Goal: Task Accomplishment & Management: Use online tool/utility

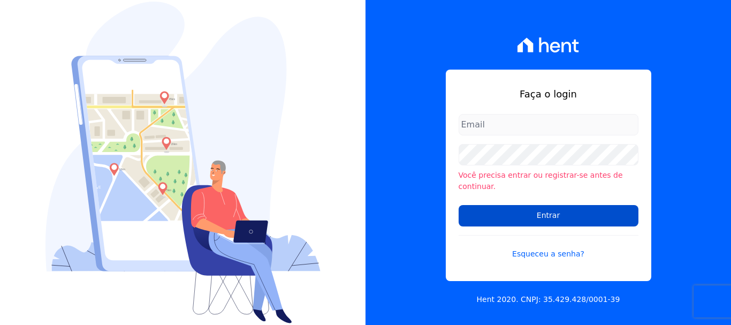
type input "renato.rodrigues@viasul.com"
click at [583, 211] on input "Entrar" at bounding box center [549, 215] width 180 height 21
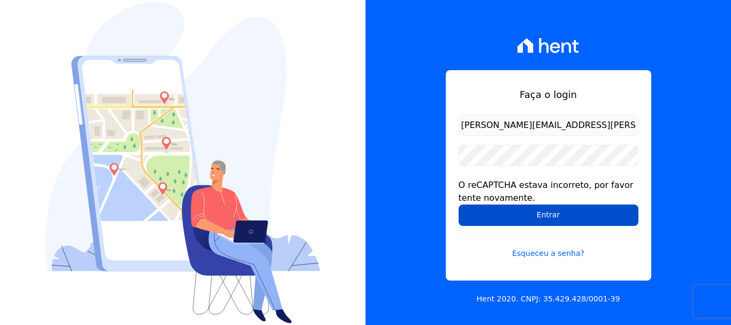
click at [528, 222] on input "Entrar" at bounding box center [549, 214] width 180 height 21
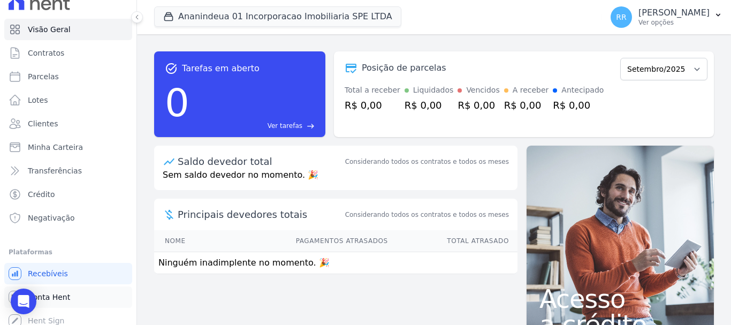
scroll to position [20, 0]
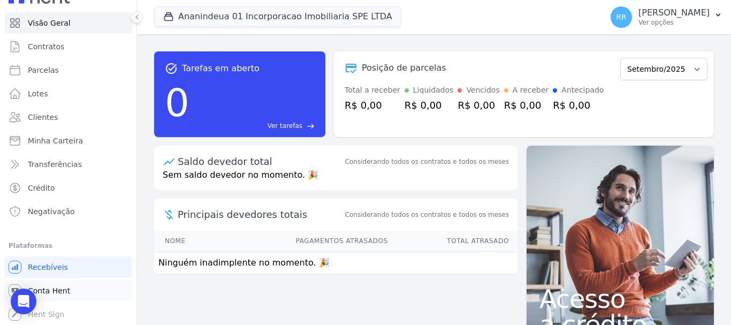
click at [49, 290] on span "Conta Hent" at bounding box center [49, 290] width 42 height 11
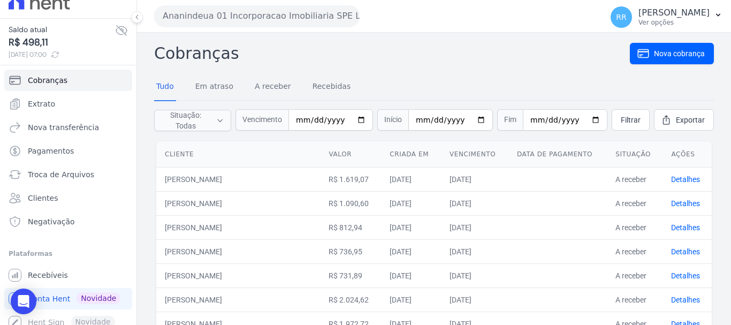
scroll to position [22, 0]
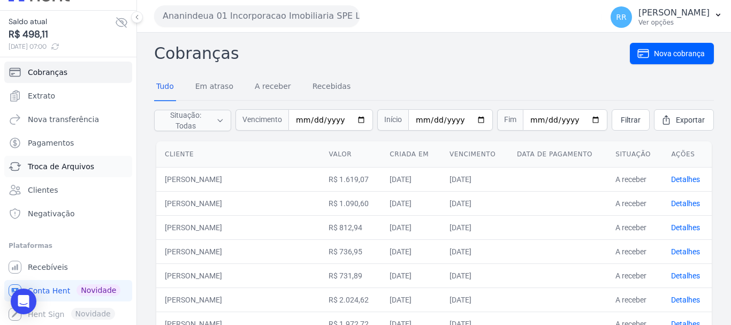
click at [50, 167] on span "Troca de Arquivos" at bounding box center [61, 166] width 66 height 11
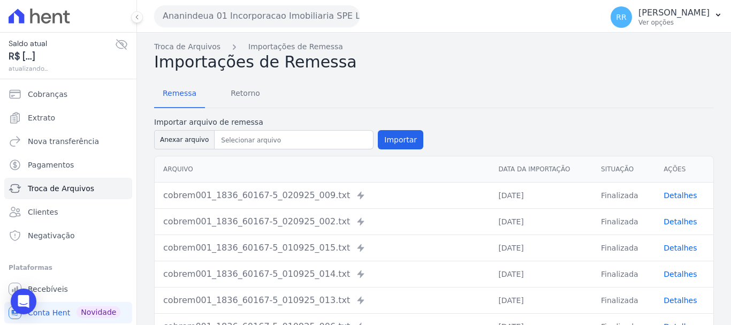
click at [254, 9] on button "Ananindeua 01 Incorporacao Imobiliaria SPE LTDA" at bounding box center [257, 15] width 206 height 21
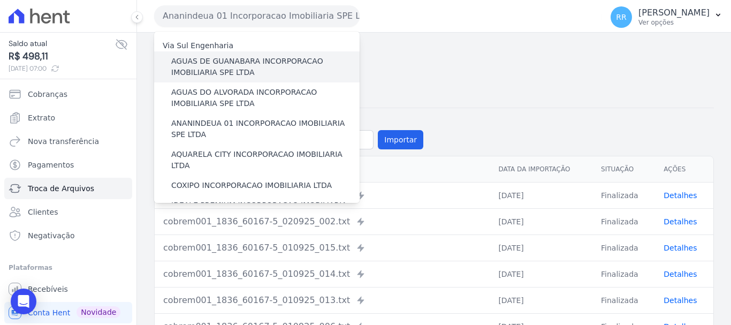
click at [231, 69] on label "AGUAS DE GUANABARA INCORPORACAO IMOBILIARIA SPE LTDA" at bounding box center [265, 67] width 188 height 22
click at [0, 0] on input "AGUAS DE GUANABARA INCORPORACAO IMOBILIARIA SPE LTDA" at bounding box center [0, 0] width 0 height 0
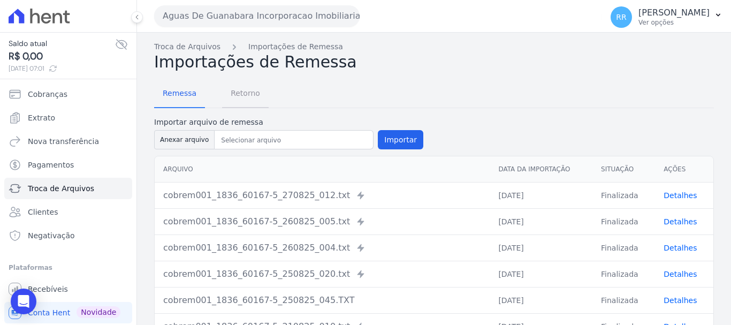
click at [239, 95] on span "Retorno" at bounding box center [245, 92] width 42 height 21
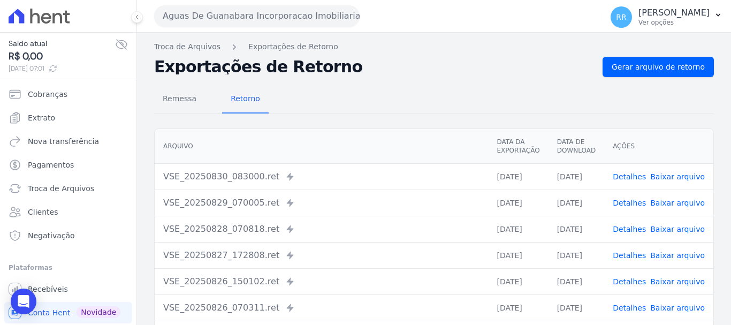
click at [659, 178] on link "Baixar arquivo" at bounding box center [677, 176] width 55 height 9
click at [649, 70] on span "Gerar arquivo de retorno" at bounding box center [658, 67] width 93 height 11
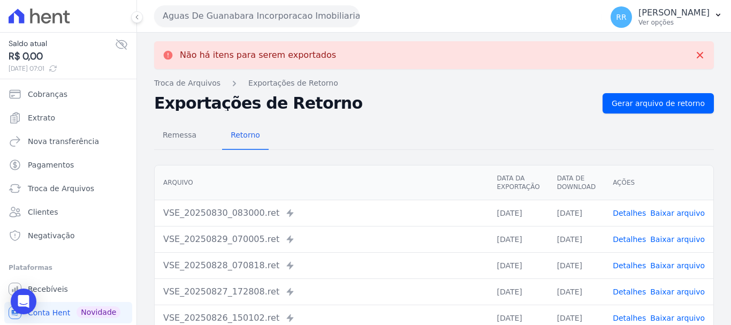
click at [265, 18] on button "Aguas De Guanabara Incorporacao Imobiliaria SPE LTDA" at bounding box center [257, 15] width 206 height 21
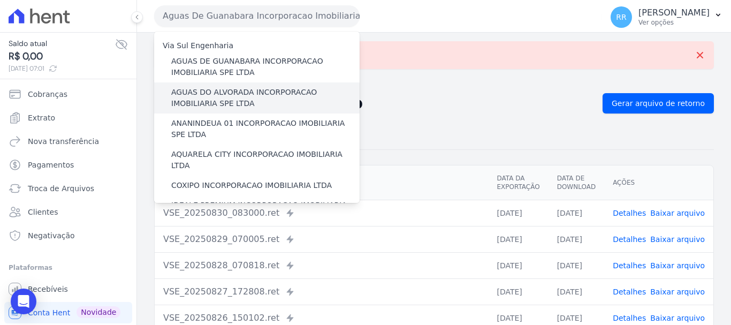
click at [238, 94] on label "AGUAS DO ALVORADA INCORPORACAO IMOBILIARIA SPE LTDA" at bounding box center [265, 98] width 188 height 22
click at [0, 0] on input "AGUAS DO ALVORADA INCORPORACAO IMOBILIARIA SPE LTDA" at bounding box center [0, 0] width 0 height 0
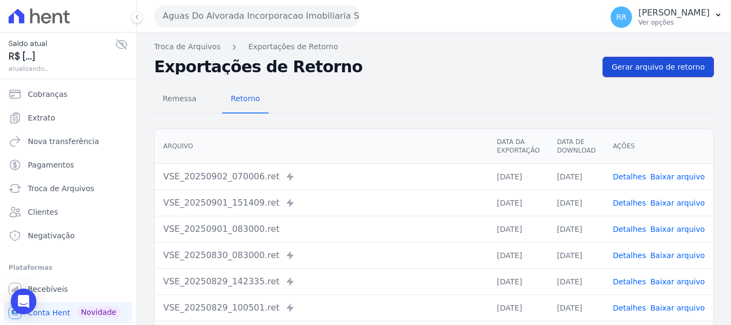
click at [633, 66] on span "Gerar arquivo de retorno" at bounding box center [658, 67] width 93 height 11
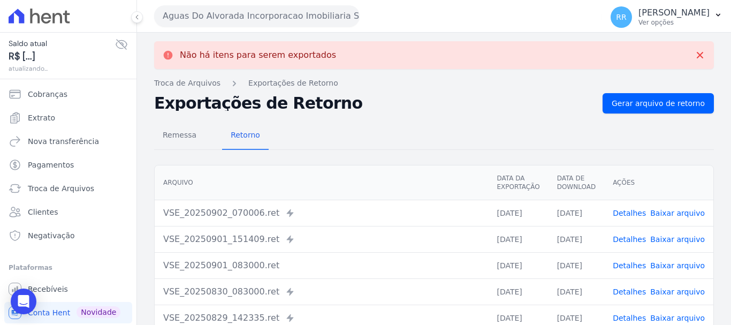
click at [269, 21] on button "Aguas Do Alvorada Incorporacao Imobiliaria SPE LTDA" at bounding box center [257, 15] width 206 height 21
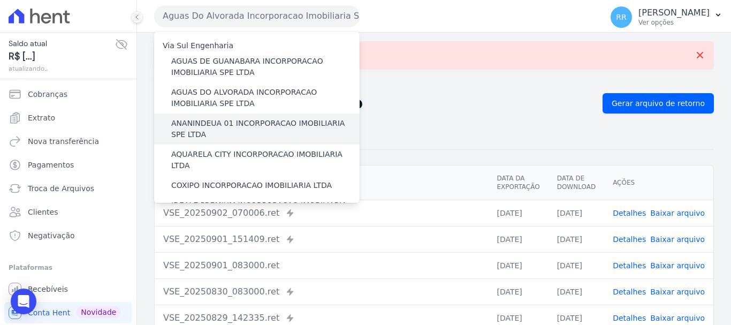
click at [233, 119] on label "ANANINDEUA 01 INCORPORACAO IMOBILIARIA SPE LTDA" at bounding box center [265, 129] width 188 height 22
click at [0, 0] on input "ANANINDEUA 01 INCORPORACAO IMOBILIARIA SPE LTDA" at bounding box center [0, 0] width 0 height 0
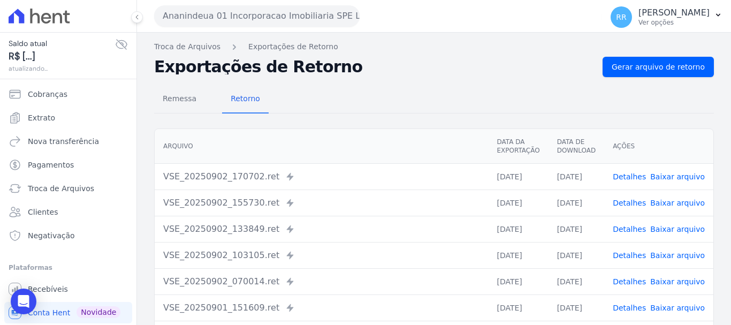
click at [647, 78] on div "Remessa Retorno Arquivo Data da Exportação Data de Download Ações VSE_20250902_…" at bounding box center [434, 270] width 560 height 387
click at [624, 60] on link "Gerar arquivo de retorno" at bounding box center [658, 67] width 111 height 20
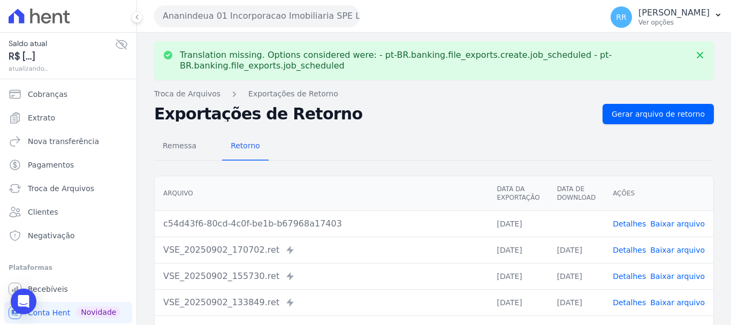
click at [672, 224] on link "Baixar arquivo" at bounding box center [677, 223] width 55 height 9
click at [245, 9] on button "Ananindeua 01 Incorporacao Imobiliaria SPE LTDA" at bounding box center [257, 15] width 206 height 21
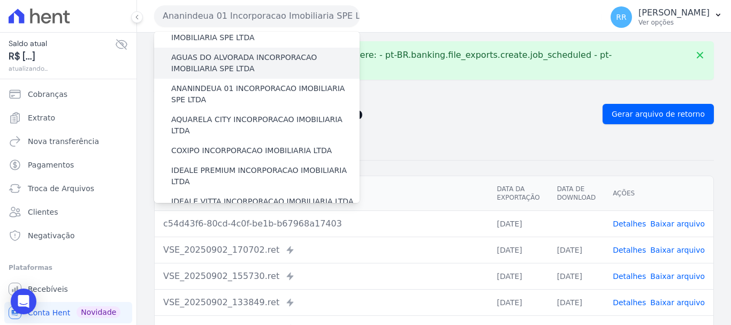
scroll to position [54, 0]
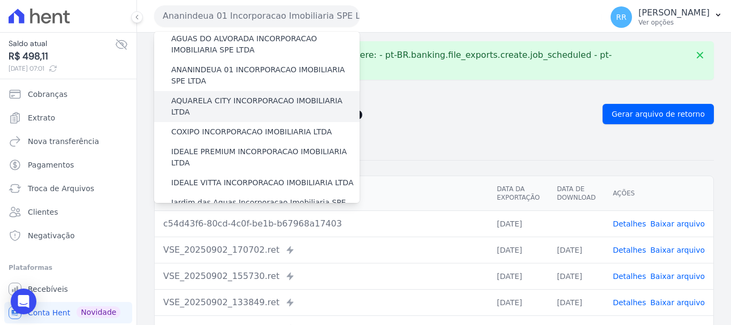
click at [202, 105] on label "AQUARELA CITY INCORPORACAO IMOBILIARIA LTDA" at bounding box center [265, 106] width 188 height 22
click at [0, 0] on input "AQUARELA CITY INCORPORACAO IMOBILIARIA LTDA" at bounding box center [0, 0] width 0 height 0
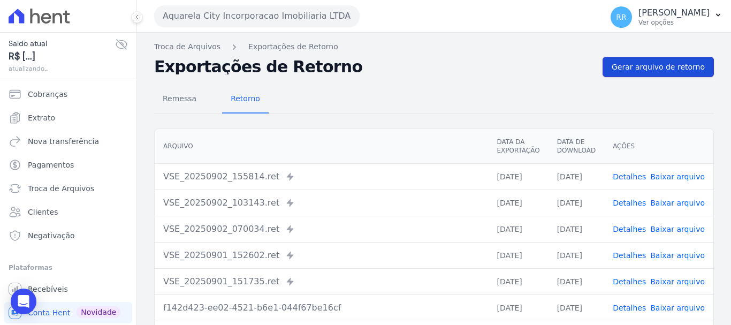
click at [631, 68] on span "Gerar arquivo de retorno" at bounding box center [658, 67] width 93 height 11
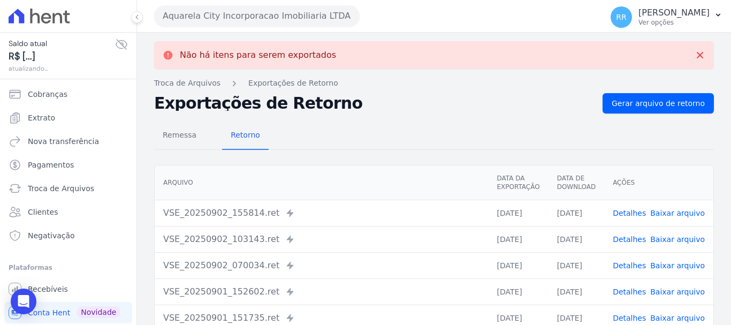
click at [222, 17] on button "Aquarela City Incorporacao Imobiliaria LTDA" at bounding box center [257, 15] width 206 height 21
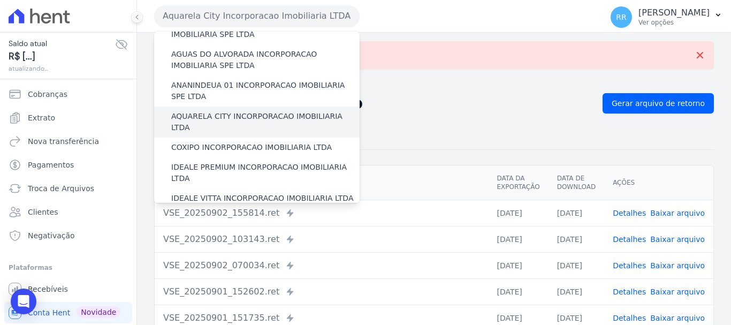
scroll to position [107, 0]
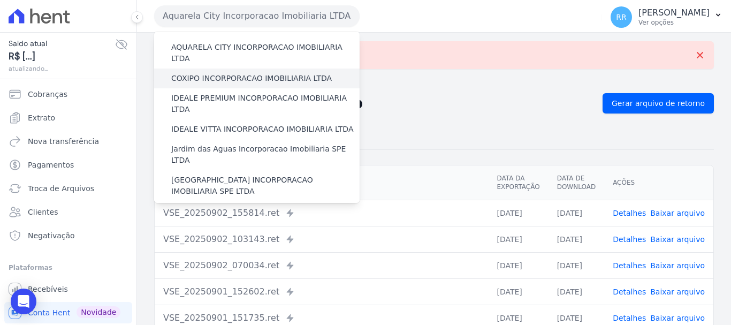
click at [227, 73] on label "COXIPO INCORPORACAO IMOBILIARIA LTDA" at bounding box center [251, 78] width 161 height 11
click at [0, 0] on input "COXIPO INCORPORACAO IMOBILIARIA LTDA" at bounding box center [0, 0] width 0 height 0
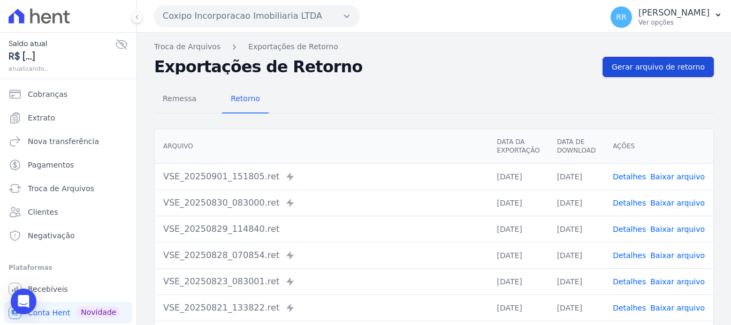
click at [648, 68] on span "Gerar arquivo de retorno" at bounding box center [658, 67] width 93 height 11
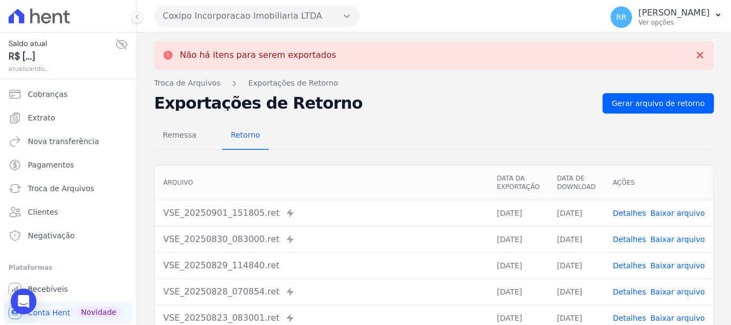
click at [249, 16] on button "Coxipo Incorporacao Imobiliaria LTDA" at bounding box center [257, 15] width 206 height 21
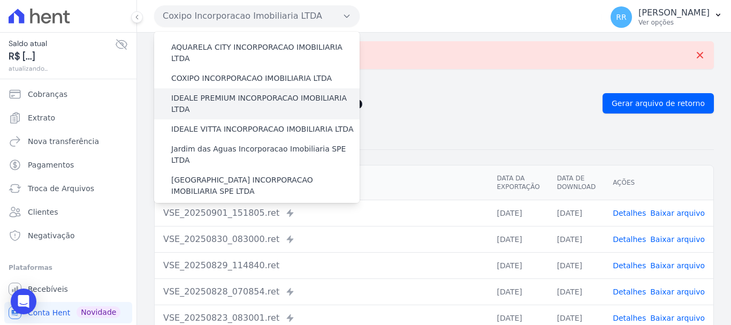
click at [200, 93] on label "IDEALE PREMIUM INCORPORACAO IMOBILIARIA LTDA" at bounding box center [265, 104] width 188 height 22
click at [0, 0] on input "IDEALE PREMIUM INCORPORACAO IMOBILIARIA LTDA" at bounding box center [0, 0] width 0 height 0
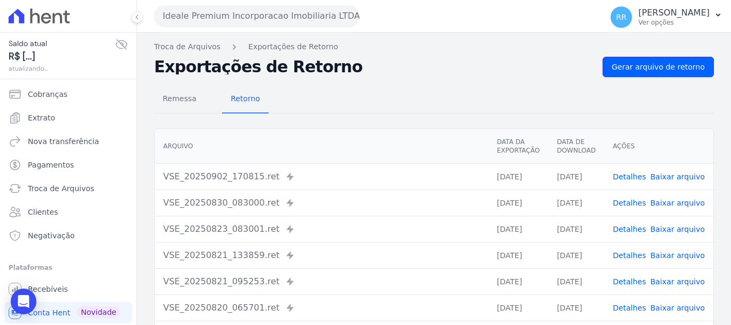
drag, startPoint x: 645, startPoint y: 70, endPoint x: 469, endPoint y: 31, distance: 179.9
click at [646, 71] on span "Gerar arquivo de retorno" at bounding box center [658, 67] width 93 height 11
click at [647, 56] on div "Não há itens para serem exportados Troca de Arquivos Exportações de Retorno Exp…" at bounding box center [434, 253] width 594 height 440
click at [668, 76] on link "Gerar arquivo de retorno" at bounding box center [658, 67] width 111 height 20
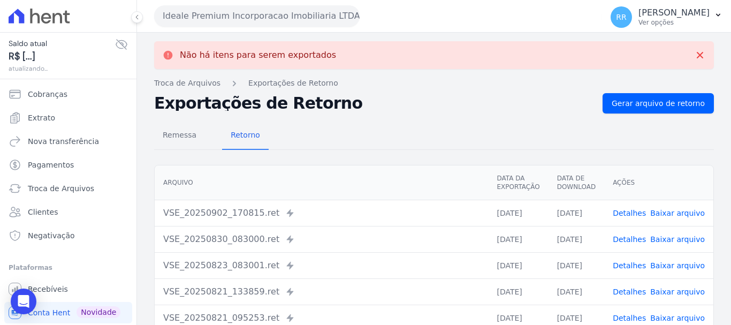
click at [311, 21] on button "Ideale Premium Incorporacao Imobiliaria LTDA" at bounding box center [257, 15] width 206 height 21
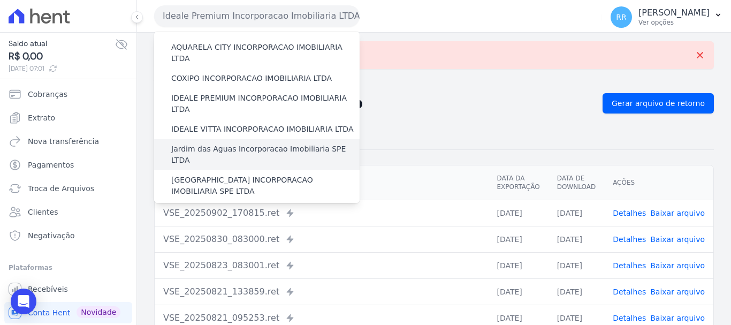
click at [229, 143] on label "Jardim das Aguas Incorporacao Imobiliaria SPE LTDA" at bounding box center [265, 154] width 188 height 22
click at [0, 0] on input "Jardim das Aguas Incorporacao Imobiliaria SPE LTDA" at bounding box center [0, 0] width 0 height 0
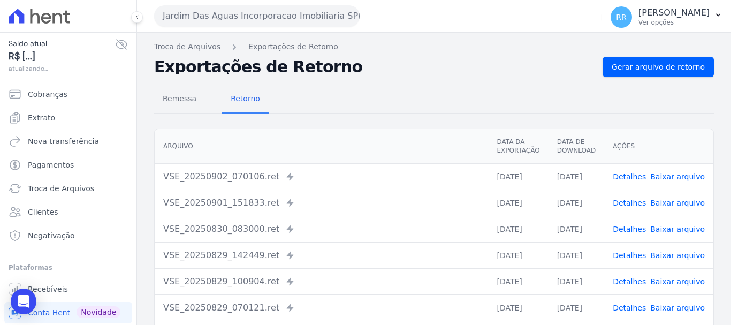
click at [664, 99] on div "Remessa Retorno" at bounding box center [434, 100] width 560 height 28
click at [653, 65] on span "Gerar arquivo de retorno" at bounding box center [658, 67] width 93 height 11
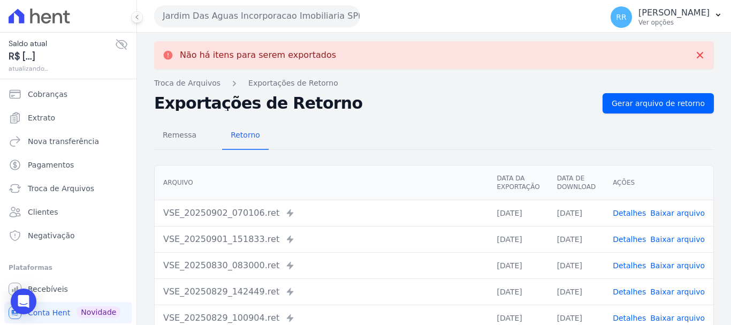
click at [265, 11] on button "Jardim Das Aguas Incorporacao Imobiliaria SPE LTDA" at bounding box center [257, 15] width 206 height 21
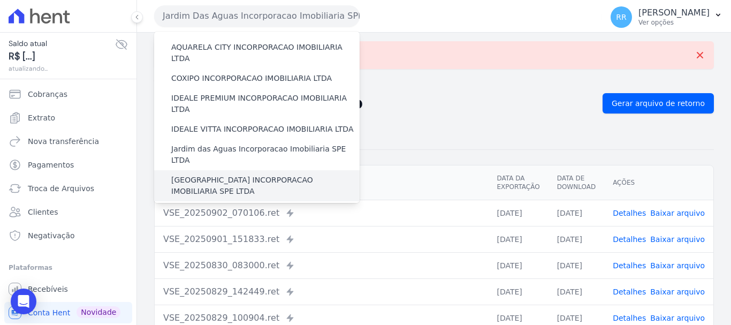
click at [223, 174] on label "[GEOGRAPHIC_DATA] INCORPORACAO IMOBILIARIA SPE LTDA" at bounding box center [265, 185] width 188 height 22
click at [0, 0] on input "[GEOGRAPHIC_DATA] INCORPORACAO IMOBILIARIA SPE LTDA" at bounding box center [0, 0] width 0 height 0
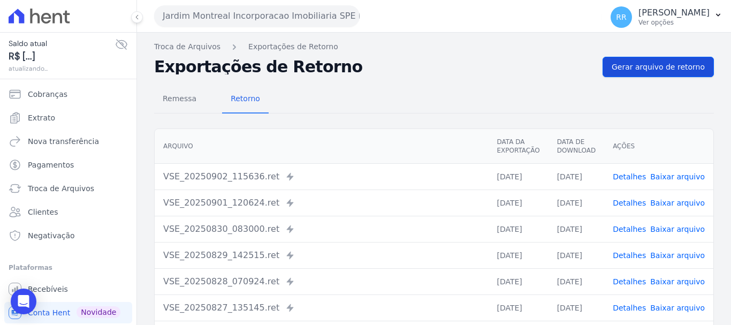
drag, startPoint x: 644, startPoint y: 55, endPoint x: 642, endPoint y: 64, distance: 8.8
click at [644, 57] on div "Troca de Arquivos Exportações de Retorno Exportações de Retorno Gerar arquivo d…" at bounding box center [434, 253] width 594 height 440
click at [642, 64] on span "Gerar arquivo de retorno" at bounding box center [658, 67] width 93 height 11
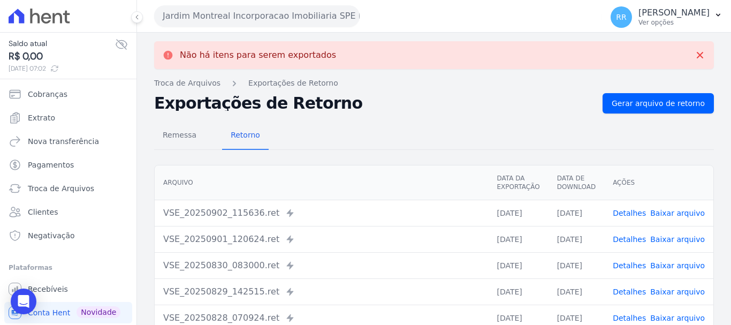
click at [227, 20] on button "Jardim Montreal Incorporacao Imobiliaria SPE LTDA" at bounding box center [257, 15] width 206 height 21
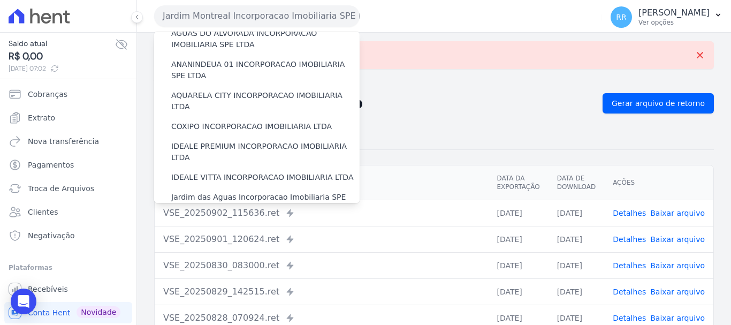
scroll to position [161, 0]
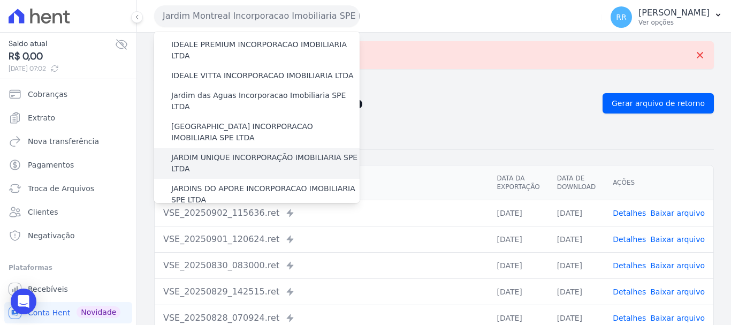
click at [231, 152] on label "JARDIM UNIQUE INCORPORAÇÃO IMOBILIARIA SPE LTDA" at bounding box center [265, 163] width 188 height 22
click at [0, 0] on input "JARDIM UNIQUE INCORPORAÇÃO IMOBILIARIA SPE LTDA" at bounding box center [0, 0] width 0 height 0
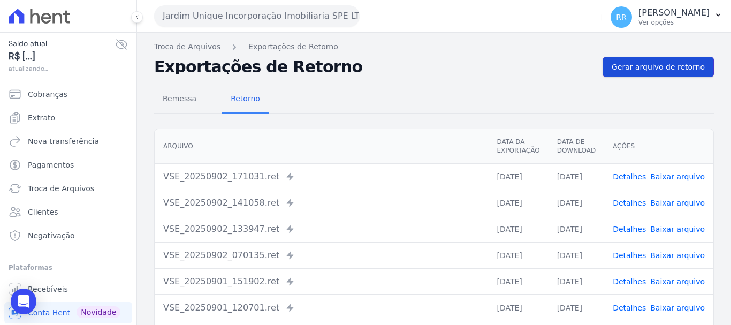
click at [639, 61] on link "Gerar arquivo de retorno" at bounding box center [658, 67] width 111 height 20
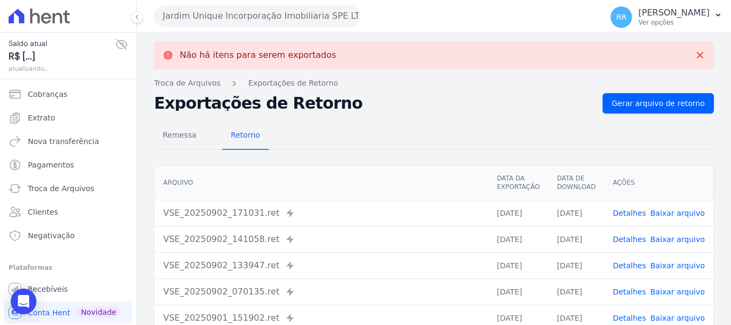
click at [233, 27] on div "Jardim Unique Incorporação Imobiliaria SPE LTDA Via Sul Engenharia AGUAS DE GUA…" at bounding box center [376, 15] width 444 height 33
click at [236, 16] on button "Jardim Unique Incorporação Imobiliaria SPE LTDA" at bounding box center [257, 15] width 206 height 21
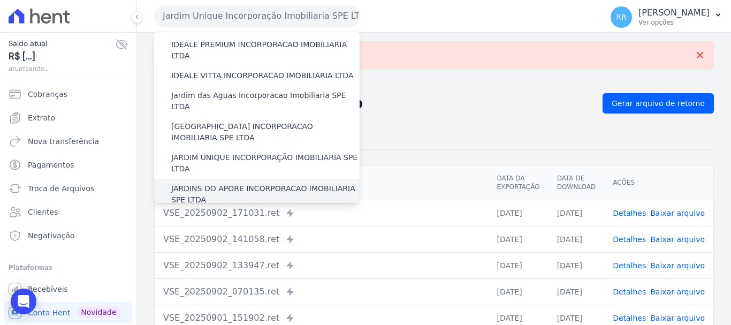
click at [246, 183] on label "JARDINS DO APORE INCORPORACAO IMOBILIARIA SPE LTDA" at bounding box center [265, 194] width 188 height 22
click at [0, 0] on input "JARDINS DO APORE INCORPORACAO IMOBILIARIA SPE LTDA" at bounding box center [0, 0] width 0 height 0
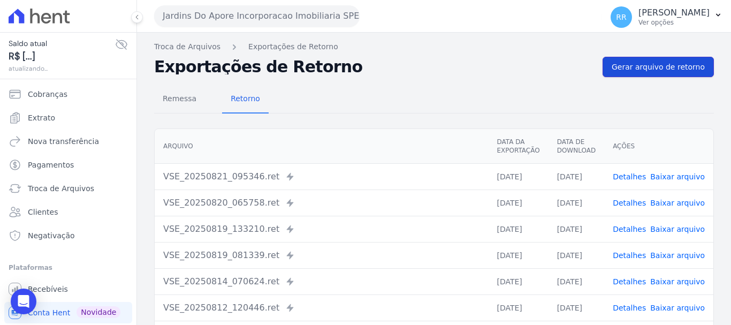
click at [639, 73] on link "Gerar arquivo de retorno" at bounding box center [658, 67] width 111 height 20
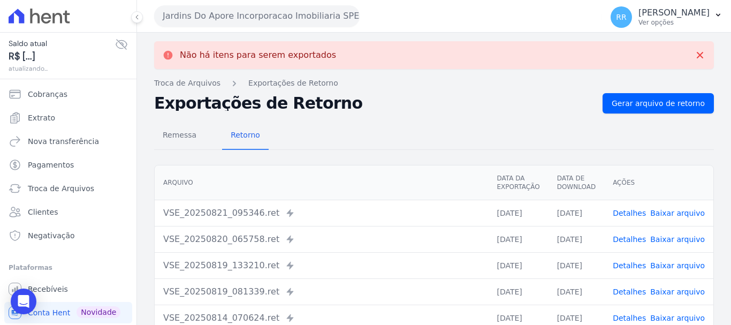
click at [254, 17] on button "Jardins Do Apore Incorporacao Imobiliaria SPE LTDA" at bounding box center [257, 15] width 206 height 21
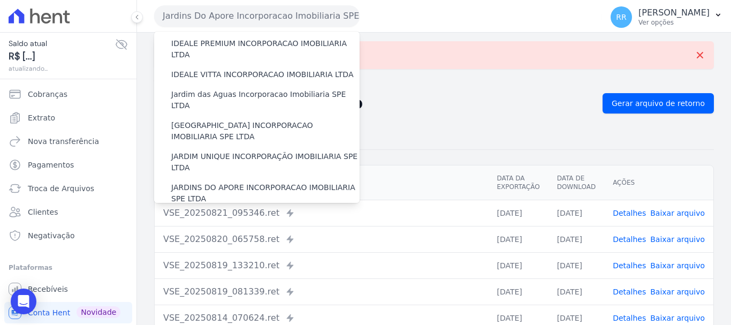
scroll to position [268, 0]
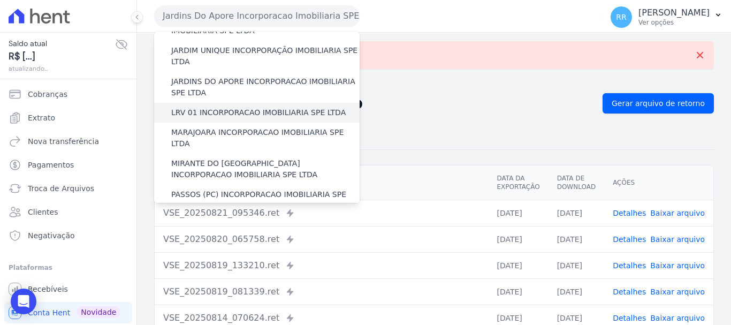
click at [232, 103] on div "LRV 01 INCORPORACAO IMOBILIARIA SPE LTDA" at bounding box center [257, 113] width 206 height 20
click at [232, 107] on label "LRV 01 INCORPORACAO IMOBILIARIA SPE LTDA" at bounding box center [258, 112] width 174 height 11
click at [0, 0] on input "LRV 01 INCORPORACAO IMOBILIARIA SPE LTDA" at bounding box center [0, 0] width 0 height 0
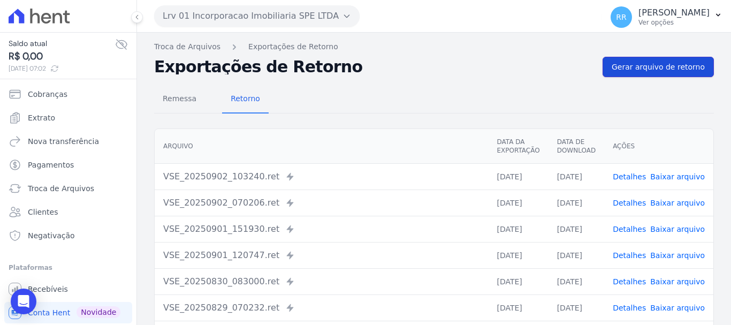
click at [640, 64] on span "Gerar arquivo de retorno" at bounding box center [658, 67] width 93 height 11
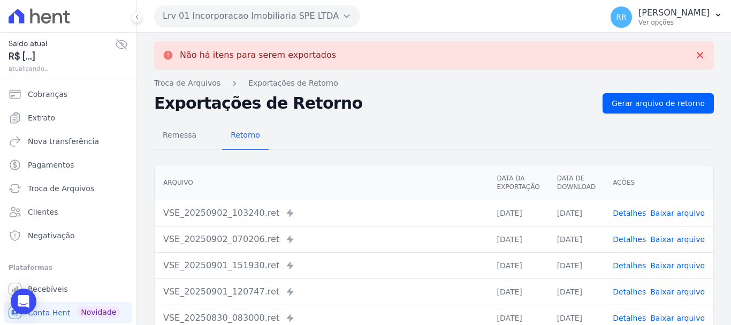
click at [192, 20] on button "Lrv 01 Incorporacao Imobiliaria SPE LTDA" at bounding box center [257, 15] width 206 height 21
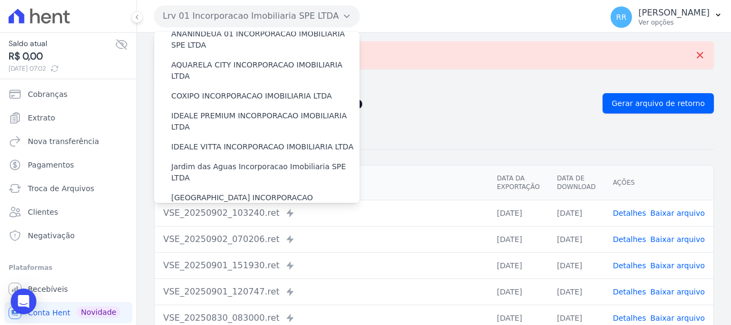
scroll to position [214, 0]
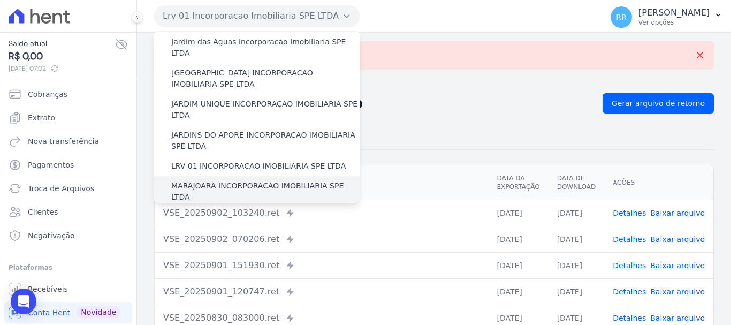
click at [217, 180] on label "MARAJOARA INCORPORACAO IMOBILIARIA SPE LTDA" at bounding box center [265, 191] width 188 height 22
click at [0, 0] on input "MARAJOARA INCORPORACAO IMOBILIARIA SPE LTDA" at bounding box center [0, 0] width 0 height 0
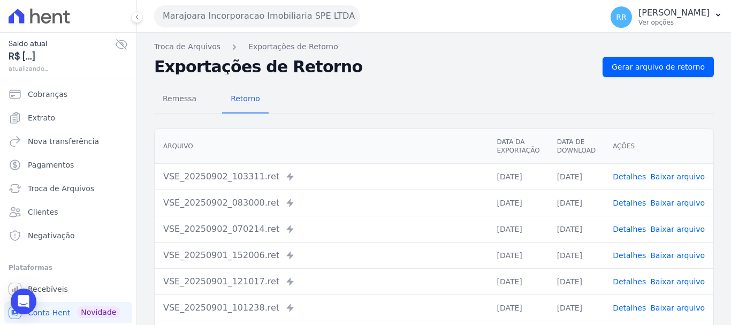
click at [627, 97] on div "Remessa Retorno" at bounding box center [434, 100] width 560 height 28
click at [634, 64] on span "Gerar arquivo de retorno" at bounding box center [658, 67] width 93 height 11
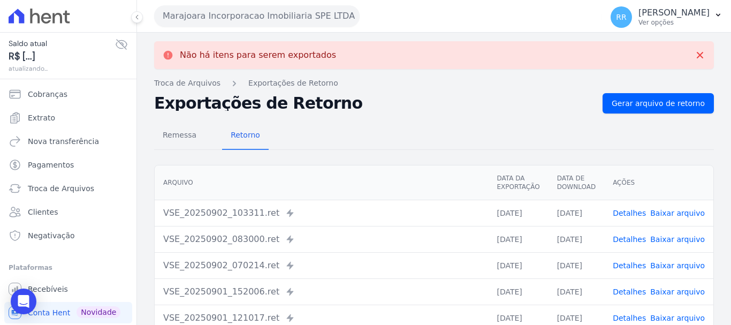
click at [239, 17] on button "Marajoara Incorporacao Imobiliaria SPE LTDA" at bounding box center [257, 15] width 206 height 21
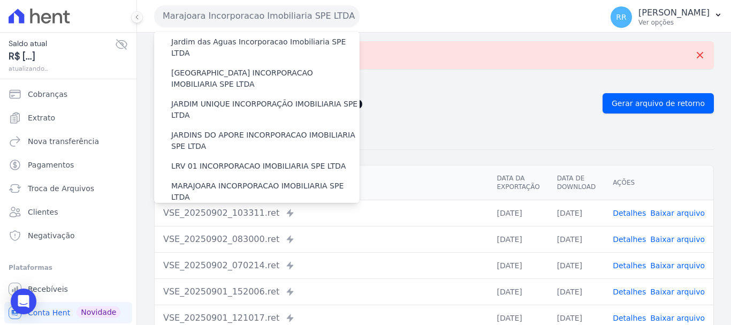
click at [214, 211] on label "MIRANTE DO [GEOGRAPHIC_DATA] INCORPORACAO IMOBILIARIA SPE LTDA" at bounding box center [265, 222] width 188 height 22
click at [0, 0] on input "MIRANTE DO [GEOGRAPHIC_DATA] INCORPORACAO IMOBILIARIA SPE LTDA" at bounding box center [0, 0] width 0 height 0
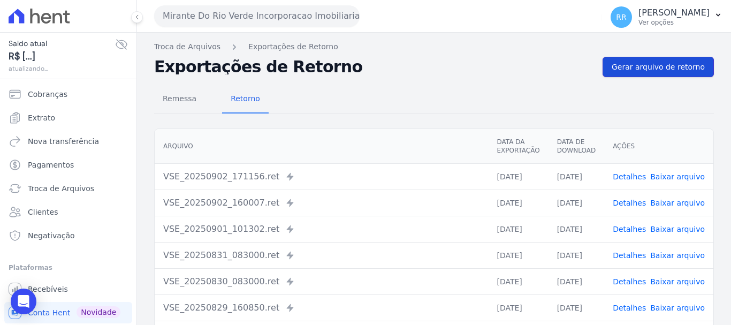
click at [642, 68] on span "Gerar arquivo de retorno" at bounding box center [658, 67] width 93 height 11
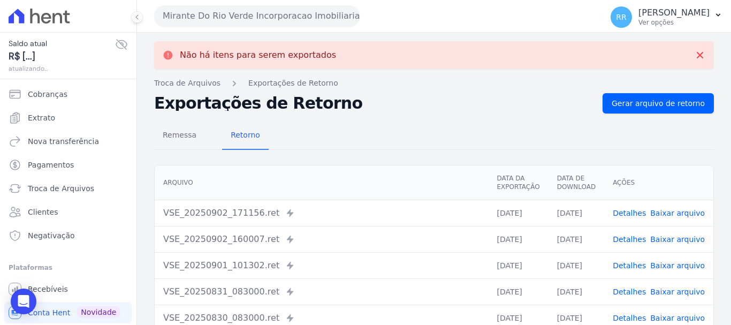
click at [267, 2] on div "Mirante Do Rio Verde Incorporacao Imobiliaria SPE LTDA Via Sul Engenharia AGUAS…" at bounding box center [376, 15] width 444 height 33
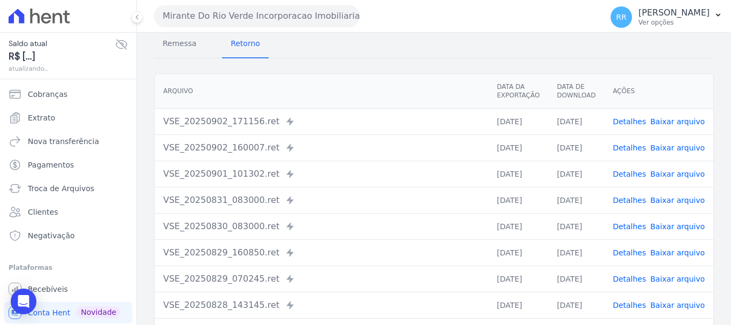
scroll to position [184, 0]
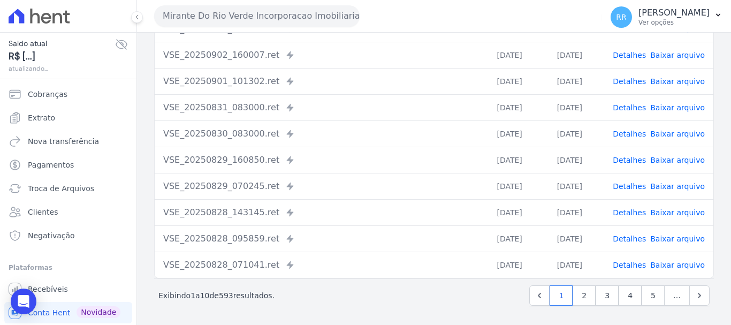
click at [249, 20] on button "Mirante Do Rio Verde Incorporacao Imobiliaria SPE LTDA" at bounding box center [257, 15] width 206 height 21
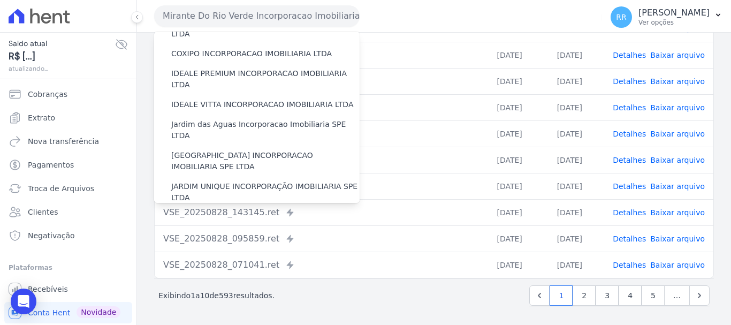
scroll to position [268, 0]
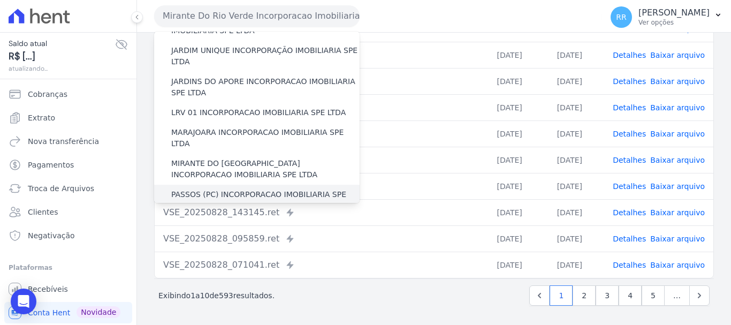
click at [232, 189] on label "PASSOS (PC) INCORPORACAO IMOBILIARIA SPE LTDA" at bounding box center [265, 200] width 188 height 22
click at [0, 0] on input "PASSOS (PC) INCORPORACAO IMOBILIARIA SPE LTDA" at bounding box center [0, 0] width 0 height 0
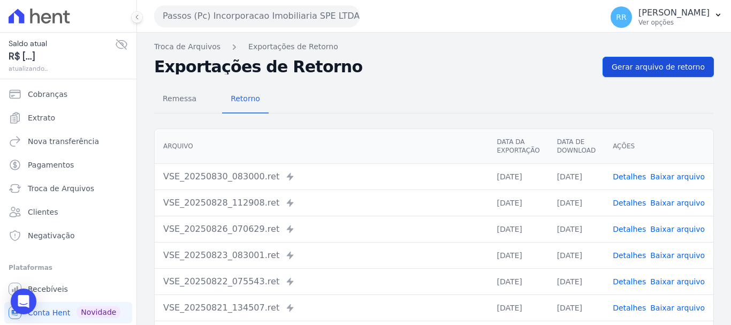
drag, startPoint x: 598, startPoint y: 59, endPoint x: 619, endPoint y: 57, distance: 20.9
click at [598, 58] on div "Exportações de Retorno Gerar arquivo de retorno" at bounding box center [434, 67] width 560 height 20
click at [621, 58] on link "Gerar arquivo de retorno" at bounding box center [658, 67] width 111 height 20
click at [177, 18] on button "Passos (Pc) Incorporacao Imobiliaria SPE LTDA" at bounding box center [257, 15] width 206 height 21
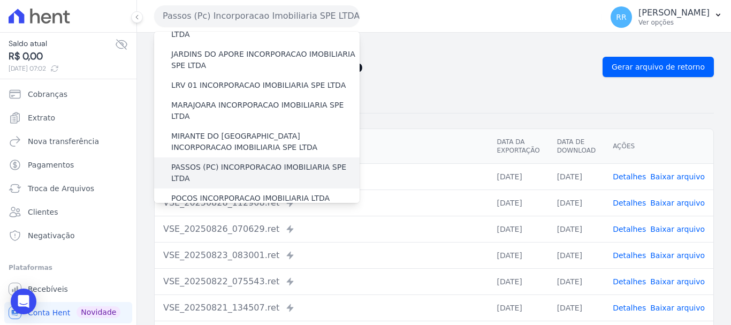
scroll to position [321, 0]
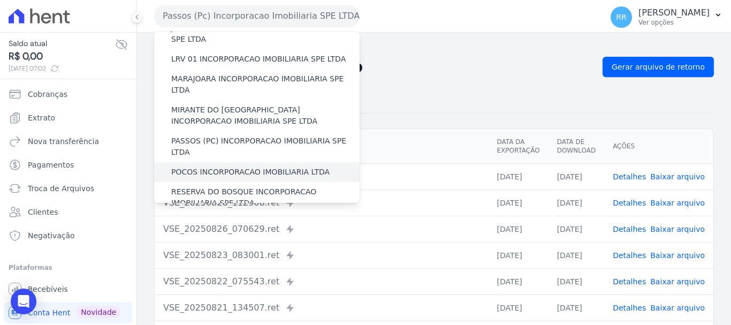
click at [211, 166] on label "POCOS INCORPORACAO IMOBILIARIA LTDA" at bounding box center [250, 171] width 158 height 11
click at [0, 0] on input "POCOS INCORPORACAO IMOBILIARIA LTDA" at bounding box center [0, 0] width 0 height 0
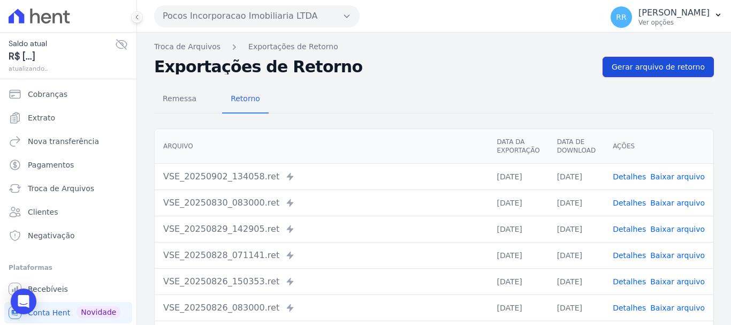
click at [621, 67] on span "Gerar arquivo de retorno" at bounding box center [658, 67] width 93 height 11
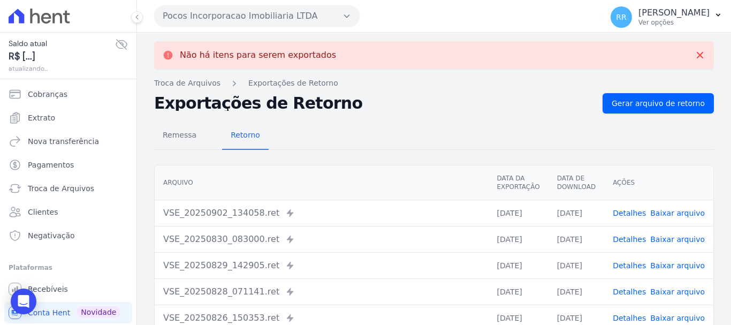
click at [209, 19] on button "Pocos Incorporacao Imobiliaria LTDA" at bounding box center [257, 15] width 206 height 21
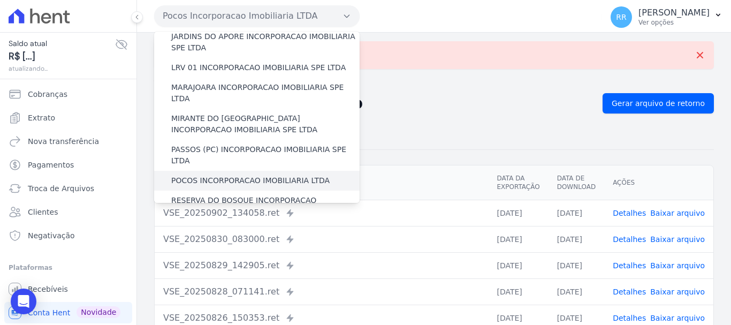
scroll to position [375, 0]
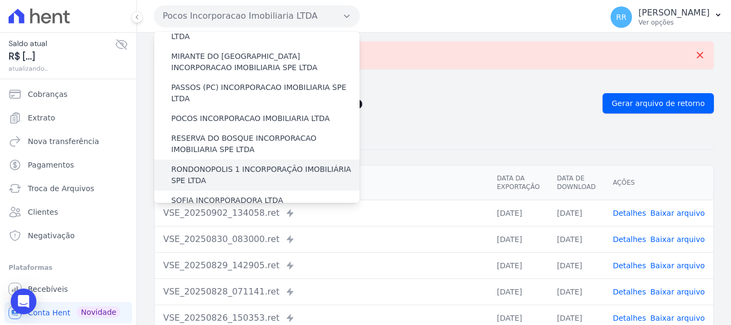
click at [229, 164] on label "RONDONOPOLIS 1 INCORPORAÇÃO IMOBILIÁRIA SPE LTDA" at bounding box center [265, 175] width 188 height 22
click at [0, 0] on input "RONDONOPOLIS 1 INCORPORAÇÃO IMOBILIÁRIA SPE LTDA" at bounding box center [0, 0] width 0 height 0
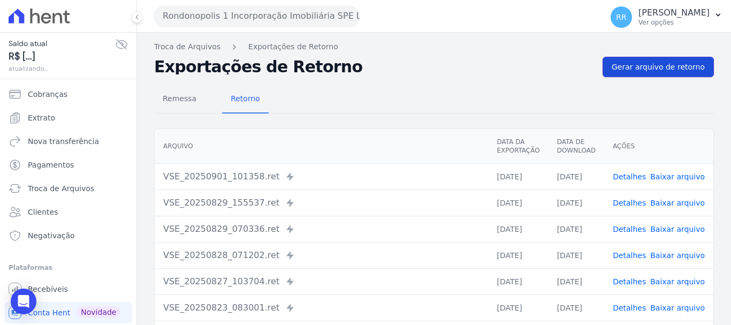
click at [676, 71] on span "Gerar arquivo de retorno" at bounding box center [658, 67] width 93 height 11
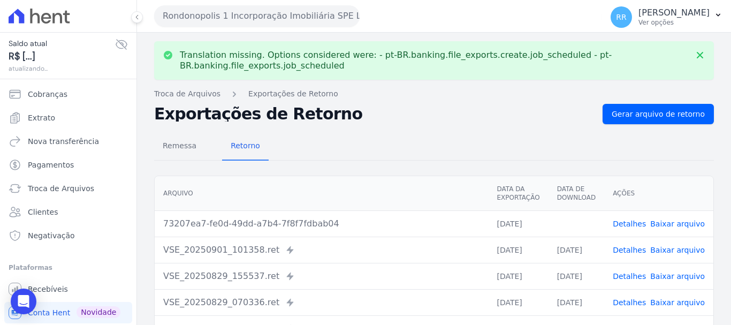
click at [676, 224] on link "Baixar arquivo" at bounding box center [677, 223] width 55 height 9
click at [250, 20] on button "Rondonopolis 1 Incorporação Imobiliária SPE LTDA" at bounding box center [257, 15] width 206 height 21
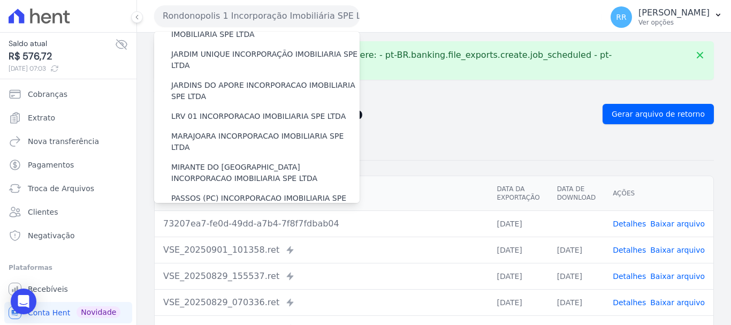
scroll to position [268, 0]
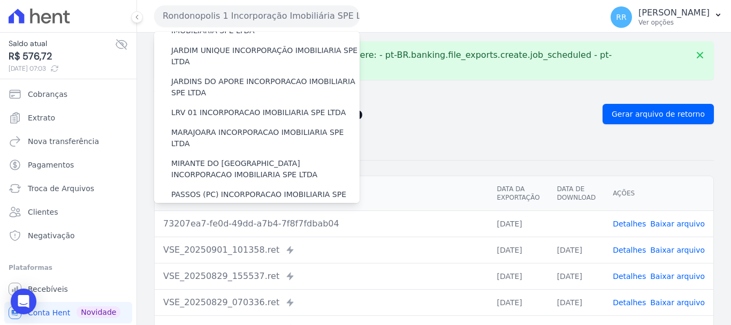
click at [194, 240] on label "RESERVA DO BOSQUE INCORPORACAO IMOBILIARIA SPE LTDA" at bounding box center [265, 251] width 188 height 22
click at [0, 0] on input "RESERVA DO BOSQUE INCORPORACAO IMOBILIARIA SPE LTDA" at bounding box center [0, 0] width 0 height 0
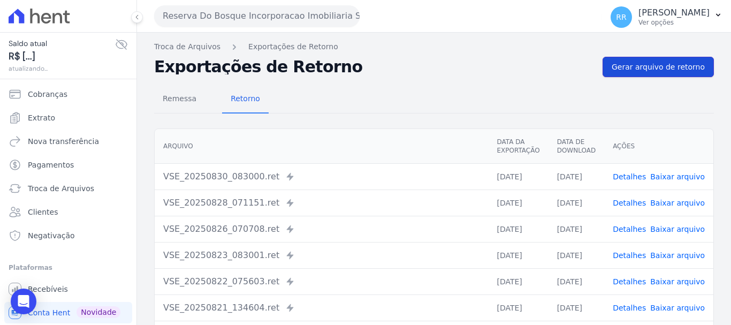
click at [649, 74] on link "Gerar arquivo de retorno" at bounding box center [658, 67] width 111 height 20
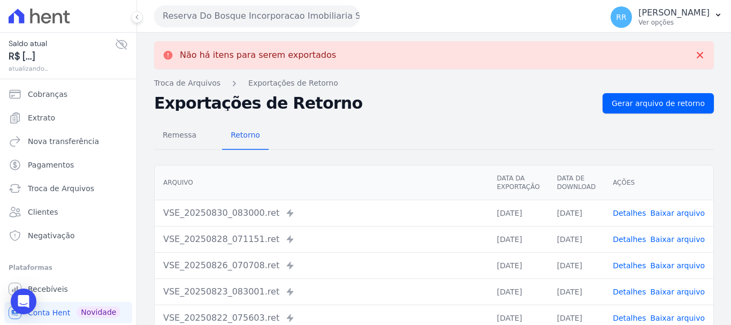
click at [222, 18] on button "Reserva Do Bosque Incorporacao Imobiliaria SPE LTDA" at bounding box center [257, 15] width 206 height 21
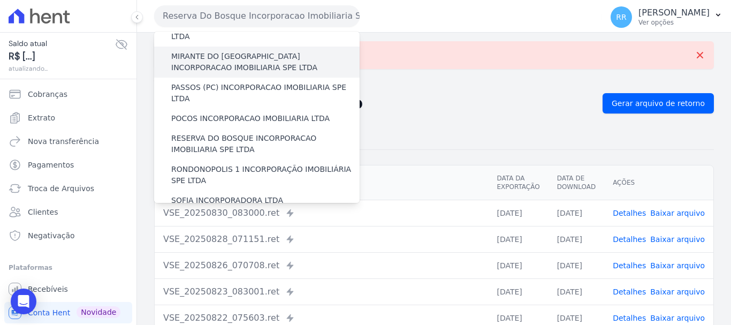
scroll to position [467, 0]
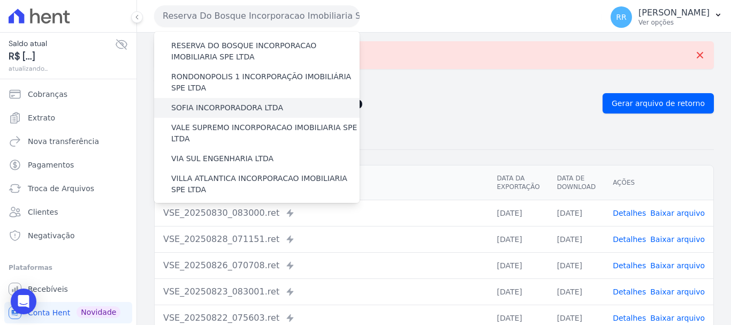
click at [216, 102] on label "SOFIA INCORPORADORA LTDA" at bounding box center [227, 107] width 112 height 11
click at [0, 0] on input "SOFIA INCORPORADORA LTDA" at bounding box center [0, 0] width 0 height 0
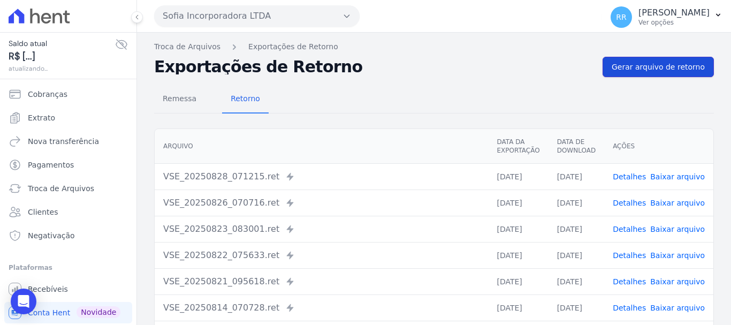
click at [646, 70] on span "Gerar arquivo de retorno" at bounding box center [658, 67] width 93 height 11
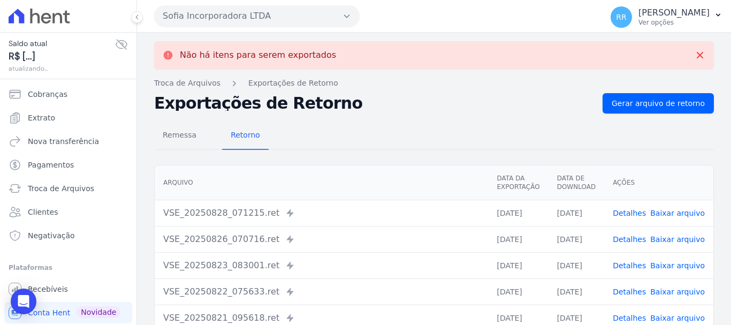
click at [256, 21] on button "Sofia Incorporadora LTDA" at bounding box center [257, 15] width 206 height 21
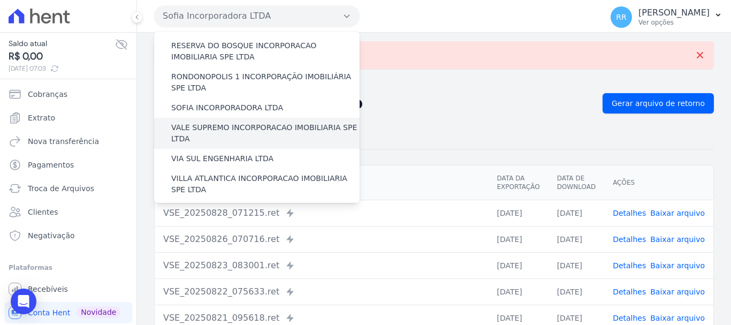
click at [219, 122] on label "VALE SUPREMO INCORPORACAO IMOBILIARIA SPE LTDA" at bounding box center [265, 133] width 188 height 22
click at [0, 0] on input "VALE SUPREMO INCORPORACAO IMOBILIARIA SPE LTDA" at bounding box center [0, 0] width 0 height 0
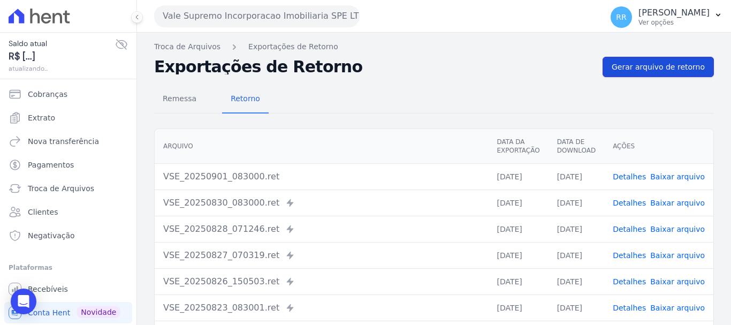
click at [650, 63] on span "Gerar arquivo de retorno" at bounding box center [658, 67] width 93 height 11
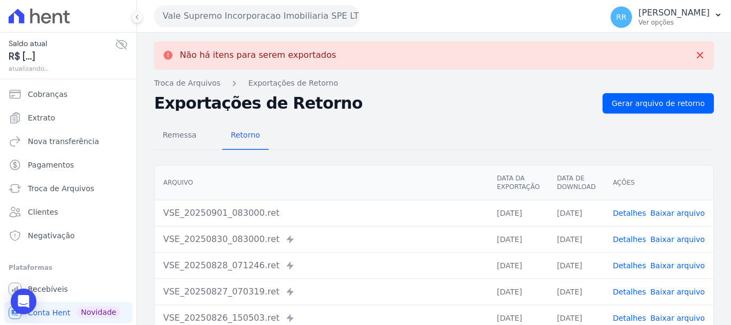
drag, startPoint x: 218, startPoint y: 14, endPoint x: 218, endPoint y: 24, distance: 9.6
click at [218, 14] on button "Vale Supremo Incorporacao Imobiliaria SPE LTDA" at bounding box center [257, 15] width 206 height 21
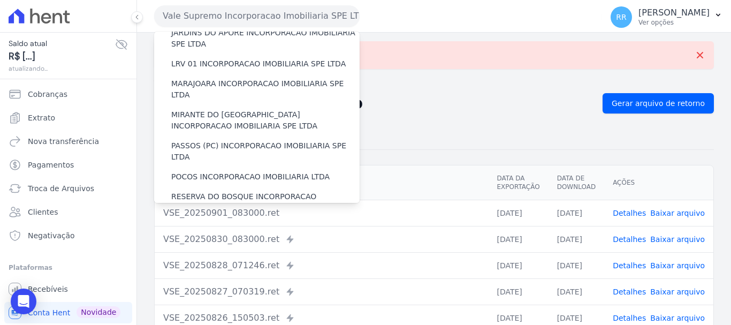
scroll to position [428, 0]
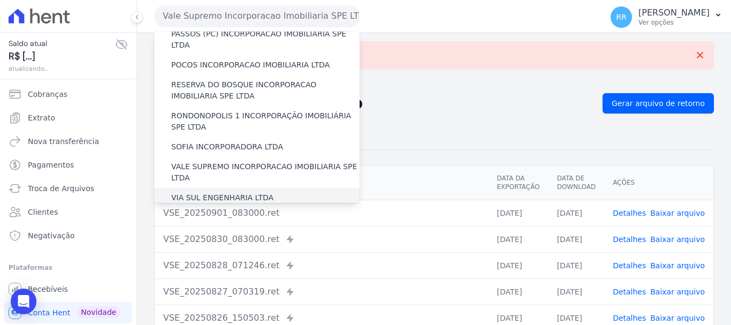
click at [208, 192] on label "VIA SUL ENGENHARIA LTDA" at bounding box center [222, 197] width 102 height 11
click at [0, 0] on input "VIA SUL ENGENHARIA LTDA" at bounding box center [0, 0] width 0 height 0
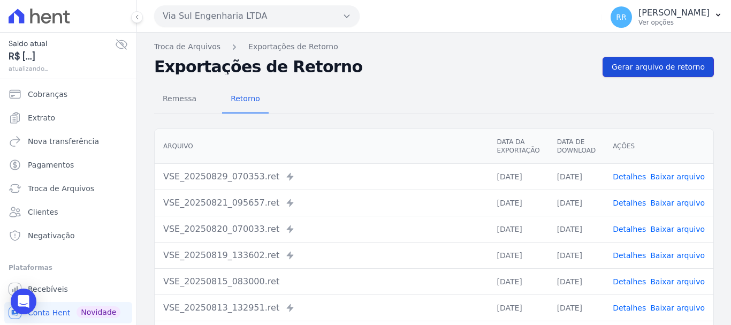
click at [648, 73] on link "Gerar arquivo de retorno" at bounding box center [658, 67] width 111 height 20
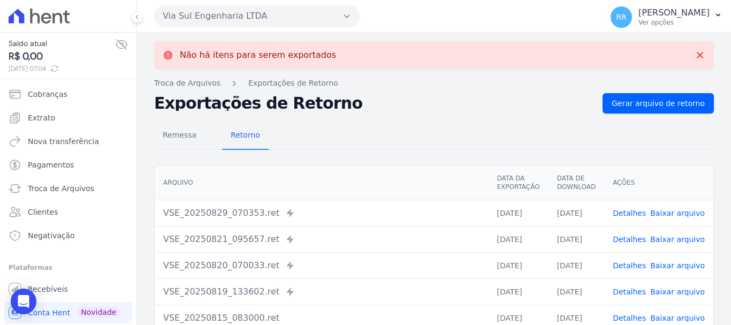
click at [247, 16] on button "Via Sul Engenharia LTDA" at bounding box center [257, 15] width 206 height 21
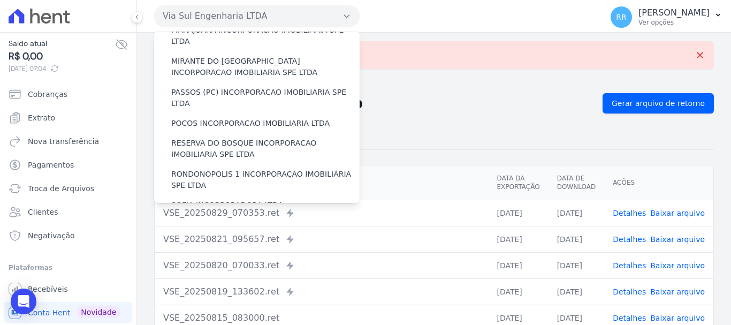
scroll to position [467, 0]
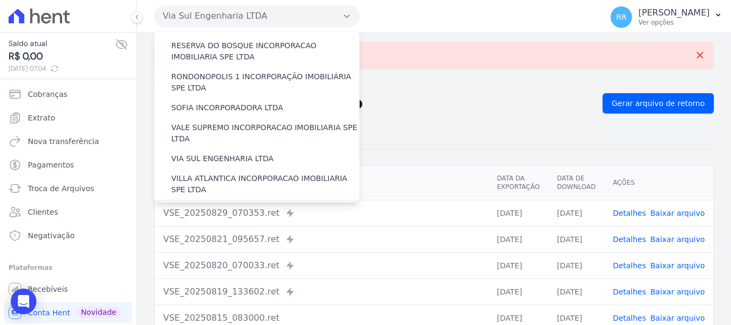
click at [247, 204] on label "[GEOGRAPHIC_DATA] INCORPORACAO IMOBILIARIA SPE LTDA" at bounding box center [265, 215] width 188 height 22
click at [0, 0] on input "[GEOGRAPHIC_DATA] INCORPORACAO IMOBILIARIA SPE LTDA" at bounding box center [0, 0] width 0 height 0
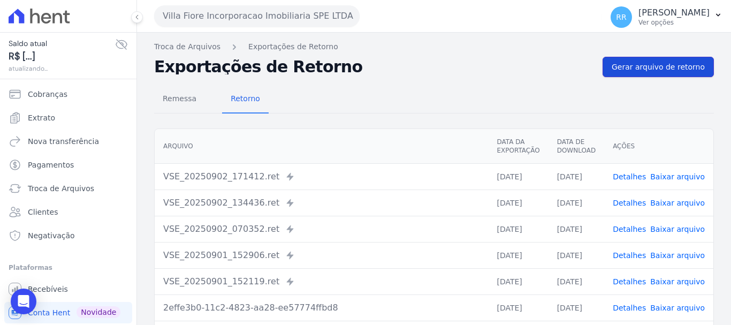
click at [639, 61] on link "Gerar arquivo de retorno" at bounding box center [658, 67] width 111 height 20
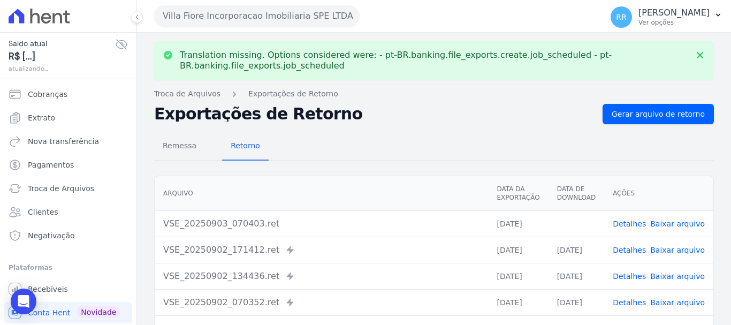
click at [670, 226] on link "Baixar arquivo" at bounding box center [677, 223] width 55 height 9
click at [233, 17] on button "Villa Fiore Incorporacao Imobiliaria SPE LTDA" at bounding box center [257, 15] width 206 height 21
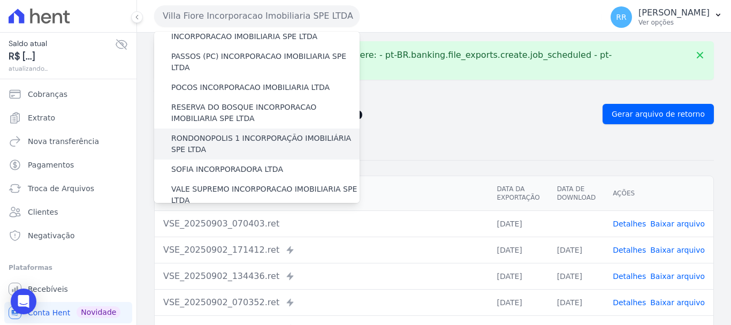
scroll to position [428, 0]
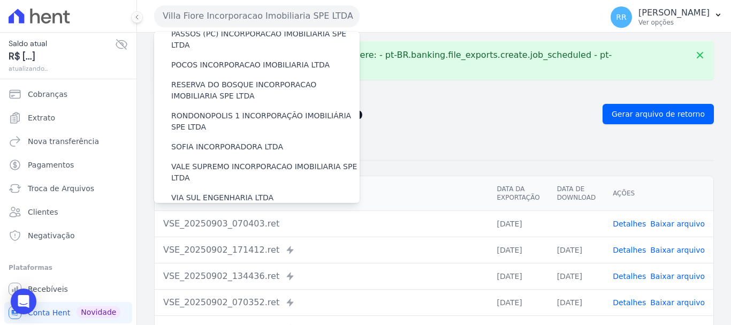
click at [236, 212] on label "VILLA ATLANTICA INCORPORACAO IMOBILIARIA SPE LTDA" at bounding box center [265, 223] width 188 height 22
click at [0, 0] on input "VILLA ATLANTICA INCORPORACAO IMOBILIARIA SPE LTDA" at bounding box center [0, 0] width 0 height 0
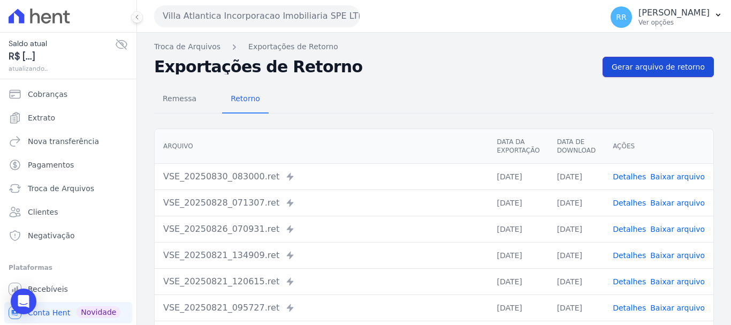
click at [658, 71] on span "Gerar arquivo de retorno" at bounding box center [658, 67] width 93 height 11
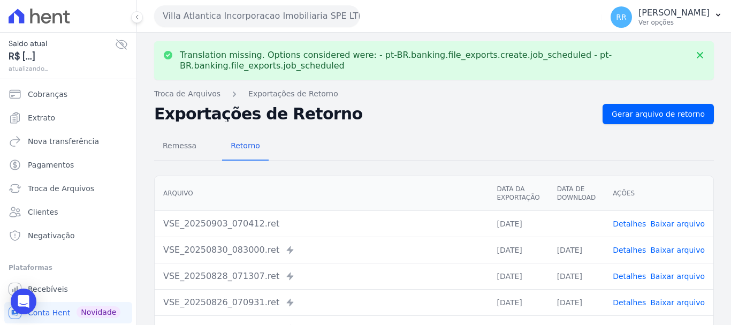
click at [233, 16] on button "Villa Atlantica Incorporacao Imobiliaria SPE LTDA" at bounding box center [257, 15] width 206 height 21
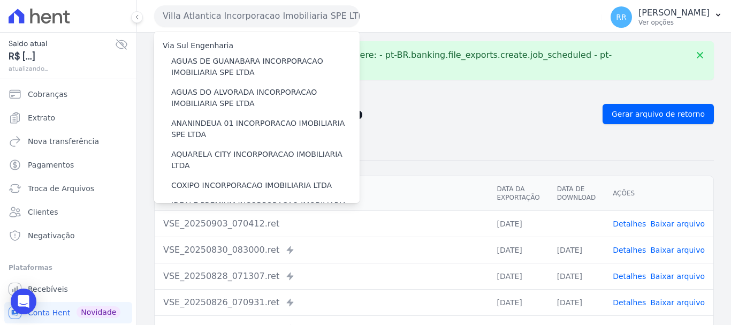
click at [673, 223] on link "Baixar arquivo" at bounding box center [677, 223] width 55 height 9
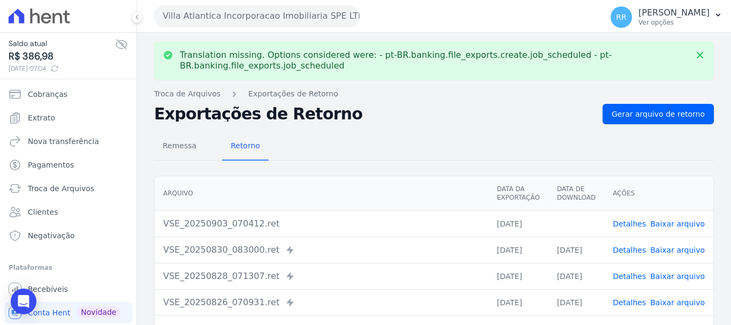
drag, startPoint x: 263, startPoint y: 21, endPoint x: 264, endPoint y: 26, distance: 5.4
click at [263, 21] on button "Villa Atlantica Incorporacao Imobiliaria SPE LTDA" at bounding box center [257, 15] width 206 height 21
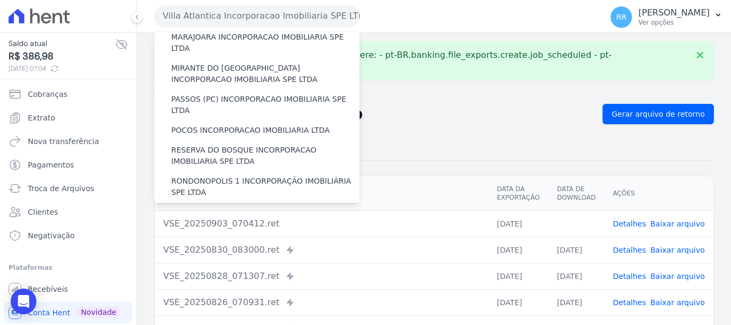
scroll to position [467, 0]
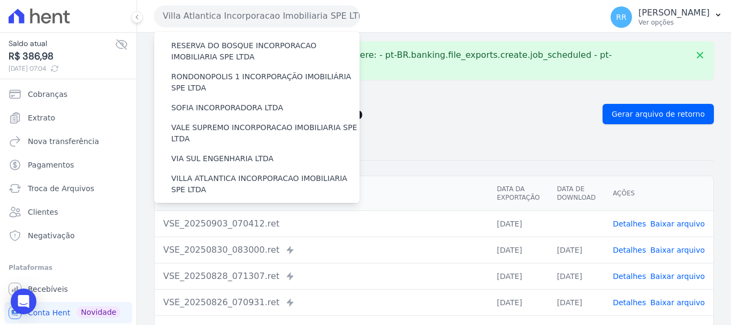
click at [221, 235] on label "VILLA TROPICAL INCORPORAÇÃO IMOBILIÁRIA SPE LTDA" at bounding box center [265, 246] width 188 height 22
click at [0, 0] on input "VILLA TROPICAL INCORPORAÇÃO IMOBILIÁRIA SPE LTDA" at bounding box center [0, 0] width 0 height 0
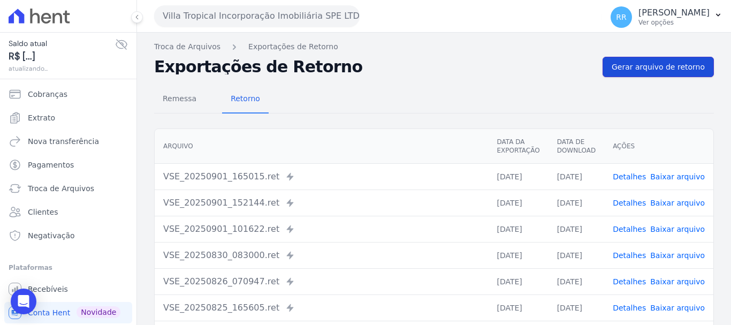
click at [635, 69] on span "Gerar arquivo de retorno" at bounding box center [658, 67] width 93 height 11
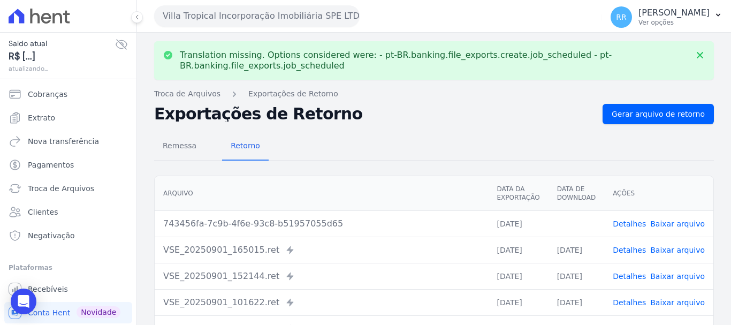
click at [663, 219] on link "Baixar arquivo" at bounding box center [677, 223] width 55 height 9
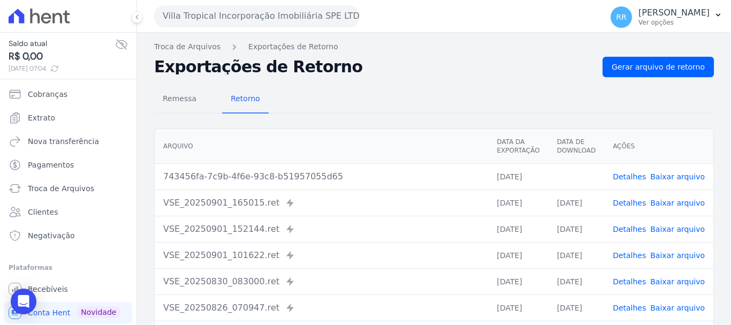
click at [255, 23] on button "Villa Tropical Incorporação Imobiliária SPE LTDA" at bounding box center [257, 15] width 206 height 21
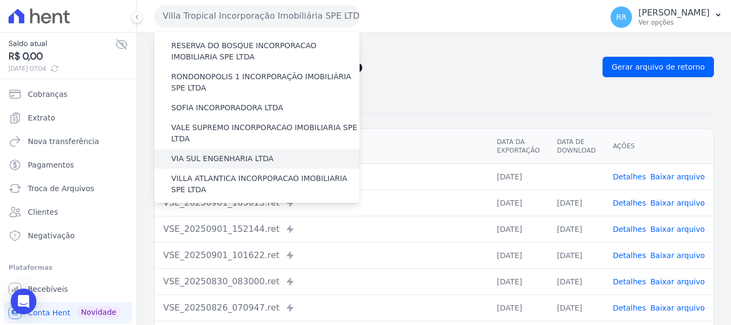
click at [206, 153] on label "VIA SUL ENGENHARIA LTDA" at bounding box center [222, 158] width 102 height 11
click at [0, 0] on input "VIA SUL ENGENHARIA LTDA" at bounding box center [0, 0] width 0 height 0
click at [50, 119] on span "Extrato" at bounding box center [41, 117] width 27 height 11
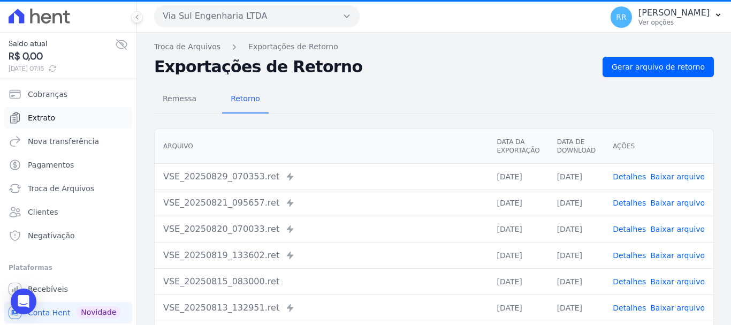
click at [41, 124] on link "Extrato" at bounding box center [68, 117] width 128 height 21
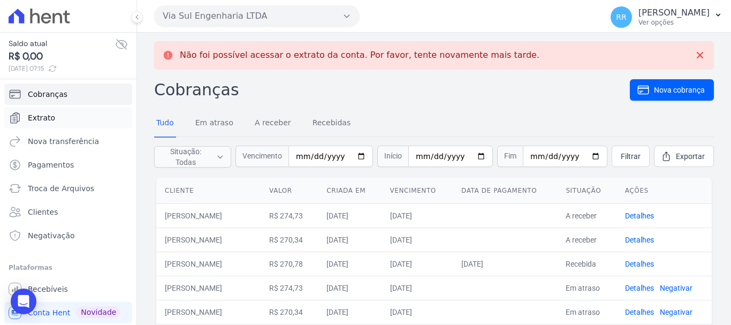
click at [36, 121] on span "Extrato" at bounding box center [41, 117] width 27 height 11
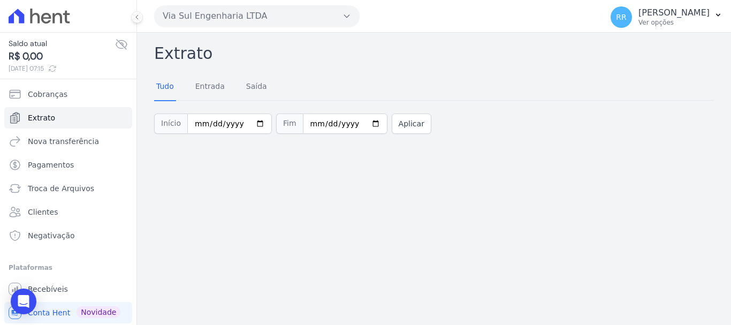
click at [225, 13] on button "Via Sul Engenharia LTDA" at bounding box center [257, 15] width 206 height 21
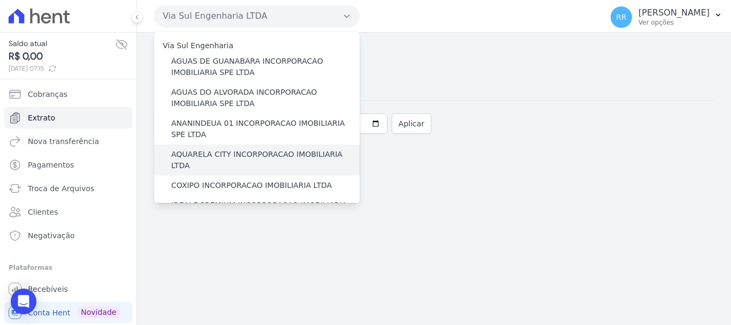
click at [196, 156] on label "AQUARELA CITY INCORPORACAO IMOBILIARIA LTDA" at bounding box center [265, 160] width 188 height 22
click at [0, 0] on input "AQUARELA CITY INCORPORACAO IMOBILIARIA LTDA" at bounding box center [0, 0] width 0 height 0
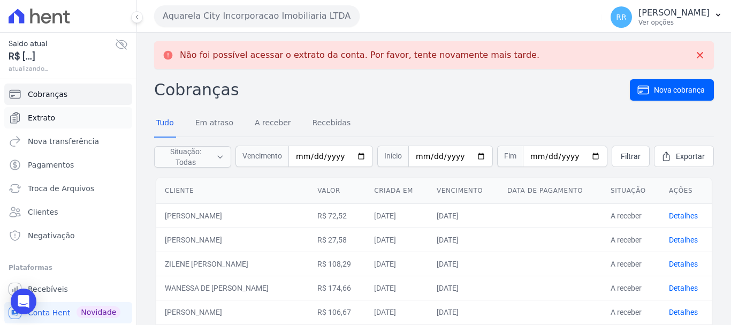
click at [43, 112] on span "Extrato" at bounding box center [41, 117] width 27 height 11
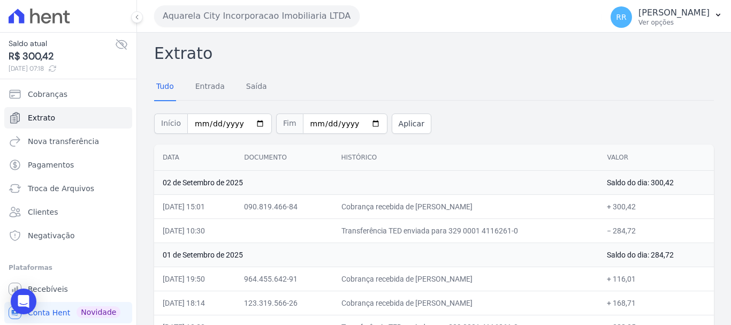
click at [275, 18] on button "Aquarela City Incorporacao Imobiliaria LTDA" at bounding box center [257, 15] width 206 height 21
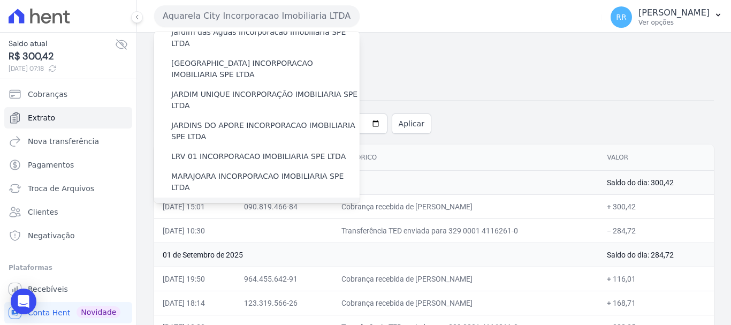
scroll to position [321, 0]
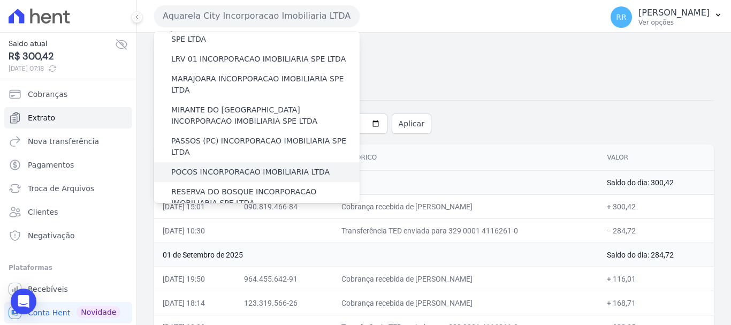
click at [228, 166] on label "POCOS INCORPORACAO IMOBILIARIA LTDA" at bounding box center [250, 171] width 158 height 11
click at [0, 0] on input "POCOS INCORPORACAO IMOBILIARIA LTDA" at bounding box center [0, 0] width 0 height 0
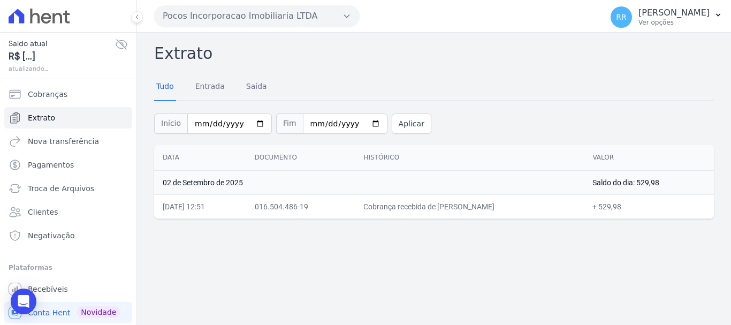
click at [116, 42] on icon at bounding box center [121, 44] width 13 height 13
click at [120, 43] on icon at bounding box center [121, 44] width 3 height 3
click at [305, 13] on button "Pocos Incorporacao Imobiliaria LTDA" at bounding box center [257, 15] width 206 height 21
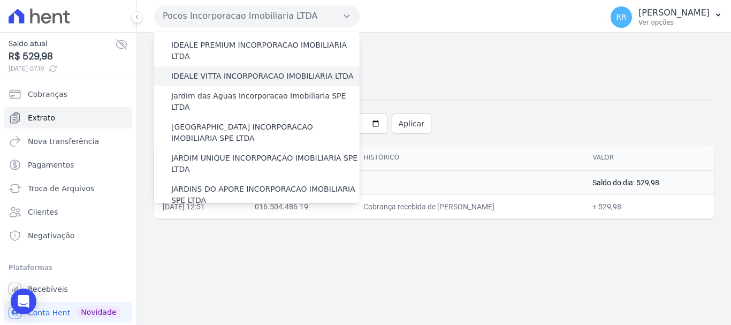
scroll to position [161, 0]
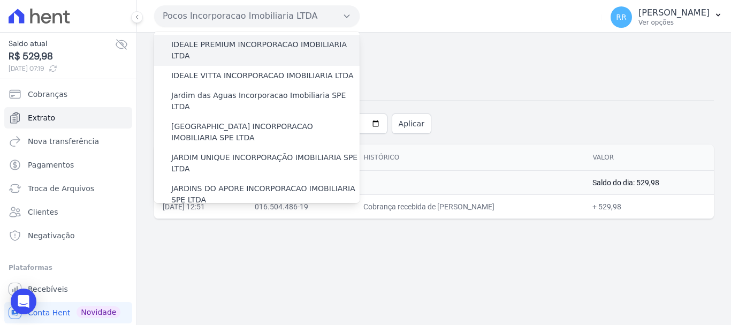
click at [229, 41] on div "IDEALE PREMIUM INCORPORACAO IMOBILIARIA LTDA" at bounding box center [257, 50] width 206 height 31
click at [231, 39] on label "IDEALE PREMIUM INCORPORACAO IMOBILIARIA LTDA" at bounding box center [265, 50] width 188 height 22
click at [0, 0] on input "IDEALE PREMIUM INCORPORACAO IMOBILIARIA LTDA" at bounding box center [0, 0] width 0 height 0
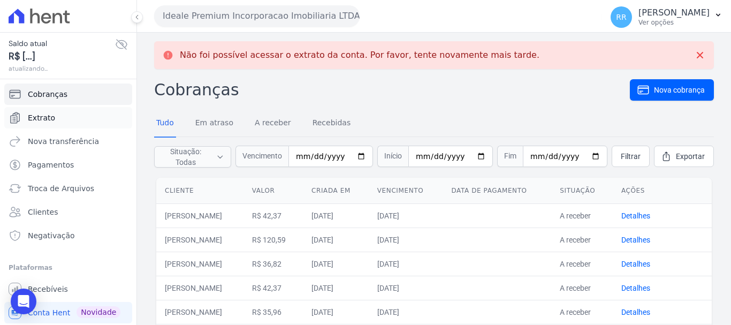
click at [40, 114] on span "Extrato" at bounding box center [41, 117] width 27 height 11
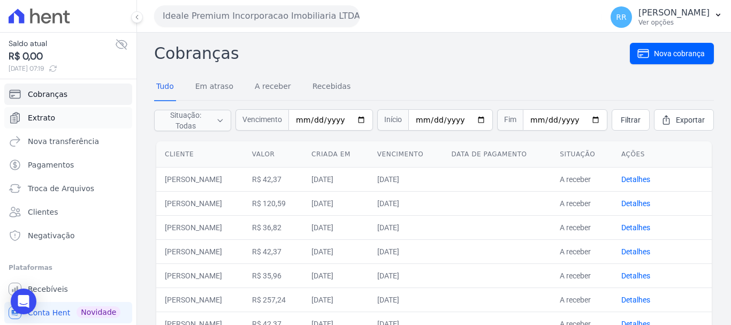
drag, startPoint x: 45, startPoint y: 117, endPoint x: 16, endPoint y: 123, distance: 29.6
click at [45, 117] on span "Extrato" at bounding box center [41, 117] width 27 height 11
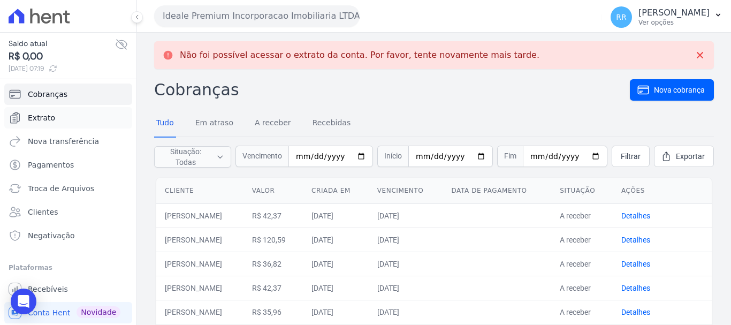
click at [36, 113] on span "Extrato" at bounding box center [41, 117] width 27 height 11
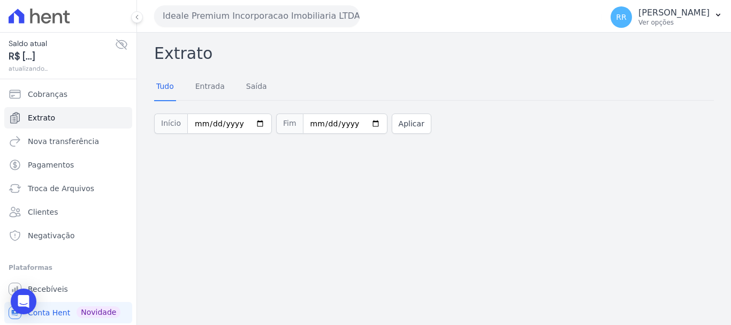
click at [247, 12] on button "Ideale Premium Incorporacao Imobiliaria LTDA" at bounding box center [257, 15] width 206 height 21
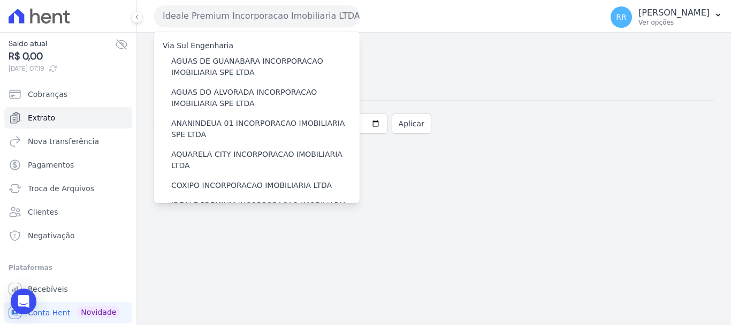
scroll to position [268, 0]
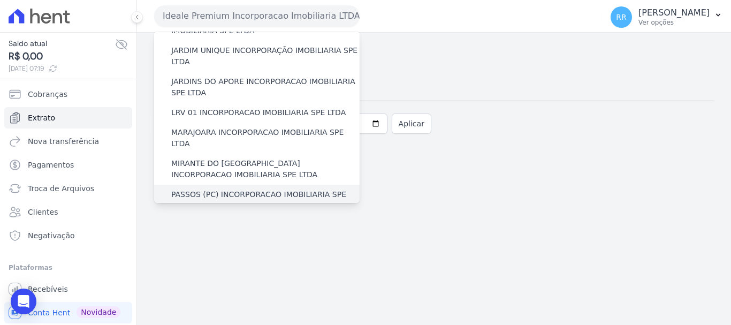
click at [232, 189] on label "PASSOS (PC) INCORPORACAO IMOBILIARIA SPE LTDA" at bounding box center [265, 200] width 188 height 22
click at [0, 0] on input "PASSOS (PC) INCORPORACAO IMOBILIARIA SPE LTDA" at bounding box center [0, 0] width 0 height 0
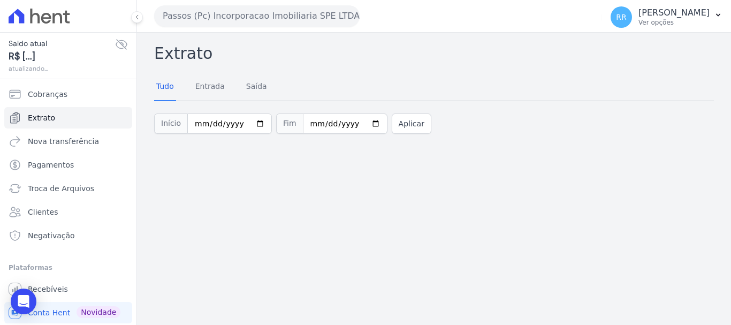
drag, startPoint x: 291, startPoint y: 3, endPoint x: 293, endPoint y: 27, distance: 24.1
click at [291, 9] on div "Passos (Pc) Incorporacao Imobiliaria SPE LTDA Via Sul Engenharia AGUAS DE GUANA…" at bounding box center [376, 15] width 444 height 33
click at [293, 27] on div "Passos (Pc) Incorporacao Imobiliaria SPE LTDA Via Sul Engenharia AGUAS DE GUANA…" at bounding box center [376, 15] width 444 height 33
click at [291, 19] on button "Passos (Pc) Incorporacao Imobiliaria SPE LTDA" at bounding box center [257, 15] width 206 height 21
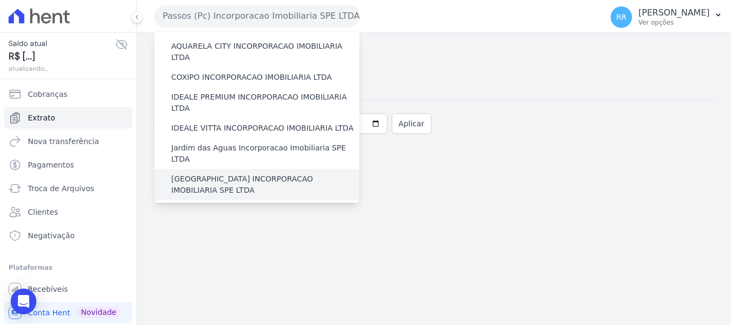
scroll to position [107, 0]
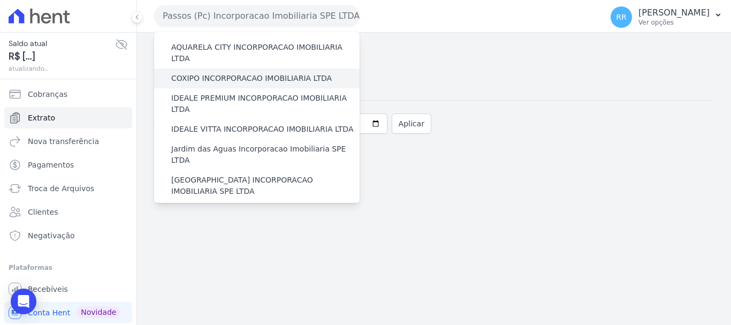
click at [213, 73] on label "COXIPO INCORPORACAO IMOBILIARIA LTDA" at bounding box center [251, 78] width 161 height 11
click at [0, 0] on input "COXIPO INCORPORACAO IMOBILIARIA LTDA" at bounding box center [0, 0] width 0 height 0
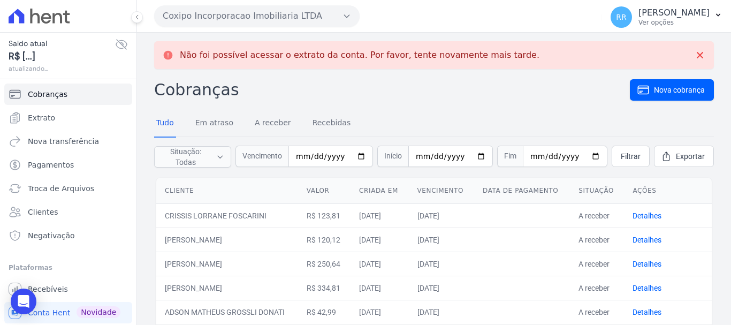
click at [240, 21] on button "Coxipo Incorporacao Imobiliaria LTDA" at bounding box center [257, 15] width 206 height 21
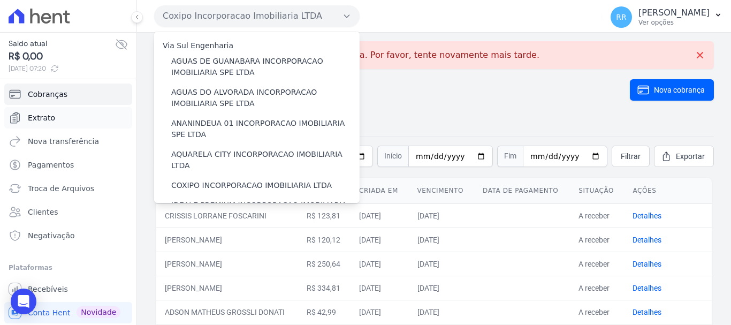
drag, startPoint x: 49, startPoint y: 119, endPoint x: 16, endPoint y: 110, distance: 33.9
click at [48, 119] on span "Extrato" at bounding box center [41, 117] width 27 height 11
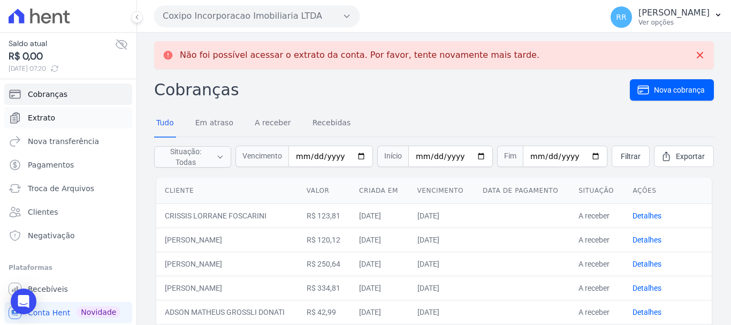
click at [36, 121] on span "Extrato" at bounding box center [41, 117] width 27 height 11
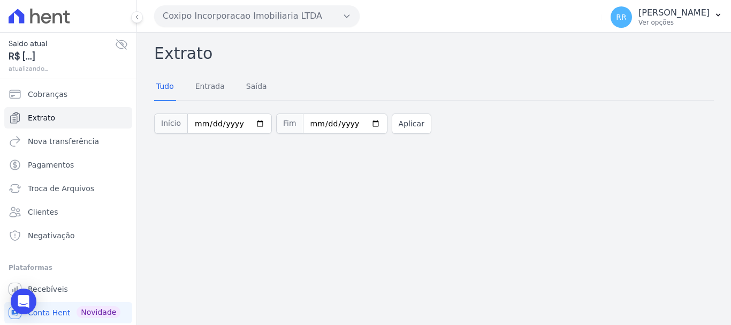
click at [274, 12] on button "Coxipo Incorporacao Imobiliaria LTDA" at bounding box center [257, 15] width 206 height 21
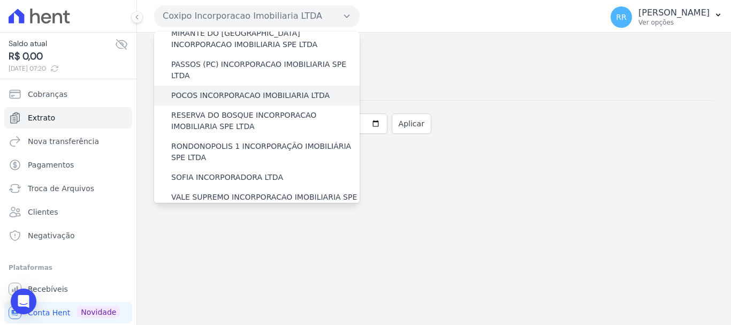
scroll to position [467, 0]
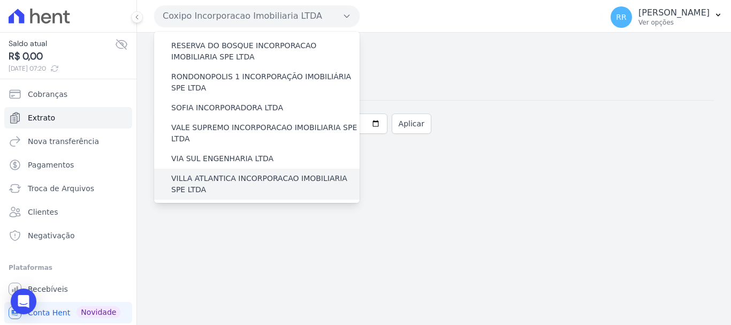
click at [216, 173] on label "VILLA ATLANTICA INCORPORACAO IMOBILIARIA SPE LTDA" at bounding box center [265, 184] width 188 height 22
click at [0, 0] on input "VILLA ATLANTICA INCORPORACAO IMOBILIARIA SPE LTDA" at bounding box center [0, 0] width 0 height 0
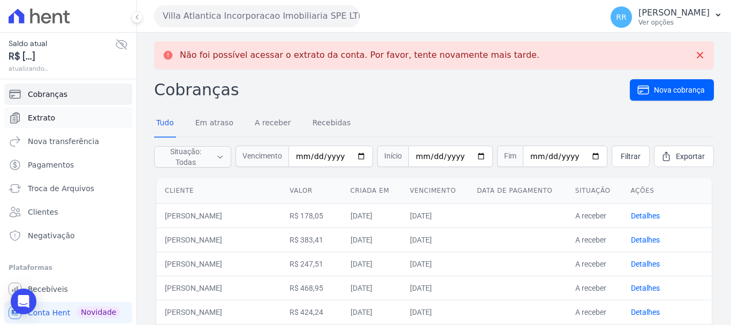
click at [39, 123] on link "Extrato" at bounding box center [68, 117] width 128 height 21
click at [40, 115] on span "Extrato" at bounding box center [41, 117] width 27 height 11
click at [40, 121] on span "Extrato" at bounding box center [41, 117] width 27 height 11
click at [44, 112] on link "Extrato" at bounding box center [68, 117] width 128 height 21
click at [37, 117] on span "Extrato" at bounding box center [41, 117] width 27 height 11
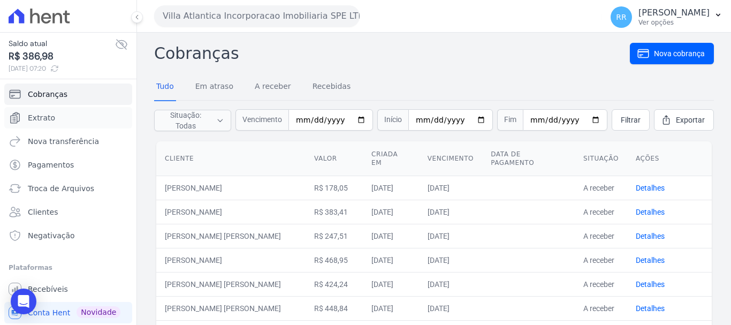
click at [51, 120] on span "Extrato" at bounding box center [41, 117] width 27 height 11
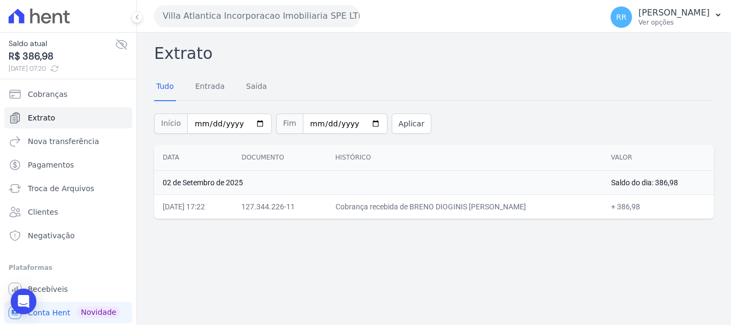
click at [307, 14] on button "Villa Atlantica Incorporacao Imobiliaria SPE LTDA" at bounding box center [257, 15] width 206 height 21
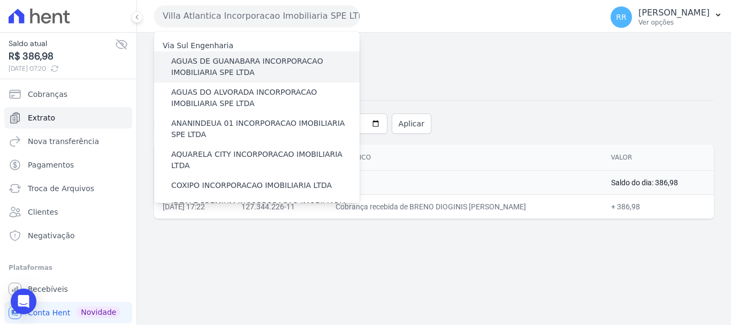
click at [266, 63] on label "AGUAS DE GUANABARA INCORPORACAO IMOBILIARIA SPE LTDA" at bounding box center [265, 67] width 188 height 22
click at [0, 0] on input "AGUAS DE GUANABARA INCORPORACAO IMOBILIARIA SPE LTDA" at bounding box center [0, 0] width 0 height 0
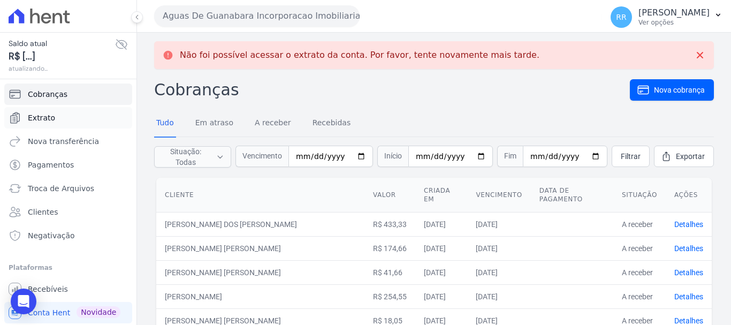
click at [45, 116] on span "Extrato" at bounding box center [41, 117] width 27 height 11
click at [49, 127] on link "Extrato" at bounding box center [68, 117] width 128 height 21
click at [49, 119] on span "Extrato" at bounding box center [41, 117] width 27 height 11
click at [36, 111] on link "Extrato" at bounding box center [68, 117] width 128 height 21
click at [45, 119] on span "Extrato" at bounding box center [41, 117] width 27 height 11
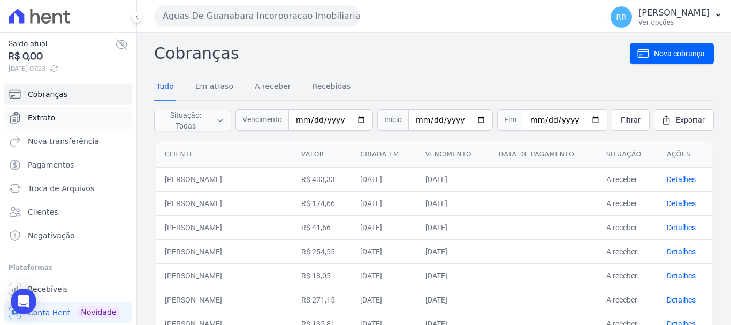
click at [48, 123] on link "Extrato" at bounding box center [68, 117] width 128 height 21
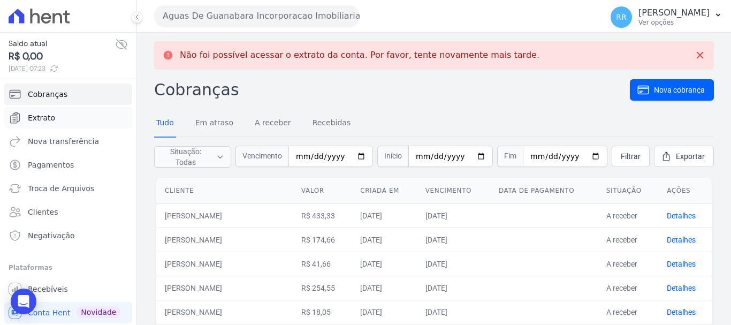
click at [45, 117] on span "Extrato" at bounding box center [41, 117] width 27 height 11
click at [36, 113] on span "Extrato" at bounding box center [41, 117] width 27 height 11
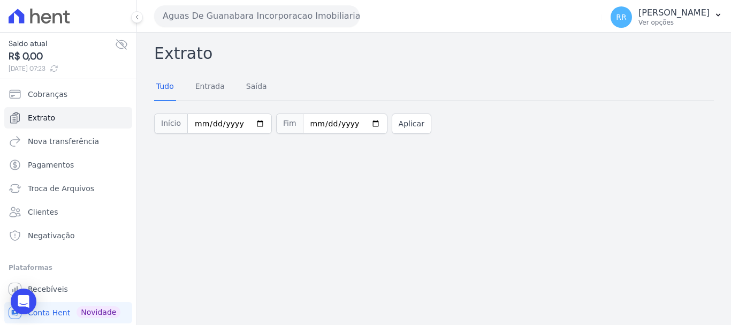
click at [265, 28] on div "Aguas De Guanabara Incorporacao Imobiliaria SPE LTDA Via Sul Engenharia AGUAS D…" at bounding box center [376, 15] width 444 height 33
click at [272, 17] on button "Aguas De Guanabara Incorporacao Imobiliaria SPE LTDA" at bounding box center [257, 15] width 206 height 21
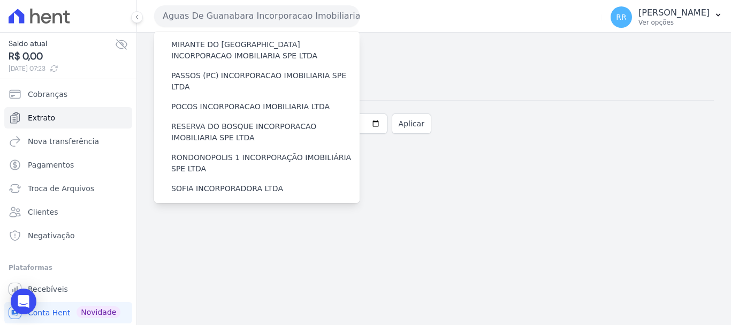
scroll to position [467, 0]
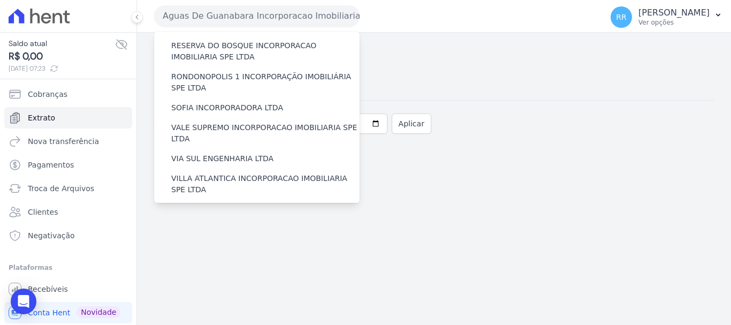
click at [238, 235] on label "VILLA TROPICAL INCORPORAÇÃO IMOBILIÁRIA SPE LTDA" at bounding box center [265, 246] width 188 height 22
click at [0, 0] on input "VILLA TROPICAL INCORPORAÇÃO IMOBILIÁRIA SPE LTDA" at bounding box center [0, 0] width 0 height 0
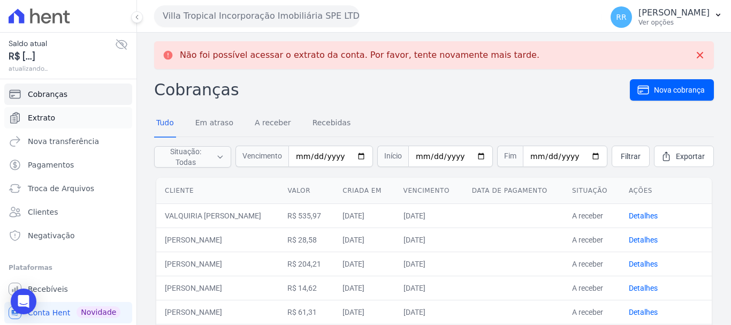
click at [34, 111] on link "Extrato" at bounding box center [68, 117] width 128 height 21
click at [34, 116] on span "Extrato" at bounding box center [41, 117] width 27 height 11
click at [59, 113] on link "Extrato" at bounding box center [68, 117] width 128 height 21
click at [38, 117] on span "Extrato" at bounding box center [41, 117] width 27 height 11
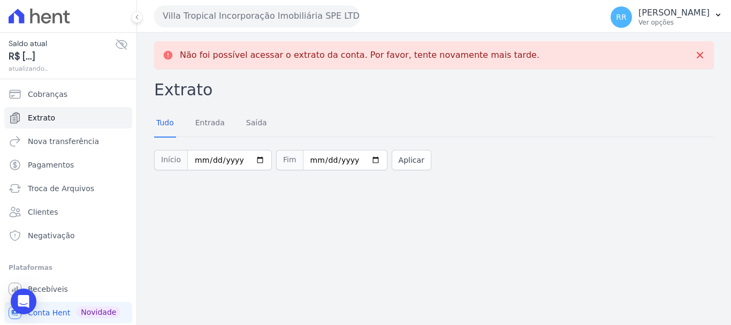
click at [215, 19] on button "Villa Tropical Incorporação Imobiliária SPE LTDA" at bounding box center [257, 15] width 206 height 21
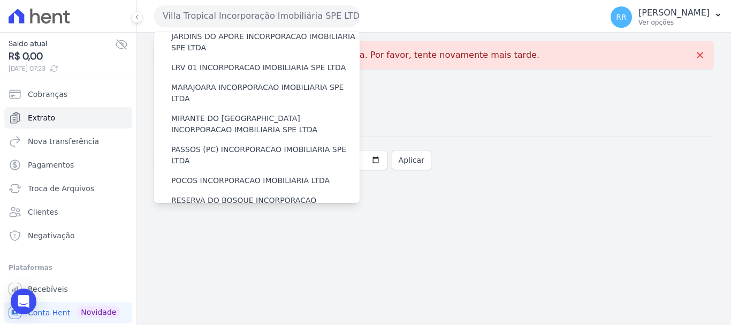
scroll to position [467, 0]
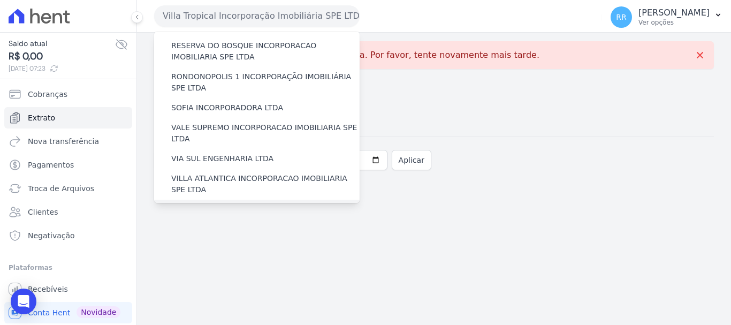
click at [233, 204] on label "[GEOGRAPHIC_DATA] INCORPORACAO IMOBILIARIA SPE LTDA" at bounding box center [265, 215] width 188 height 22
click at [0, 0] on input "[GEOGRAPHIC_DATA] INCORPORACAO IMOBILIARIA SPE LTDA" at bounding box center [0, 0] width 0 height 0
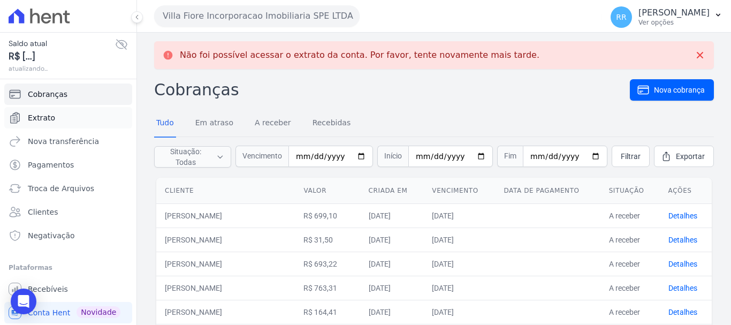
click at [36, 117] on span "Extrato" at bounding box center [41, 117] width 27 height 11
click at [20, 115] on icon "Sidebar" at bounding box center [15, 117] width 13 height 13
click at [51, 116] on span "Extrato" at bounding box center [41, 117] width 27 height 11
click at [47, 120] on span "Extrato" at bounding box center [41, 117] width 27 height 11
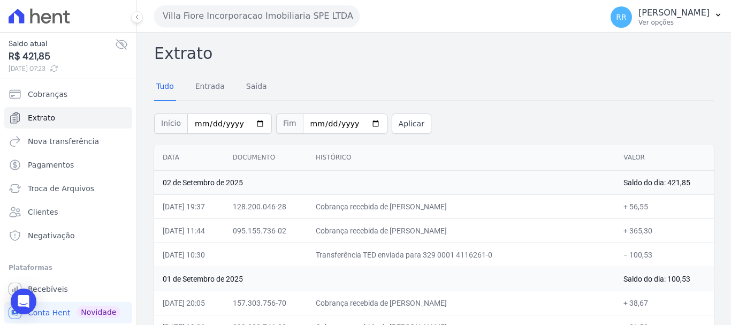
click at [320, 26] on button "Villa Fiore Incorporacao Imobiliaria SPE LTDA" at bounding box center [257, 15] width 206 height 21
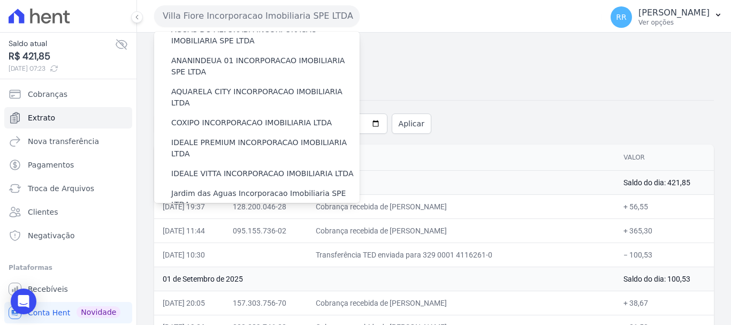
scroll to position [161, 0]
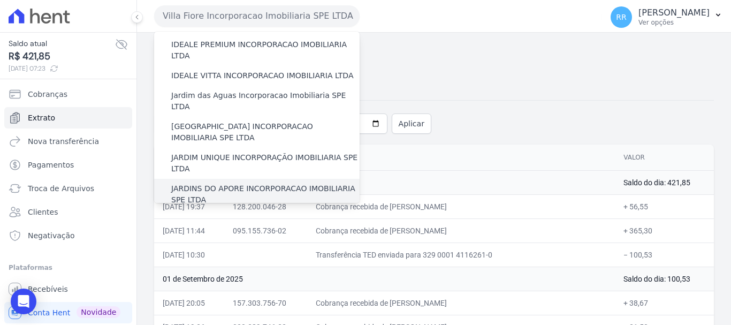
click at [243, 183] on label "JARDINS DO APORE INCORPORACAO IMOBILIARIA SPE LTDA" at bounding box center [265, 194] width 188 height 22
click at [0, 0] on input "JARDINS DO APORE INCORPORACAO IMOBILIARIA SPE LTDA" at bounding box center [0, 0] width 0 height 0
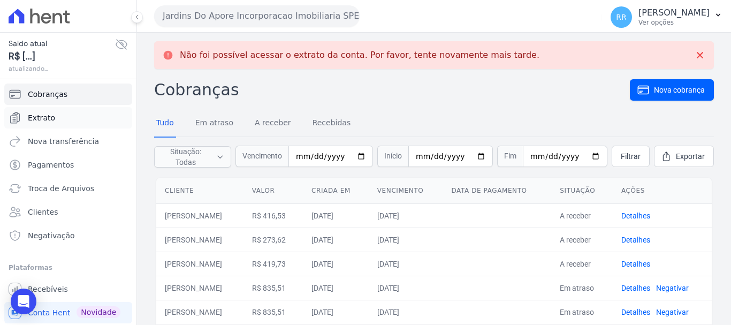
click at [43, 124] on link "Extrato" at bounding box center [68, 117] width 128 height 21
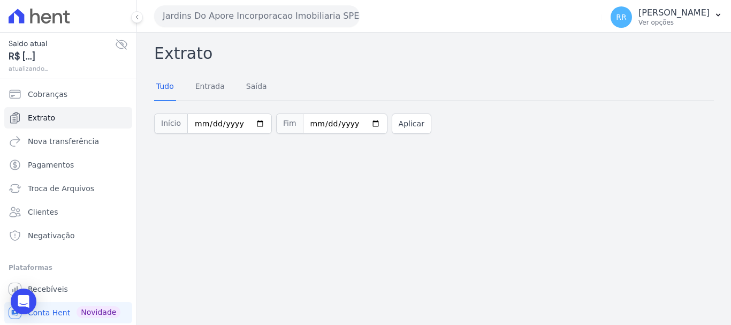
click at [201, 10] on button "Jardins Do Apore Incorporacao Imobiliaria SPE LTDA" at bounding box center [257, 15] width 206 height 21
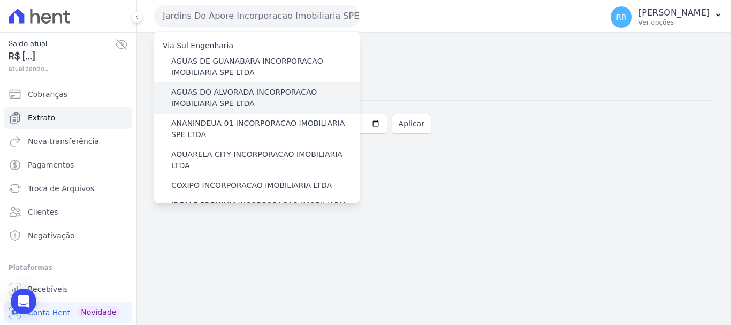
click at [209, 98] on label "AGUAS DO ALVORADA INCORPORACAO IMOBILIARIA SPE LTDA" at bounding box center [265, 98] width 188 height 22
click at [0, 0] on input "AGUAS DO ALVORADA INCORPORACAO IMOBILIARIA SPE LTDA" at bounding box center [0, 0] width 0 height 0
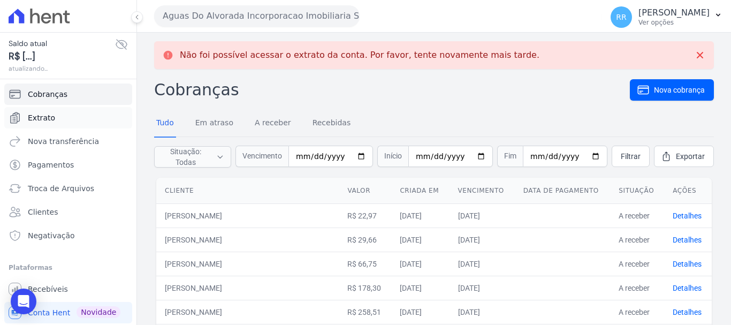
scroll to position [107, 0]
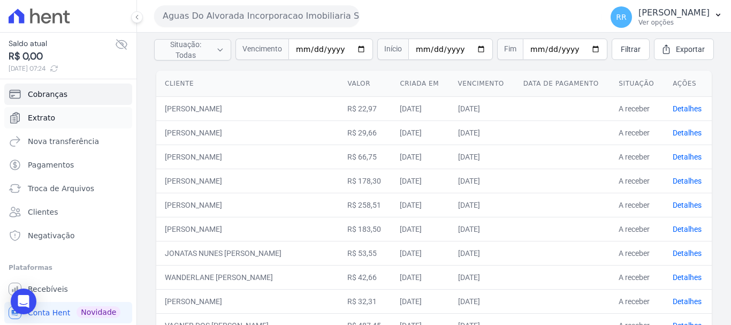
click at [48, 117] on span "Extrato" at bounding box center [41, 117] width 27 height 11
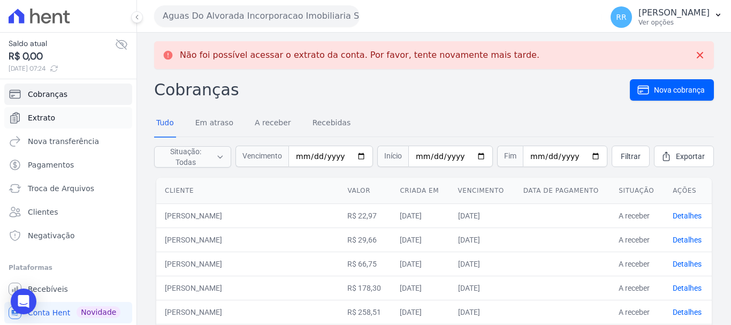
click at [33, 127] on link "Extrato" at bounding box center [68, 117] width 128 height 21
click at [47, 116] on span "Extrato" at bounding box center [41, 117] width 27 height 11
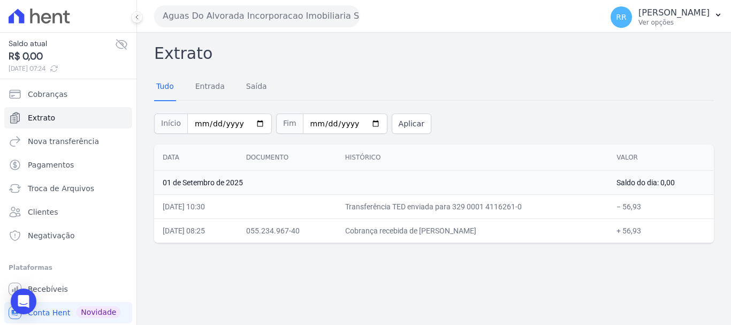
click at [330, 10] on button "Aguas Do Alvorada Incorporacao Imobiliaria SPE LTDA" at bounding box center [257, 15] width 206 height 21
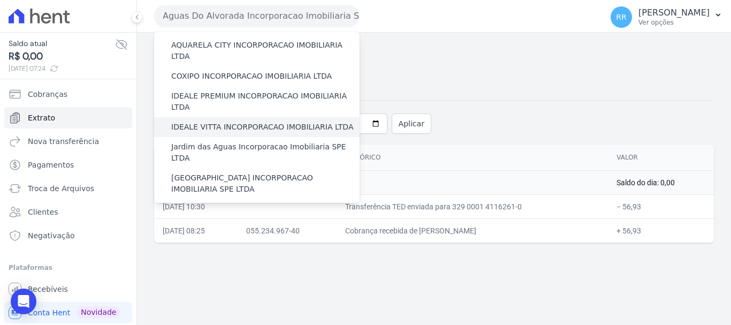
scroll to position [107, 0]
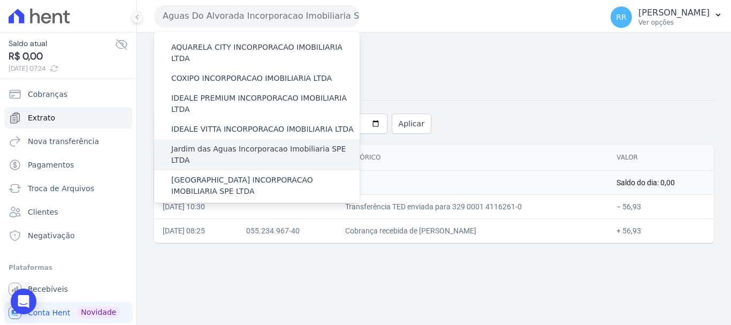
click at [211, 143] on label "Jardim das Aguas Incorporacao Imobiliaria SPE LTDA" at bounding box center [265, 154] width 188 height 22
click at [0, 0] on input "Jardim das Aguas Incorporacao Imobiliaria SPE LTDA" at bounding box center [0, 0] width 0 height 0
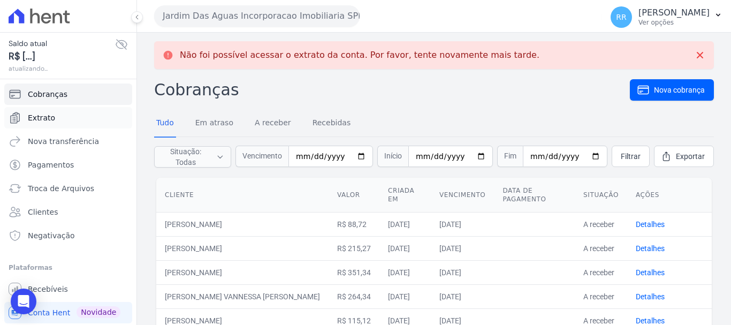
click at [36, 120] on span "Extrato" at bounding box center [41, 117] width 27 height 11
click at [34, 117] on span "Extrato" at bounding box center [41, 117] width 27 height 11
click at [45, 117] on span "Extrato" at bounding box center [41, 117] width 27 height 11
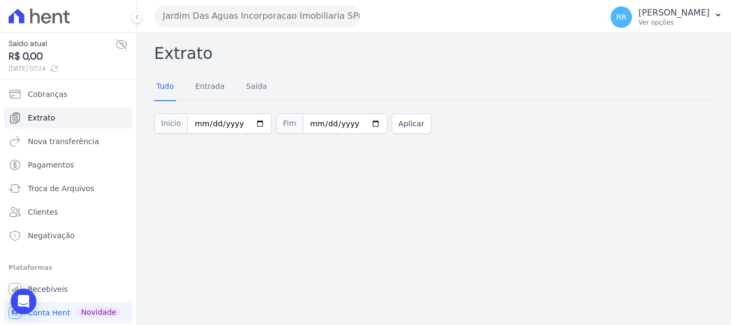
click at [277, 15] on button "Jardim Das Aguas Incorporacao Imobiliaria SPE LTDA" at bounding box center [257, 15] width 206 height 21
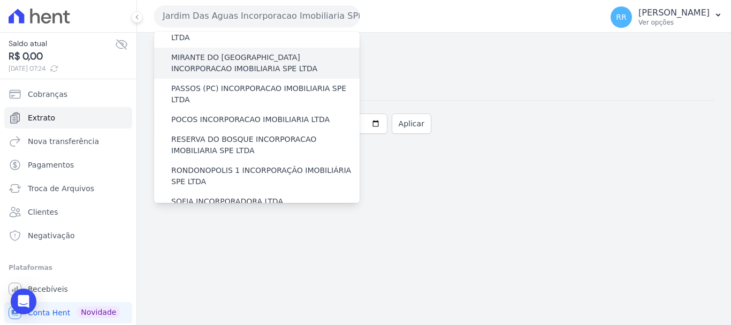
scroll to position [375, 0]
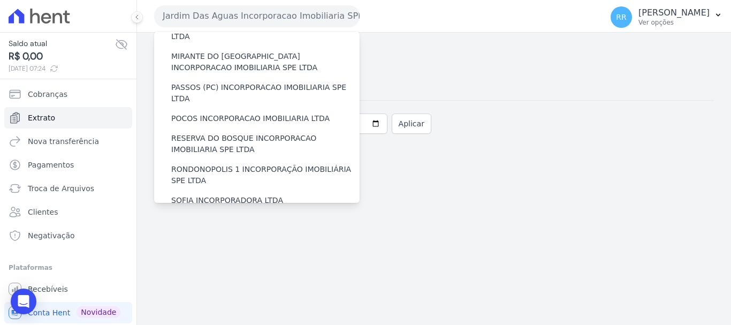
click at [210, 215] on label "VALE SUPREMO INCORPORACAO IMOBILIARIA SPE LTDA" at bounding box center [265, 226] width 188 height 22
click at [0, 0] on input "VALE SUPREMO INCORPORACAO IMOBILIARIA SPE LTDA" at bounding box center [0, 0] width 0 height 0
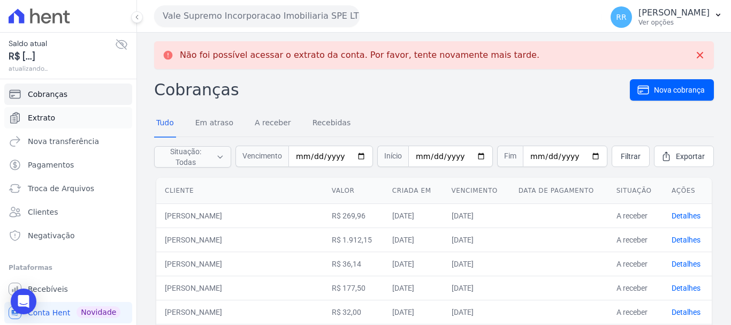
click at [33, 125] on link "Extrato" at bounding box center [68, 117] width 128 height 21
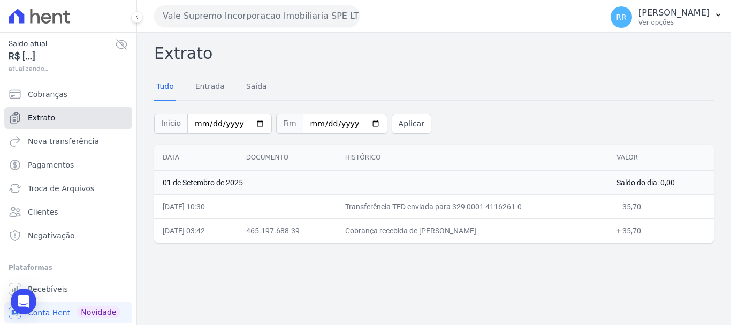
click at [33, 125] on link "Extrato" at bounding box center [68, 117] width 128 height 21
click at [209, 13] on button "Vale Supremo Incorporacao Imobiliaria SPE LTDA" at bounding box center [257, 15] width 206 height 21
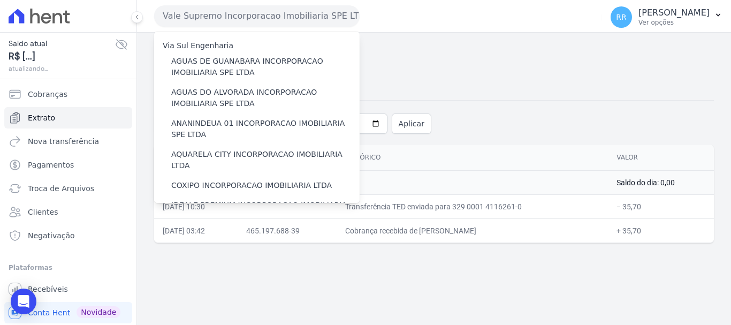
scroll to position [214, 0]
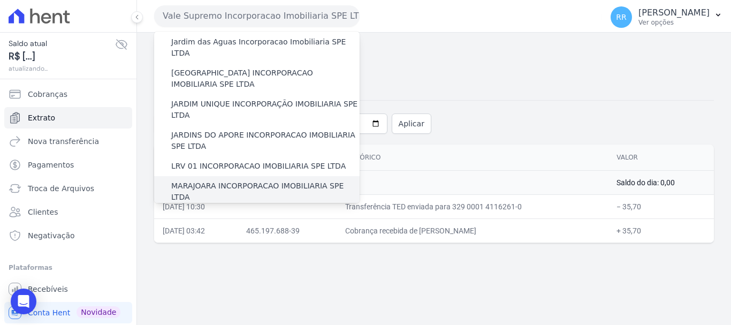
click at [218, 180] on label "MARAJOARA INCORPORACAO IMOBILIARIA SPE LTDA" at bounding box center [265, 191] width 188 height 22
click at [0, 0] on input "MARAJOARA INCORPORACAO IMOBILIARIA SPE LTDA" at bounding box center [0, 0] width 0 height 0
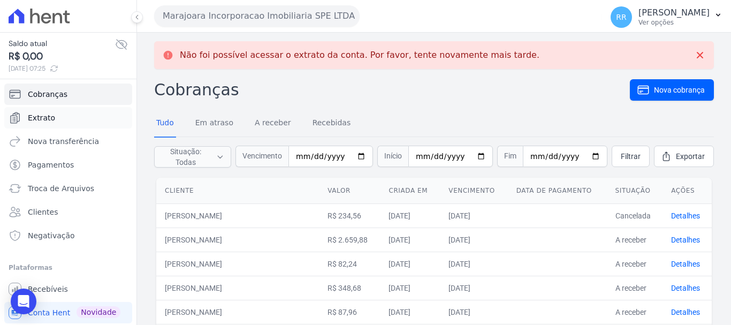
click at [46, 116] on span "Extrato" at bounding box center [41, 117] width 27 height 11
click at [37, 125] on link "Extrato" at bounding box center [68, 117] width 128 height 21
click at [43, 120] on span "Extrato" at bounding box center [41, 117] width 27 height 11
click at [34, 128] on link "Extrato" at bounding box center [68, 117] width 128 height 21
click at [42, 118] on span "Extrato" at bounding box center [41, 117] width 27 height 11
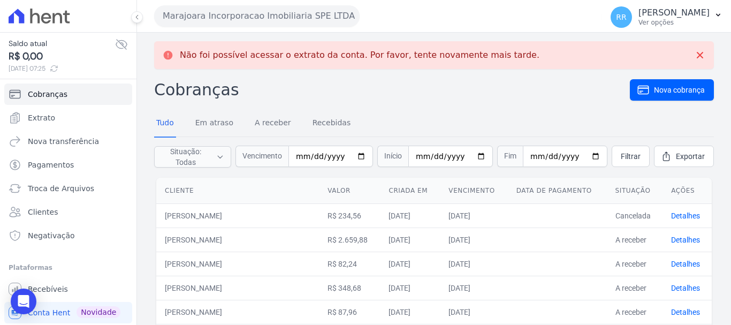
click at [292, 14] on button "Marajoara Incorporacao Imobiliaria SPE LTDA" at bounding box center [257, 15] width 206 height 21
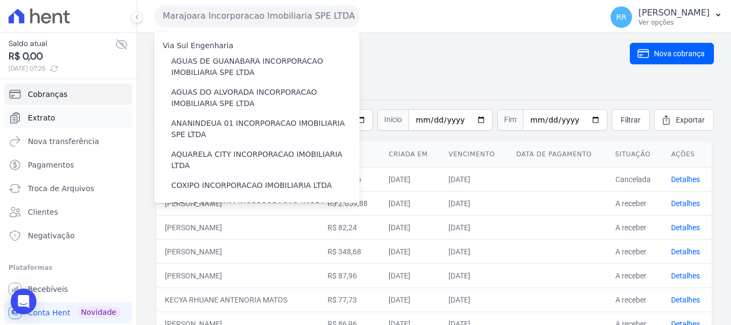
click at [43, 110] on link "Extrato" at bounding box center [68, 117] width 128 height 21
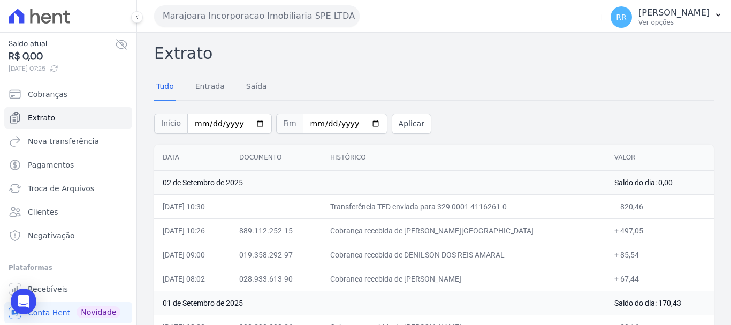
click at [274, 19] on button "Marajoara Incorporacao Imobiliaria SPE LTDA" at bounding box center [257, 15] width 206 height 21
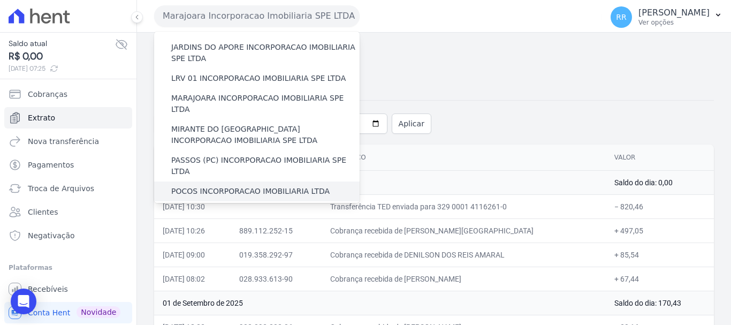
scroll to position [321, 0]
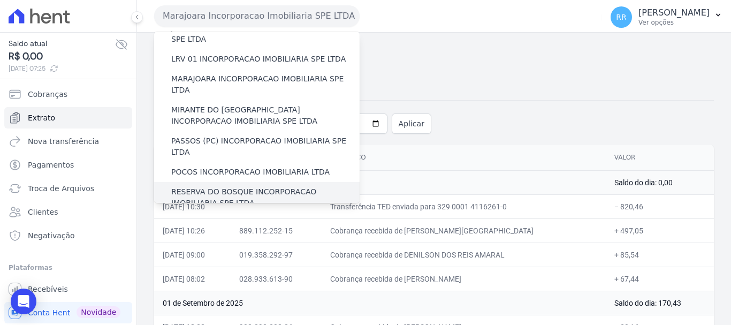
click at [192, 186] on label "RESERVA DO BOSQUE INCORPORACAO IMOBILIARIA SPE LTDA" at bounding box center [265, 197] width 188 height 22
click at [0, 0] on input "RESERVA DO BOSQUE INCORPORACAO IMOBILIARIA SPE LTDA" at bounding box center [0, 0] width 0 height 0
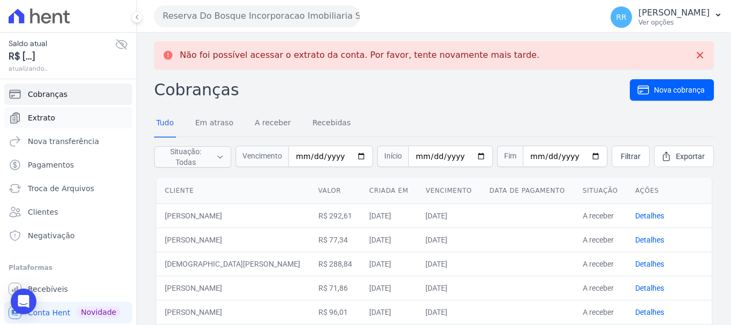
click at [52, 117] on link "Extrato" at bounding box center [68, 117] width 128 height 21
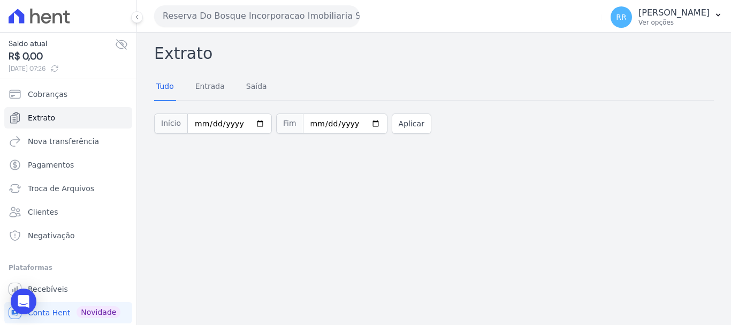
click at [225, 22] on button "Reserva Do Bosque Incorporacao Imobiliaria SPE LTDA" at bounding box center [257, 15] width 206 height 21
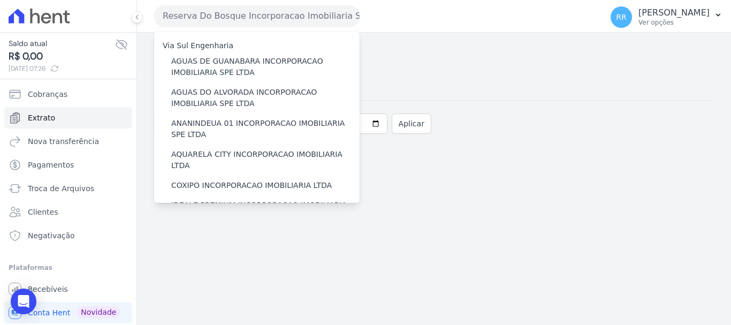
click at [571, 96] on div "Tudo Entrada Saída" at bounding box center [434, 87] width 560 height 26
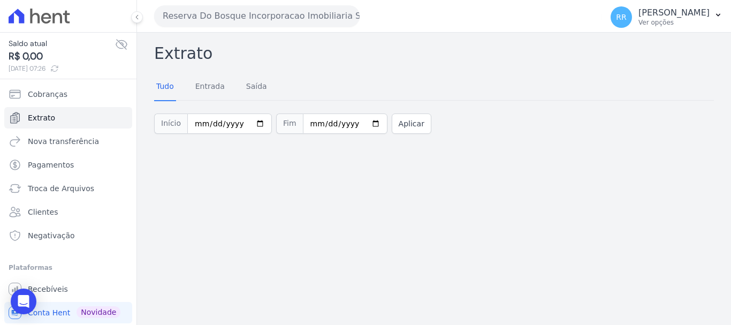
click at [263, 12] on button "Reserva Do Bosque Incorporacao Imobiliaria SPE LTDA" at bounding box center [257, 15] width 206 height 21
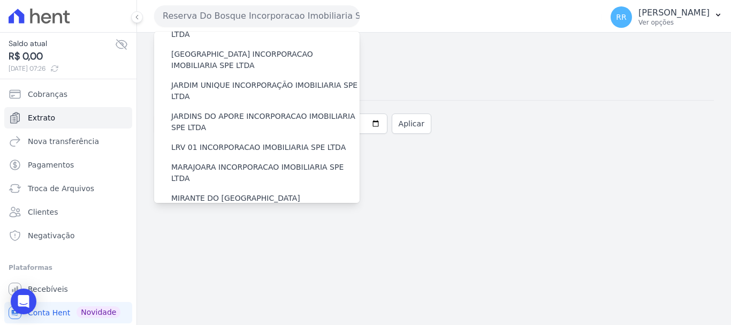
scroll to position [214, 0]
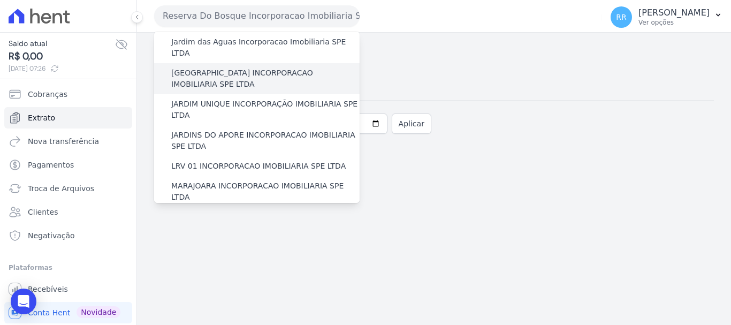
click at [221, 67] on label "[GEOGRAPHIC_DATA] INCORPORACAO IMOBILIARIA SPE LTDA" at bounding box center [265, 78] width 188 height 22
click at [0, 0] on input "[GEOGRAPHIC_DATA] INCORPORACAO IMOBILIARIA SPE LTDA" at bounding box center [0, 0] width 0 height 0
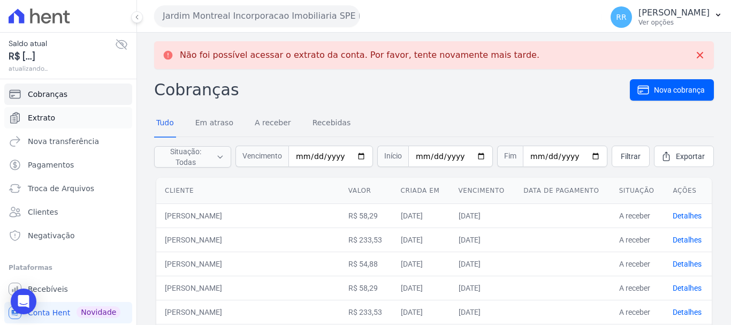
drag, startPoint x: 39, startPoint y: 118, endPoint x: 47, endPoint y: 117, distance: 8.1
click at [39, 118] on span "Extrato" at bounding box center [41, 117] width 27 height 11
click at [31, 129] on ul "Cobranças Extrato Nova transferência Pagamentos Troca de Arquivos Clientes Nega…" at bounding box center [68, 165] width 128 height 163
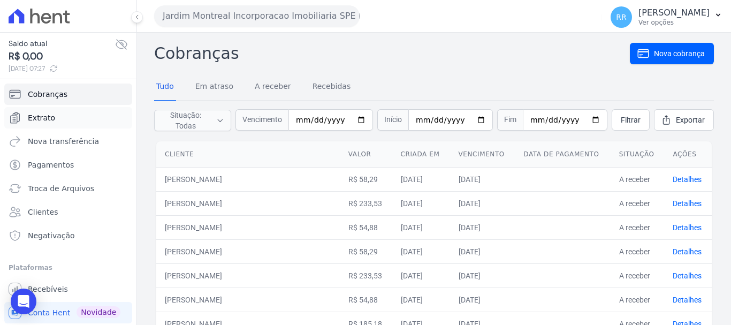
click at [40, 116] on span "Extrato" at bounding box center [41, 117] width 27 height 11
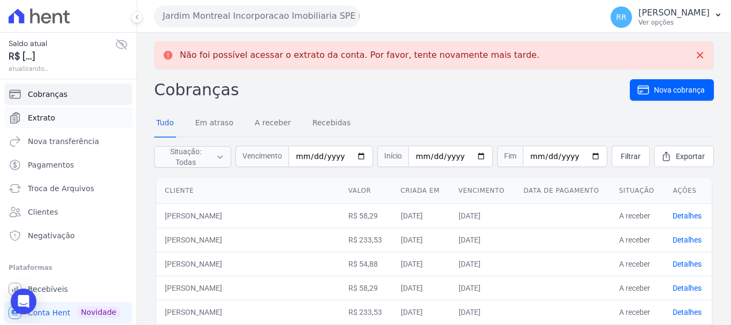
click at [44, 116] on span "Extrato" at bounding box center [41, 117] width 27 height 11
click at [37, 121] on span "Extrato" at bounding box center [41, 117] width 27 height 11
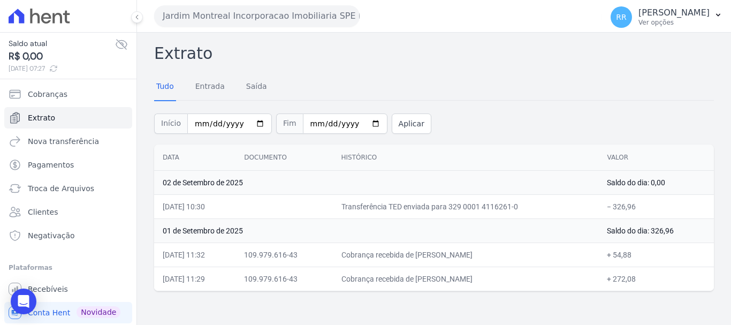
drag, startPoint x: 227, startPoint y: 17, endPoint x: 231, endPoint y: 50, distance: 33.4
click at [229, 17] on button "Jardim Montreal Incorporacao Imobiliaria SPE LTDA" at bounding box center [257, 15] width 206 height 21
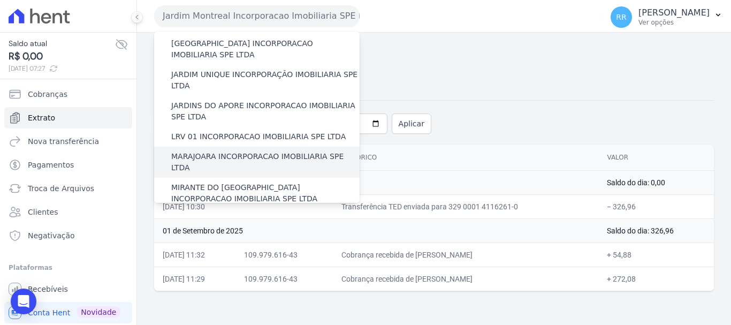
scroll to position [268, 0]
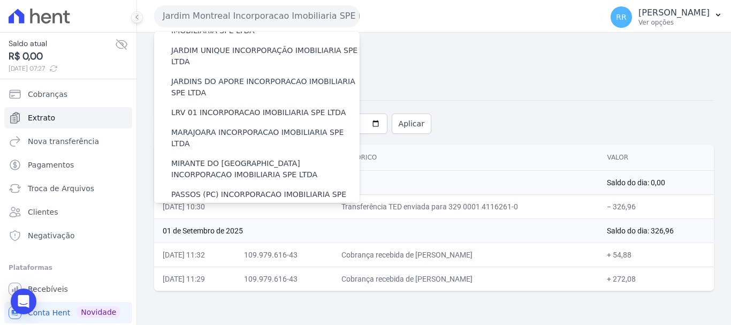
click at [439, 179] on td "02 de Setembro de 2025" at bounding box center [376, 182] width 444 height 24
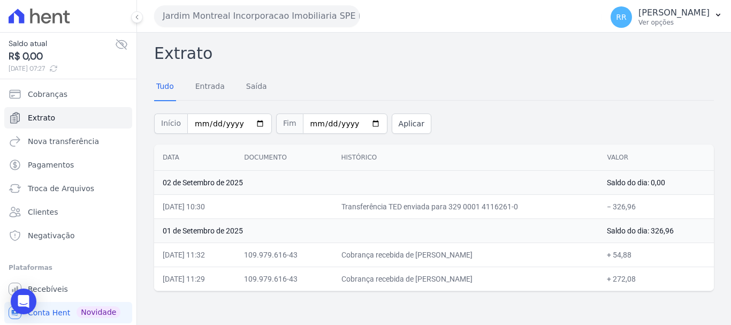
click at [254, 20] on button "Jardim Montreal Incorporacao Imobiliaria SPE LTDA" at bounding box center [257, 15] width 206 height 21
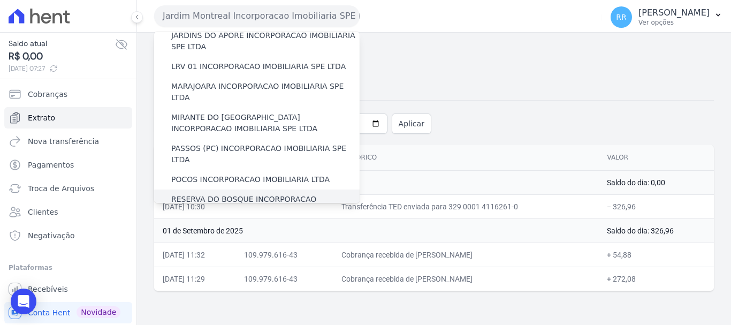
scroll to position [375, 0]
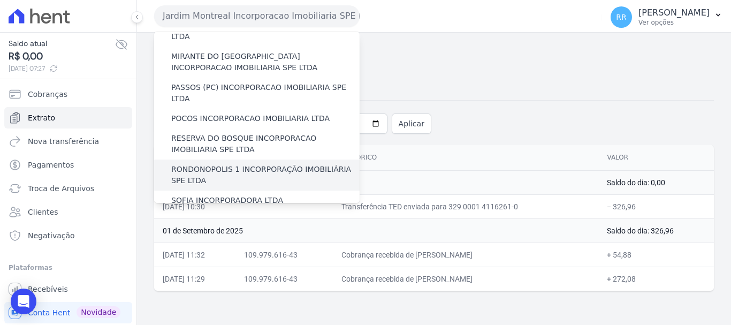
click at [225, 164] on label "RONDONOPOLIS 1 INCORPORAÇÃO IMOBILIÁRIA SPE LTDA" at bounding box center [265, 175] width 188 height 22
click at [0, 0] on input "RONDONOPOLIS 1 INCORPORAÇÃO IMOBILIÁRIA SPE LTDA" at bounding box center [0, 0] width 0 height 0
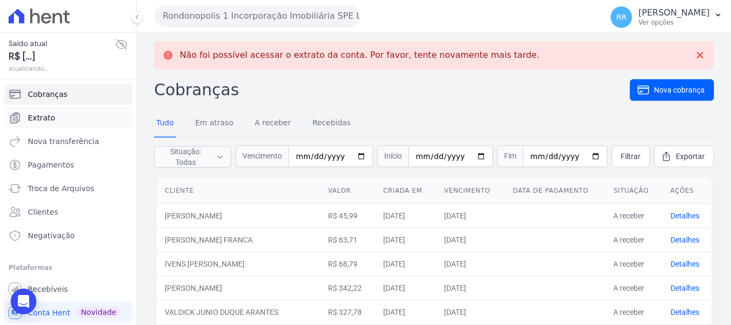
click at [56, 120] on link "Extrato" at bounding box center [68, 117] width 128 height 21
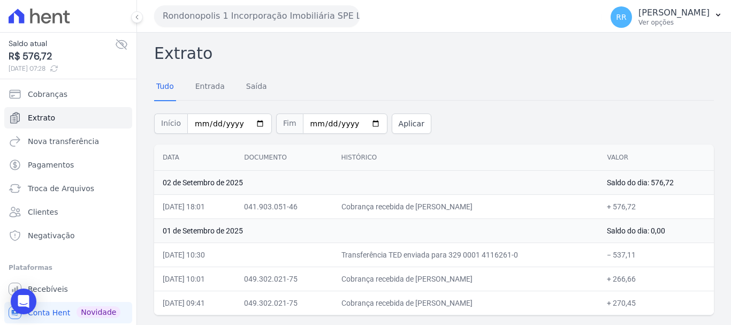
click at [282, 24] on button "Rondonopolis 1 Incorporação Imobiliária SPE LTDA" at bounding box center [257, 15] width 206 height 21
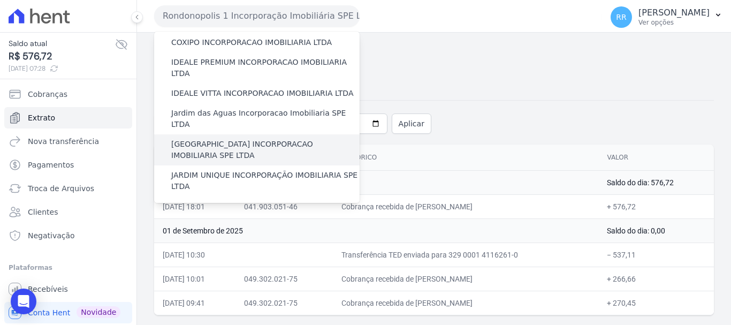
scroll to position [161, 0]
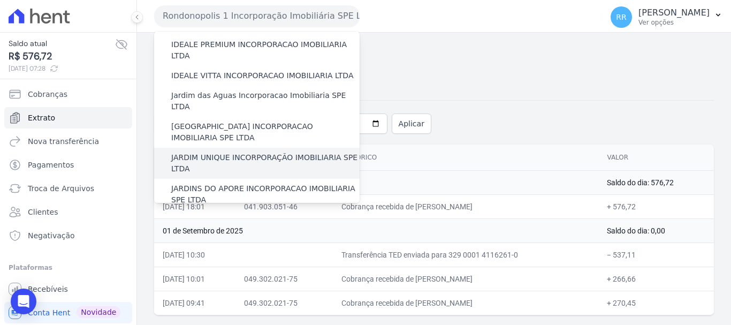
click at [200, 152] on label "JARDIM UNIQUE INCORPORAÇÃO IMOBILIARIA SPE LTDA" at bounding box center [265, 163] width 188 height 22
click at [0, 0] on input "JARDIM UNIQUE INCORPORAÇÃO IMOBILIARIA SPE LTDA" at bounding box center [0, 0] width 0 height 0
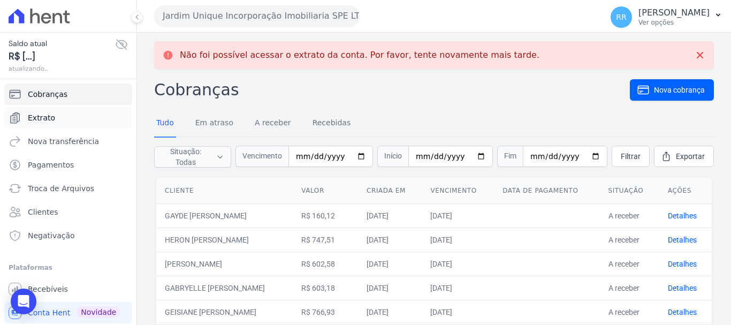
click at [47, 123] on link "Extrato" at bounding box center [68, 117] width 128 height 21
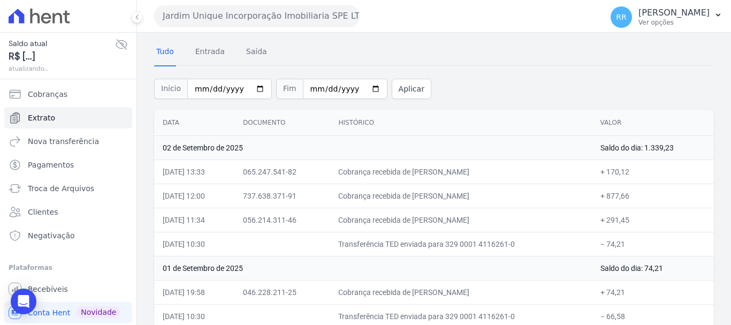
scroll to position [54, 0]
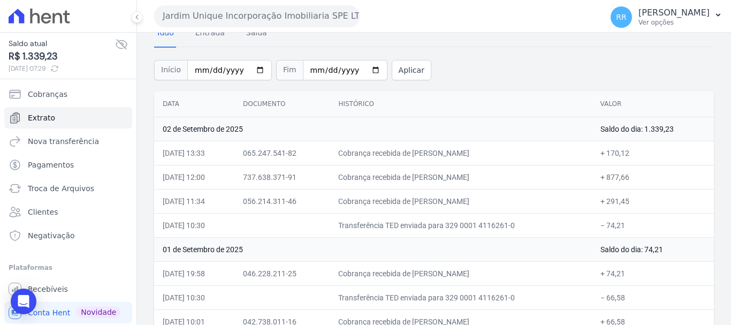
click at [286, 19] on button "Jardim Unique Incorporação Imobiliaria SPE LTDA" at bounding box center [257, 15] width 206 height 21
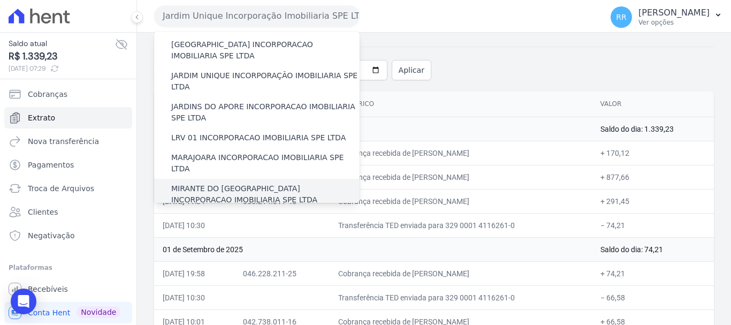
scroll to position [268, 0]
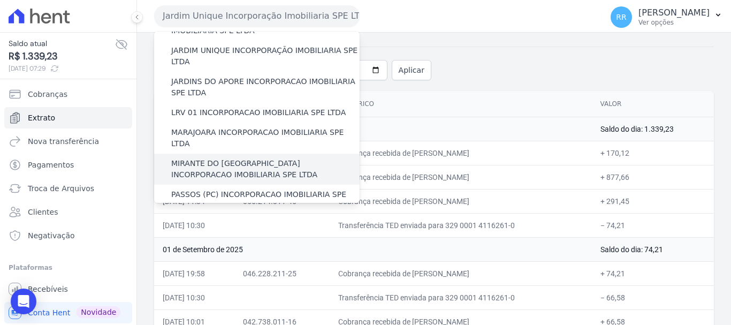
click at [188, 158] on label "MIRANTE DO [GEOGRAPHIC_DATA] INCORPORACAO IMOBILIARIA SPE LTDA" at bounding box center [265, 169] width 188 height 22
click at [0, 0] on input "MIRANTE DO [GEOGRAPHIC_DATA] INCORPORACAO IMOBILIARIA SPE LTDA" at bounding box center [0, 0] width 0 height 0
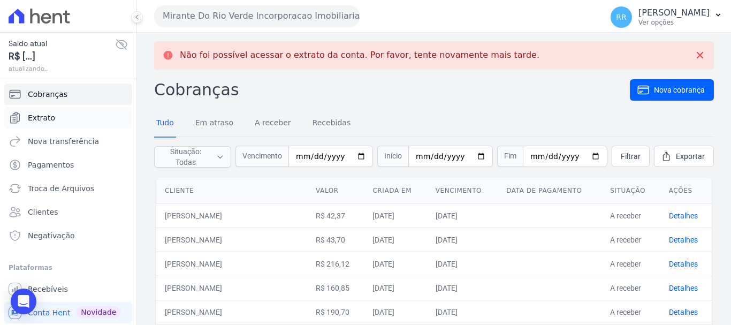
click at [28, 118] on span "Extrato" at bounding box center [41, 117] width 27 height 11
click at [44, 126] on link "Extrato" at bounding box center [68, 117] width 128 height 21
click at [42, 120] on span "Extrato" at bounding box center [41, 117] width 27 height 11
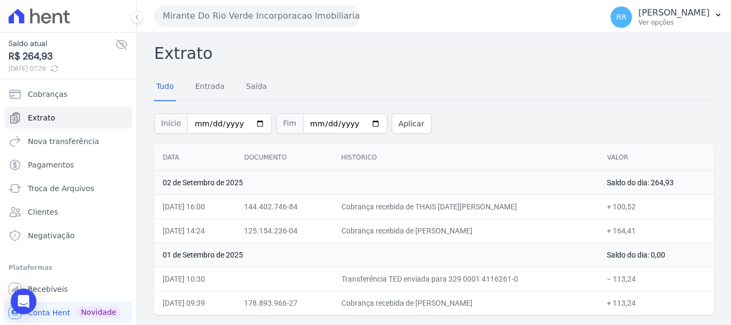
click at [280, 13] on button "Mirante Do Rio Verde Incorporacao Imobiliaria SPE LTDA" at bounding box center [257, 15] width 206 height 21
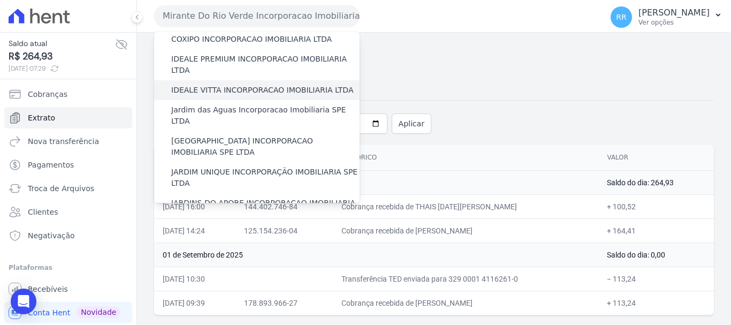
scroll to position [161, 0]
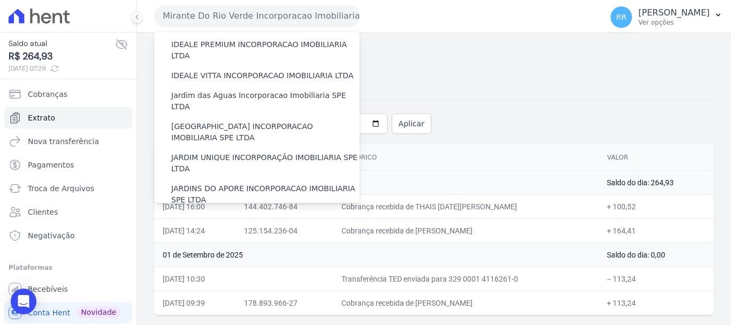
click at [212, 214] on label "LRV 01 INCORPORACAO IMOBILIARIA SPE LTDA" at bounding box center [258, 219] width 174 height 11
click at [0, 0] on input "LRV 01 INCORPORACAO IMOBILIARIA SPE LTDA" at bounding box center [0, 0] width 0 height 0
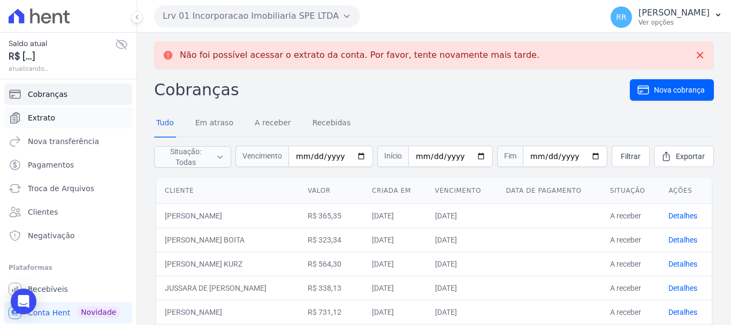
click at [47, 119] on span "Extrato" at bounding box center [41, 117] width 27 height 11
click at [50, 122] on span "Extrato" at bounding box center [41, 117] width 27 height 11
click at [47, 121] on span "Extrato" at bounding box center [41, 117] width 27 height 11
click at [38, 122] on span "Extrato" at bounding box center [41, 117] width 27 height 11
click at [28, 116] on span "Extrato" at bounding box center [41, 117] width 27 height 11
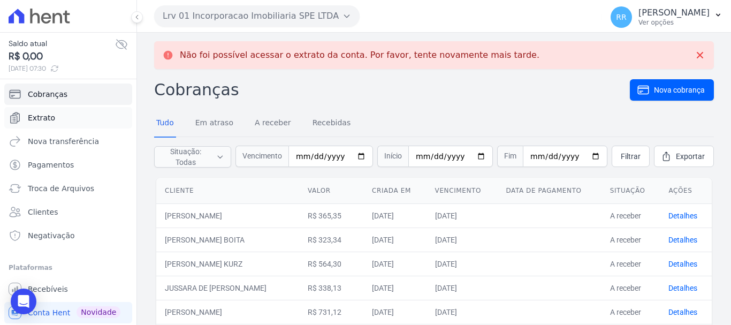
click at [47, 119] on span "Extrato" at bounding box center [41, 117] width 27 height 11
click at [41, 111] on link "Extrato" at bounding box center [68, 117] width 128 height 21
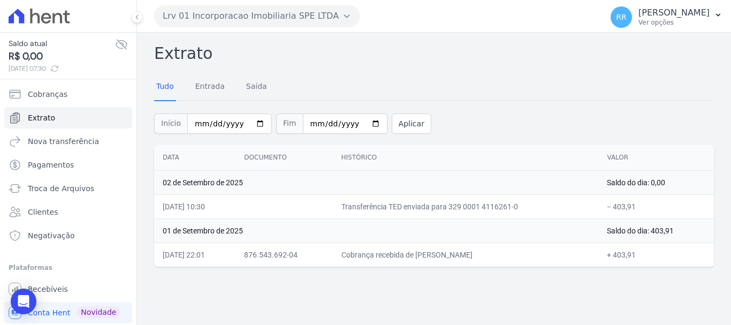
click at [278, 26] on button "Lrv 01 Incorporacao Imobiliaria SPE LTDA" at bounding box center [257, 15] width 206 height 21
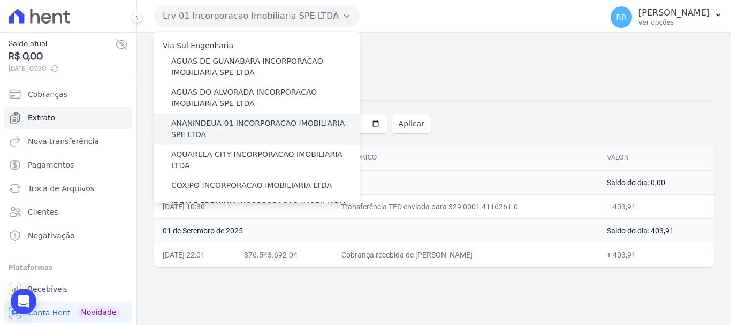
click at [265, 123] on label "ANANINDEUA 01 INCORPORACAO IMOBILIARIA SPE LTDA" at bounding box center [265, 129] width 188 height 22
click at [0, 0] on input "ANANINDEUA 01 INCORPORACAO IMOBILIARIA SPE LTDA" at bounding box center [0, 0] width 0 height 0
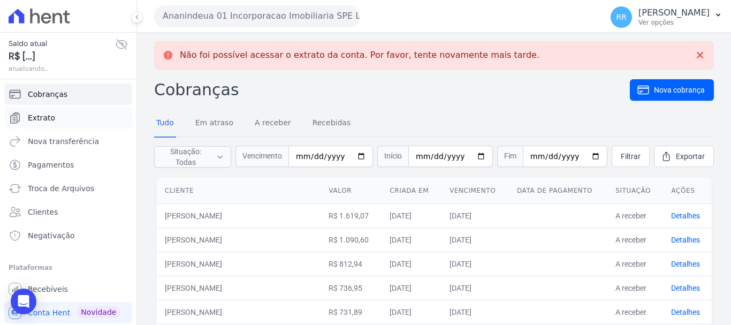
click at [45, 120] on span "Extrato" at bounding box center [41, 117] width 27 height 11
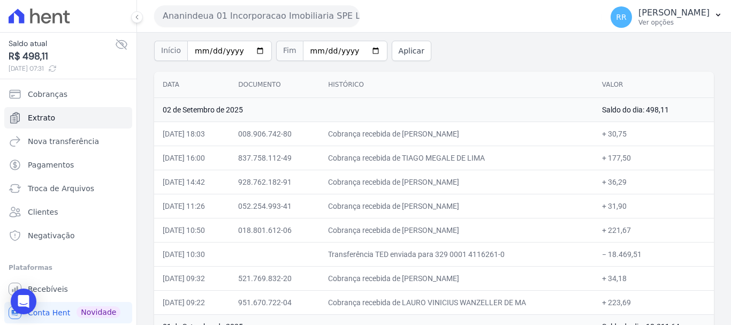
scroll to position [54, 0]
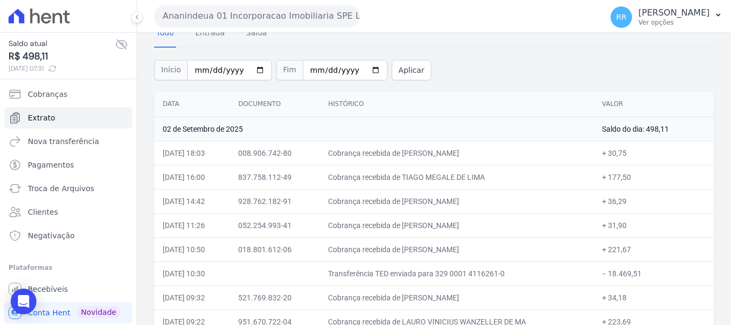
click at [496, 148] on td "Cobrança recebida de [PERSON_NAME]" at bounding box center [457, 153] width 274 height 24
click at [308, 19] on button "Ananindeua 01 Incorporacao Imobiliaria SPE LTDA" at bounding box center [257, 15] width 206 height 21
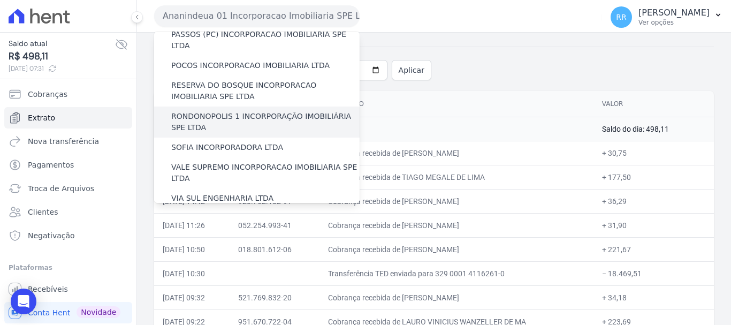
scroll to position [428, 0]
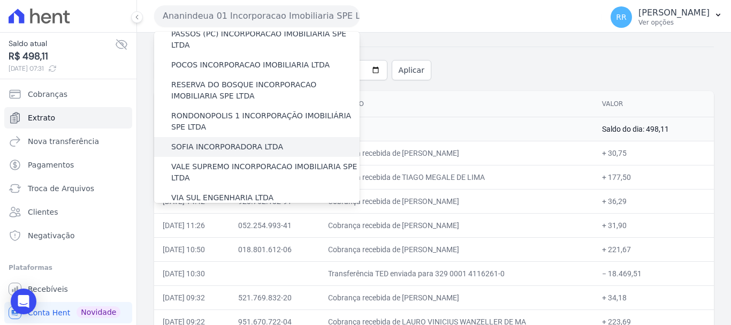
click at [217, 141] on label "SOFIA INCORPORADORA LTDA" at bounding box center [227, 146] width 112 height 11
click at [0, 0] on input "SOFIA INCORPORADORA LTDA" at bounding box center [0, 0] width 0 height 0
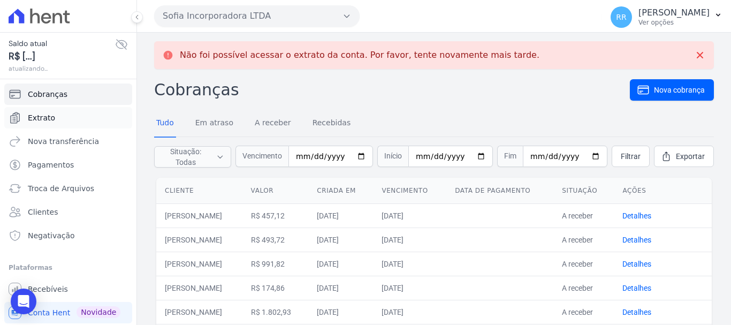
click at [46, 118] on span "Extrato" at bounding box center [41, 117] width 27 height 11
click at [43, 117] on span "Extrato" at bounding box center [41, 117] width 27 height 11
click at [45, 124] on link "Extrato" at bounding box center [68, 117] width 128 height 21
click at [62, 117] on link "Extrato" at bounding box center [68, 117] width 128 height 21
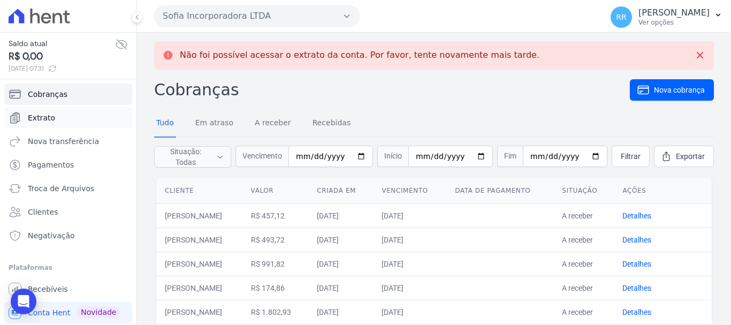
click at [37, 124] on link "Extrato" at bounding box center [68, 117] width 128 height 21
click at [18, 104] on link "Cobranças" at bounding box center [68, 94] width 128 height 21
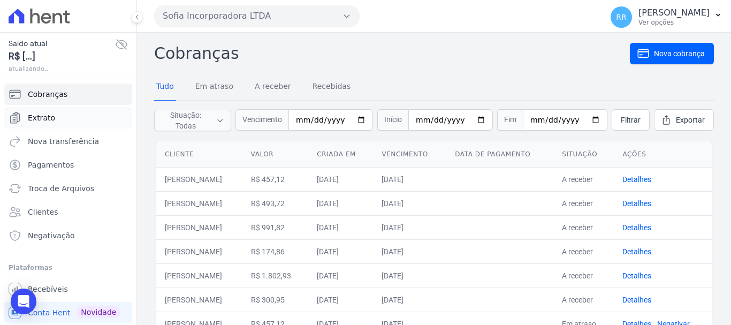
click at [38, 115] on span "Extrato" at bounding box center [41, 117] width 27 height 11
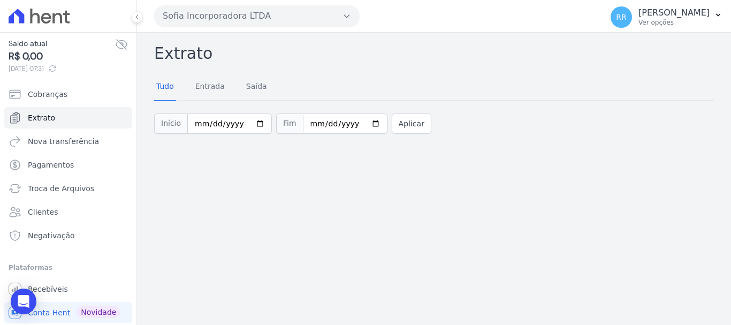
click at [283, 20] on button "Sofia Incorporadora LTDA" at bounding box center [257, 15] width 206 height 21
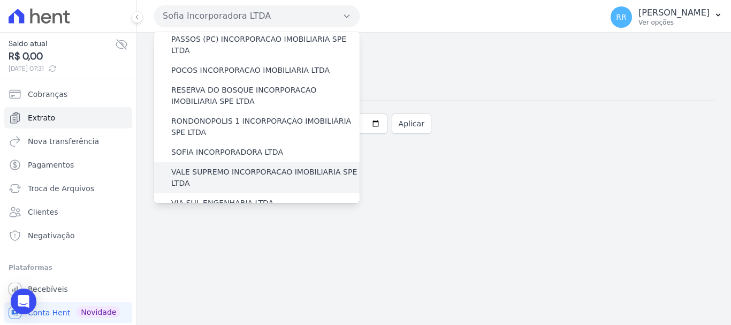
scroll to position [467, 0]
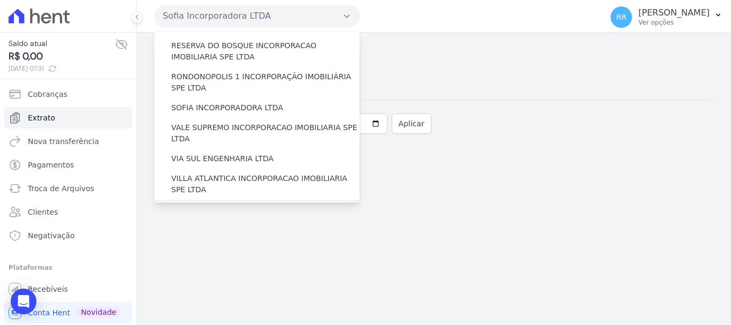
click at [219, 204] on label "[GEOGRAPHIC_DATA] INCORPORACAO IMOBILIARIA SPE LTDA" at bounding box center [265, 215] width 188 height 22
click at [0, 0] on input "[GEOGRAPHIC_DATA] INCORPORACAO IMOBILIARIA SPE LTDA" at bounding box center [0, 0] width 0 height 0
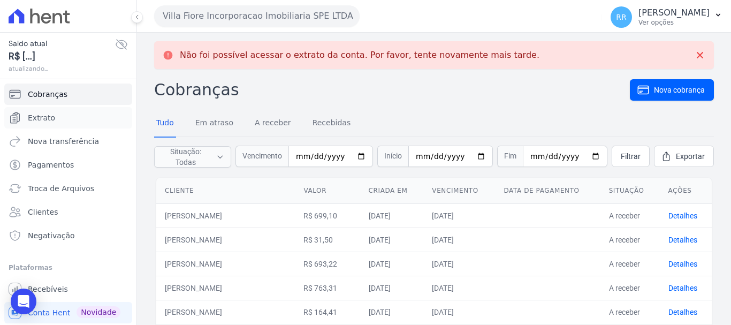
click at [46, 120] on span "Extrato" at bounding box center [41, 117] width 27 height 11
click at [28, 117] on span "Extrato" at bounding box center [41, 117] width 27 height 11
click at [56, 117] on link "Extrato" at bounding box center [68, 117] width 128 height 21
click at [37, 116] on span "Extrato" at bounding box center [41, 117] width 27 height 11
click at [38, 116] on span "Extrato" at bounding box center [41, 117] width 27 height 11
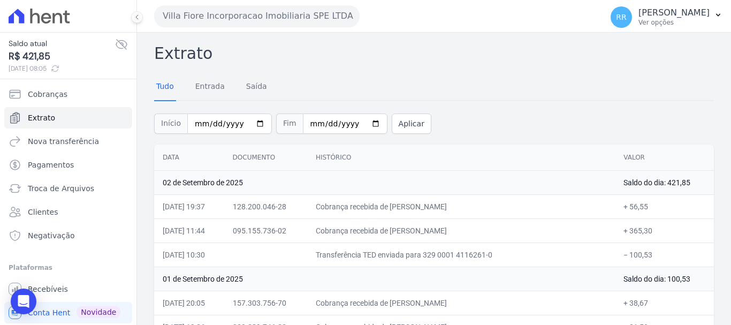
scroll to position [54, 0]
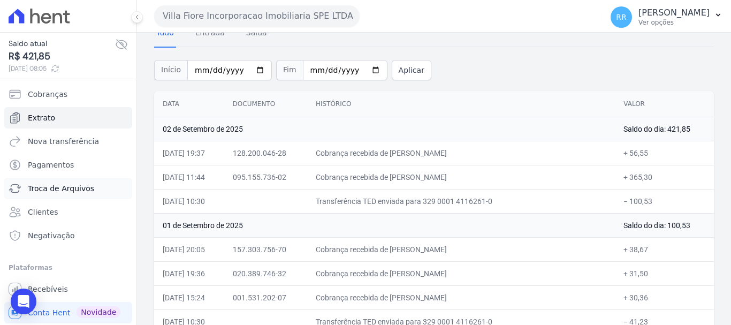
click at [62, 193] on span "Troca de Arquivos" at bounding box center [61, 188] width 66 height 11
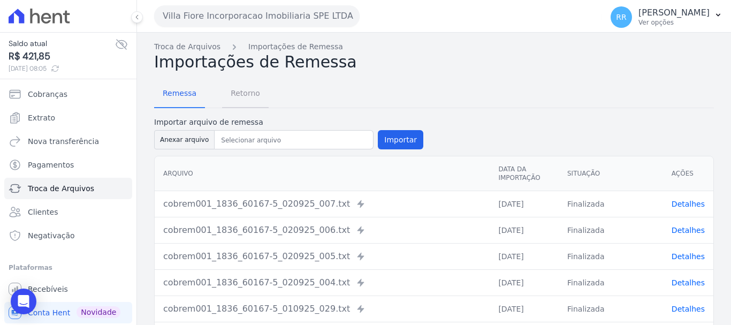
click at [233, 99] on span "Retorno" at bounding box center [245, 92] width 42 height 21
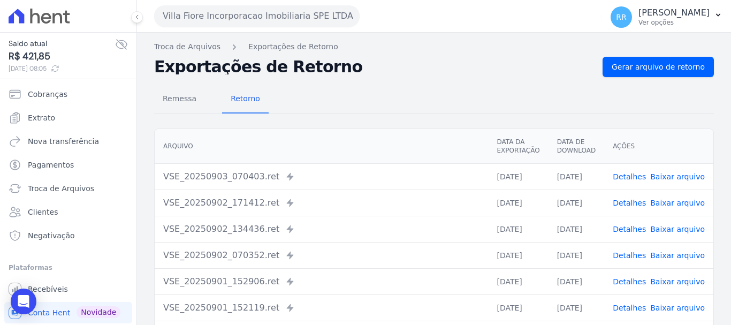
click at [634, 175] on link "Detalhes" at bounding box center [629, 176] width 33 height 9
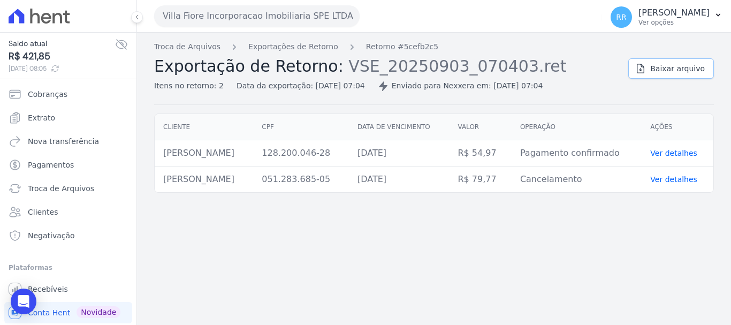
click at [681, 71] on span "Baixar arquivo" at bounding box center [677, 68] width 55 height 11
click at [305, 48] on link "Exportações de Retorno" at bounding box center [293, 46] width 90 height 11
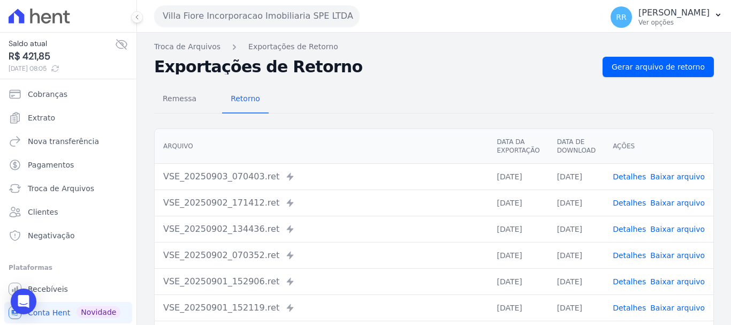
click at [631, 205] on link "Detalhes" at bounding box center [629, 203] width 33 height 9
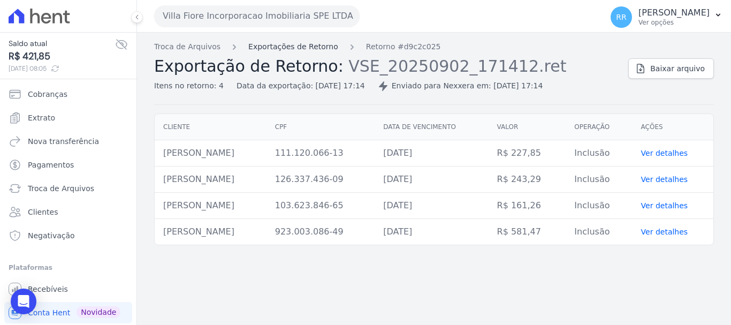
click at [311, 45] on link "Exportações de Retorno" at bounding box center [293, 46] width 90 height 11
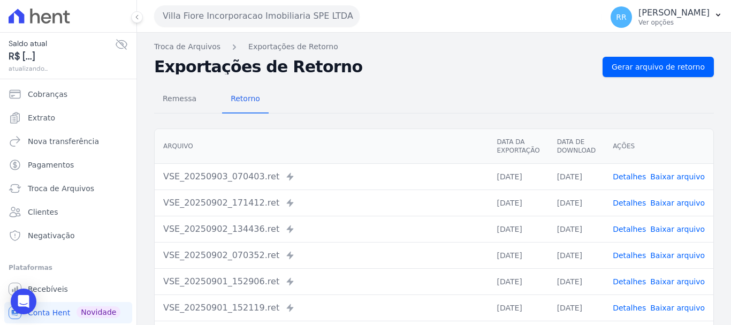
click at [632, 226] on link "Detalhes" at bounding box center [629, 229] width 33 height 9
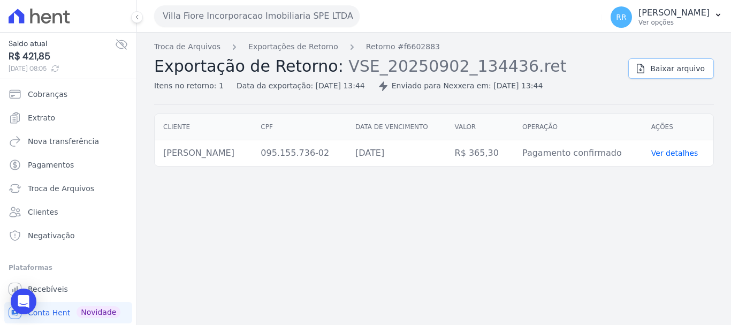
click at [672, 72] on span "Baixar arquivo" at bounding box center [677, 68] width 55 height 11
click at [240, 12] on button "Villa Fiore Incorporacao Imobiliaria SPE LTDA" at bounding box center [257, 15] width 206 height 21
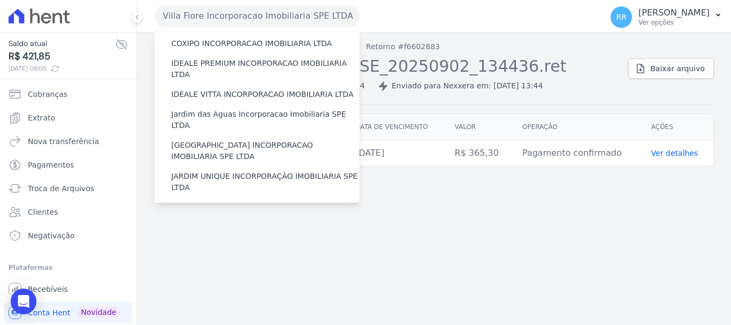
scroll to position [268, 0]
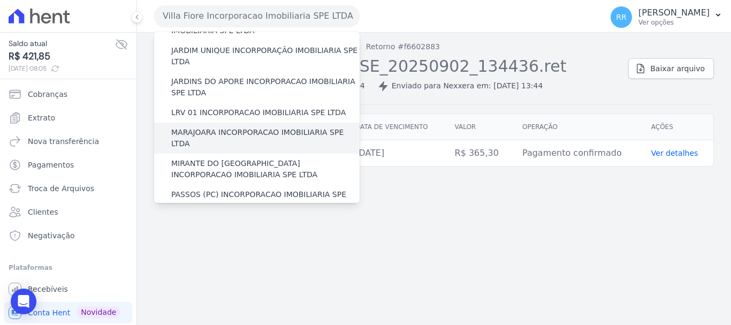
click at [231, 123] on div "MARAJOARA INCORPORACAO IMOBILIARIA SPE LTDA" at bounding box center [257, 138] width 206 height 31
click at [174, 127] on label "MARAJOARA INCORPORACAO IMOBILIARIA SPE LTDA" at bounding box center [265, 138] width 188 height 22
click at [0, 0] on input "MARAJOARA INCORPORACAO IMOBILIARIA SPE LTDA" at bounding box center [0, 0] width 0 height 0
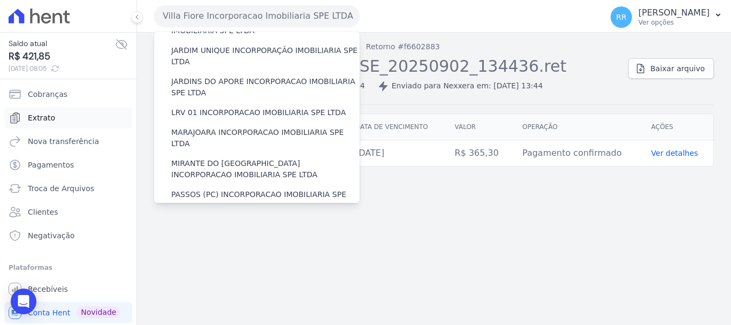
click at [28, 118] on span "Extrato" at bounding box center [41, 117] width 27 height 11
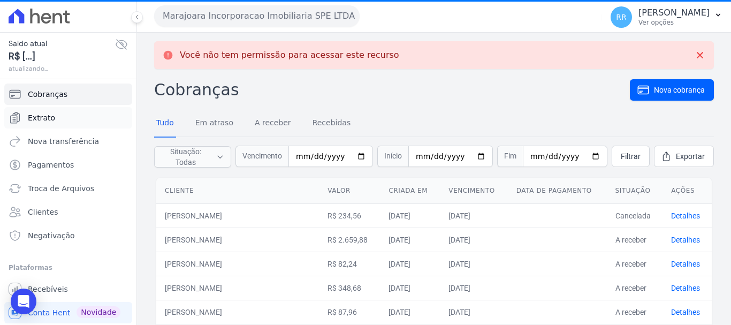
click at [30, 118] on span "Extrato" at bounding box center [41, 117] width 27 height 11
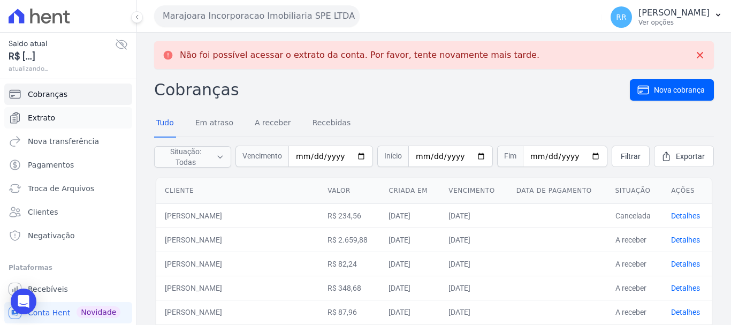
click at [46, 119] on span "Extrato" at bounding box center [41, 117] width 27 height 11
click at [42, 119] on span "Extrato" at bounding box center [41, 117] width 27 height 11
click at [40, 123] on link "Extrato" at bounding box center [68, 117] width 128 height 21
click at [44, 110] on link "Extrato" at bounding box center [68, 117] width 128 height 21
click at [44, 118] on span "Extrato" at bounding box center [41, 117] width 27 height 11
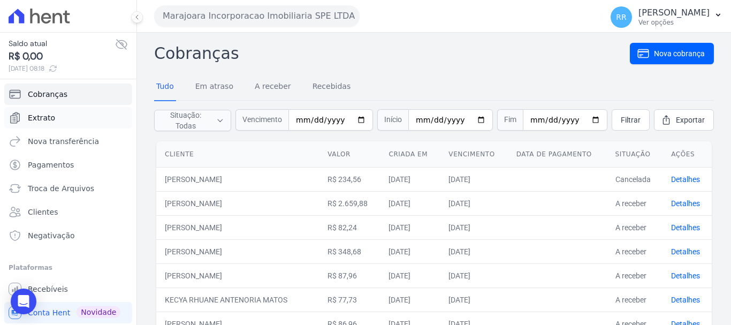
click at [43, 118] on span "Extrato" at bounding box center [41, 117] width 27 height 11
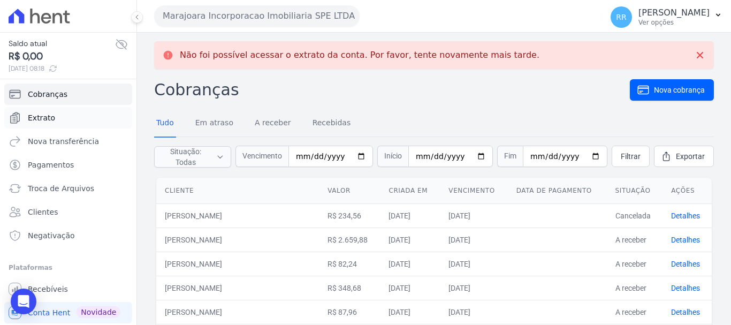
click at [30, 117] on span "Extrato" at bounding box center [41, 117] width 27 height 11
click at [10, 115] on icon "Sidebar" at bounding box center [15, 117] width 13 height 13
click at [39, 115] on span "Extrato" at bounding box center [41, 117] width 27 height 11
click at [34, 115] on span "Extrato" at bounding box center [41, 117] width 27 height 11
click at [54, 131] on link "Nova transferência" at bounding box center [68, 141] width 128 height 21
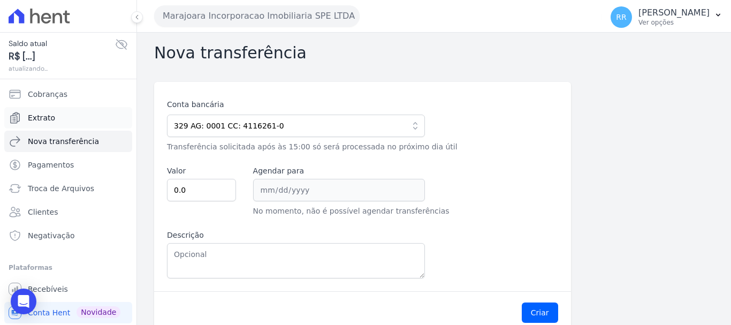
click at [43, 113] on span "Extrato" at bounding box center [41, 117] width 27 height 11
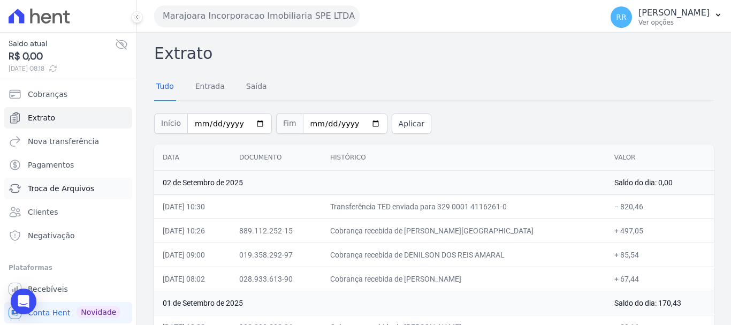
click at [49, 192] on span "Troca de Arquivos" at bounding box center [61, 188] width 66 height 11
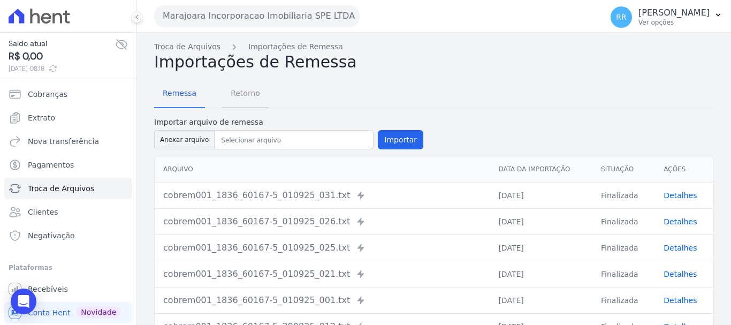
click at [237, 92] on span "Retorno" at bounding box center [245, 92] width 42 height 21
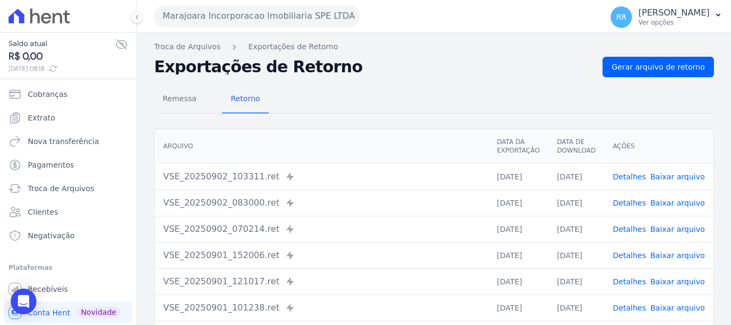
click at [634, 201] on link "Detalhes" at bounding box center [629, 203] width 33 height 9
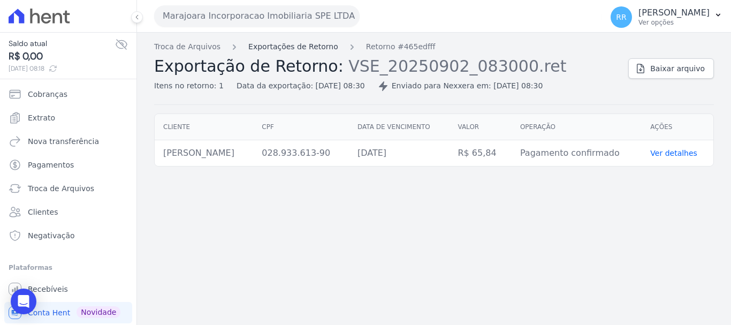
click at [304, 49] on link "Exportações de Retorno" at bounding box center [293, 46] width 90 height 11
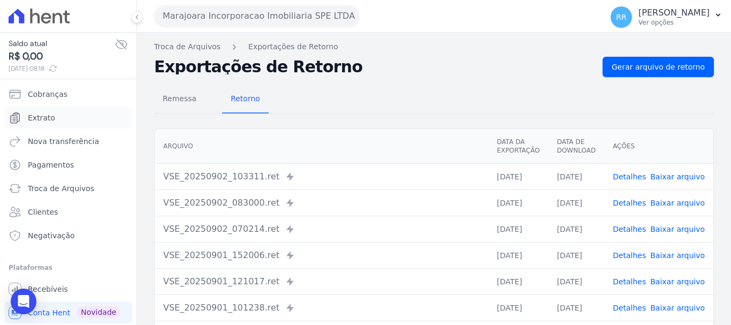
click at [39, 121] on span "Extrato" at bounding box center [41, 117] width 27 height 11
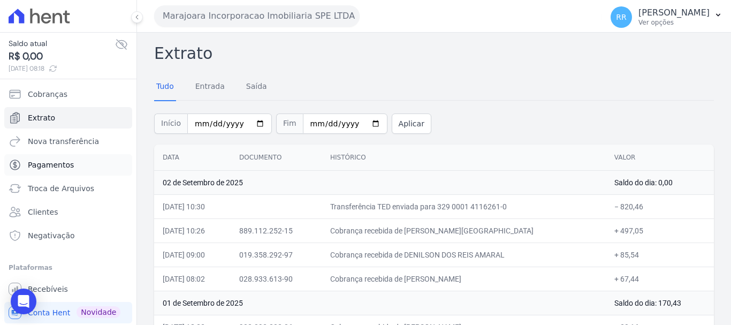
click at [57, 170] on link "Pagamentos" at bounding box center [68, 164] width 128 height 21
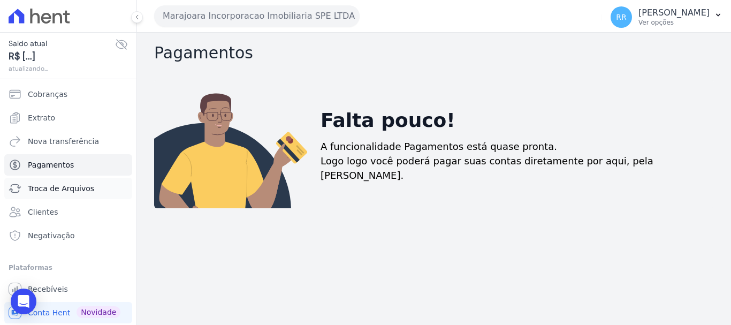
click at [56, 189] on span "Troca de Arquivos" at bounding box center [61, 188] width 66 height 11
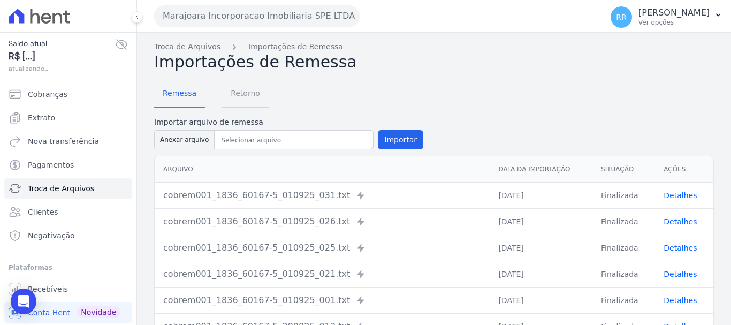
click at [241, 93] on span "Retorno" at bounding box center [245, 92] width 42 height 21
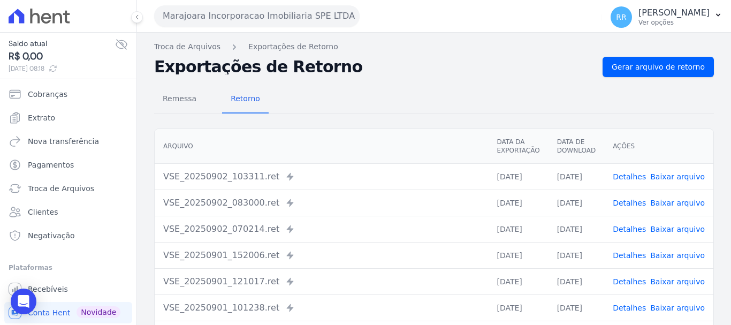
click at [633, 177] on link "Detalhes" at bounding box center [629, 176] width 33 height 9
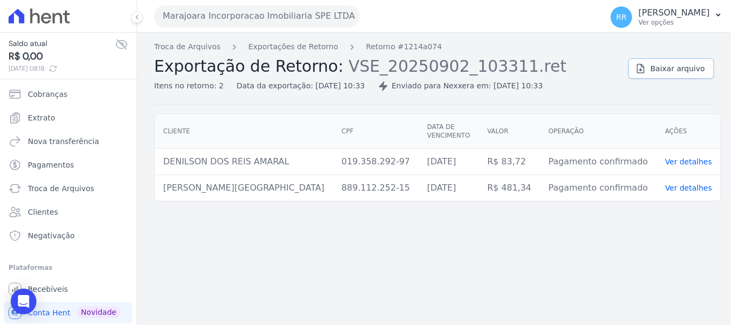
click at [681, 71] on span "Baixar arquivo" at bounding box center [677, 68] width 55 height 11
click at [323, 52] on div "Troca de Arquivos Exportações de Retorno Retorno #1214a074 Exportação de Retorn…" at bounding box center [387, 66] width 466 height 50
click at [366, 48] on link "Retorno #1214a074" at bounding box center [404, 46] width 76 height 11
click at [298, 50] on link "Exportações de Retorno" at bounding box center [293, 46] width 90 height 11
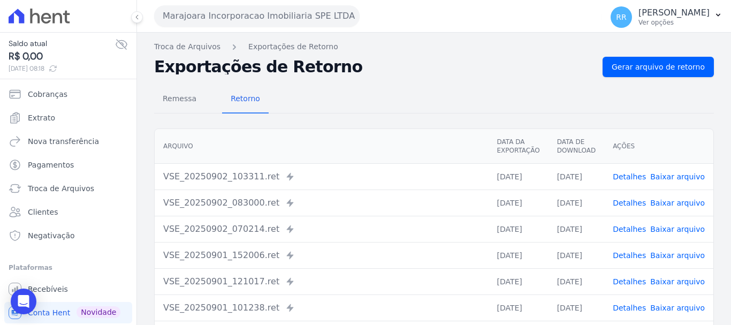
click at [625, 230] on link "Detalhes" at bounding box center [629, 229] width 33 height 9
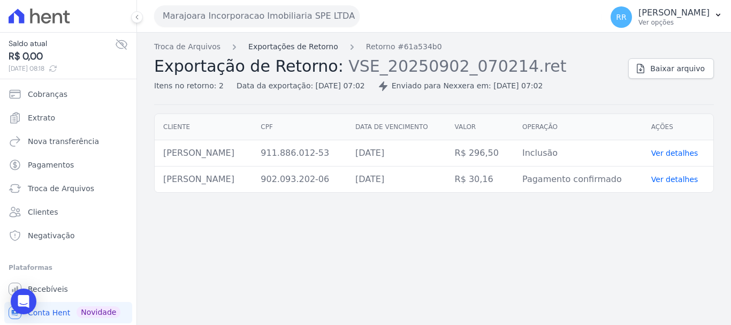
click at [315, 44] on link "Exportações de Retorno" at bounding box center [293, 46] width 90 height 11
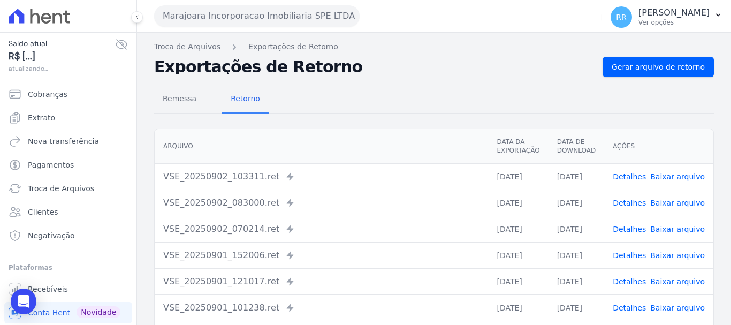
click at [631, 257] on link "Detalhes" at bounding box center [629, 255] width 33 height 9
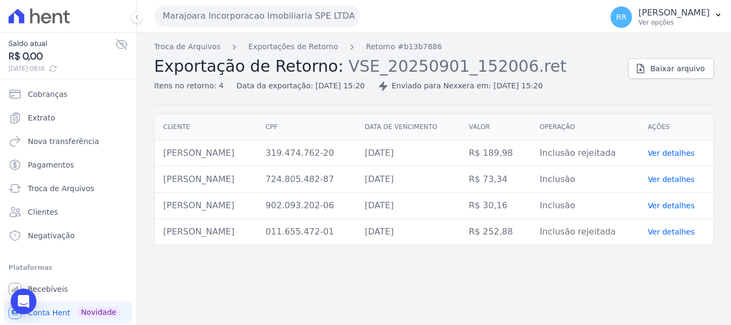
click at [308, 53] on div "Troca de Arquivos Exportações de Retorno Retorno #b13b7886 Exportação de Retorn…" at bounding box center [387, 66] width 466 height 50
click at [320, 50] on link "Exportações de Retorno" at bounding box center [293, 46] width 90 height 11
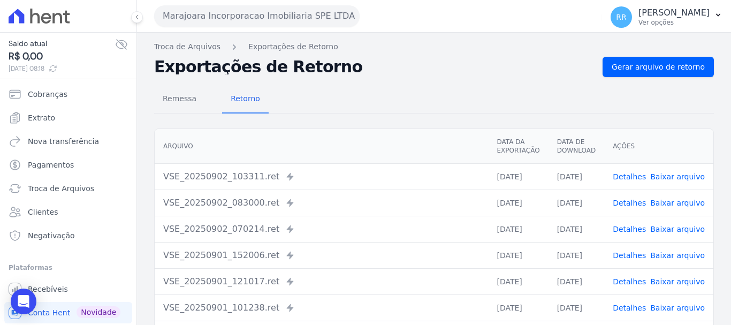
click at [628, 228] on link "Detalhes" at bounding box center [629, 229] width 33 height 9
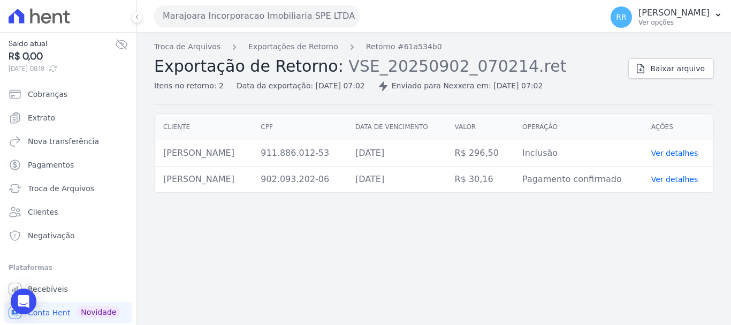
click at [275, 52] on div "Troca de Arquivos Exportações de Retorno Retorno #61a534b0 Exportação de Retorn…" at bounding box center [387, 66] width 466 height 50
click at [298, 48] on link "Exportações de Retorno" at bounding box center [293, 46] width 90 height 11
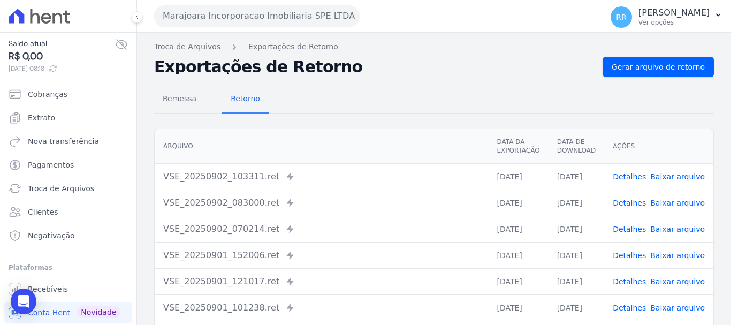
click at [578, 204] on td "02/09/2025" at bounding box center [577, 202] width 56 height 26
click at [630, 192] on td "Detalhes Baixar arquivo" at bounding box center [658, 202] width 109 height 26
click at [46, 117] on span "Extrato" at bounding box center [41, 117] width 27 height 11
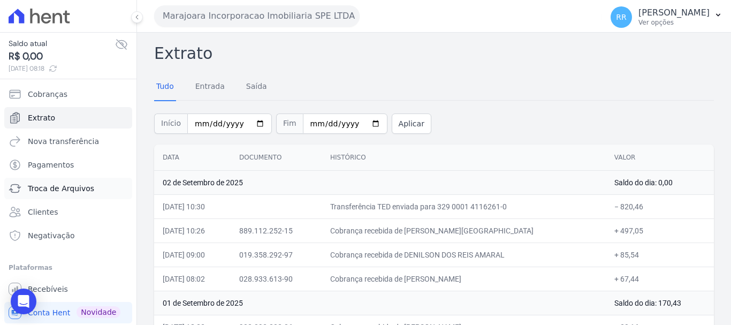
click at [39, 185] on span "Troca de Arquivos" at bounding box center [61, 188] width 66 height 11
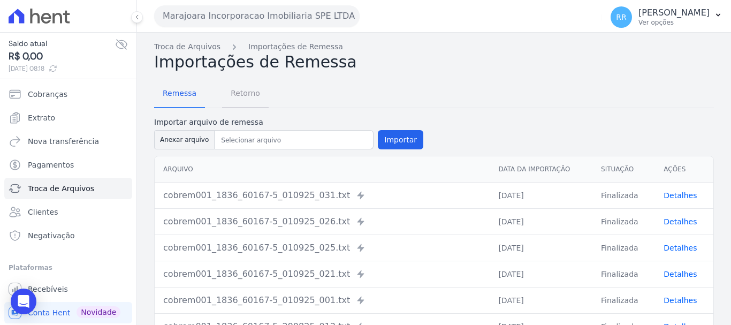
click at [237, 97] on span "Retorno" at bounding box center [245, 92] width 42 height 21
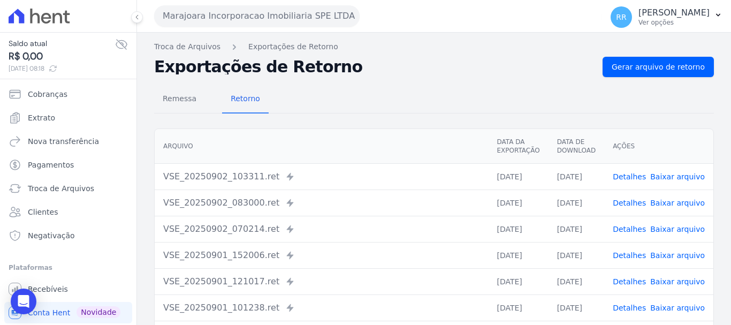
click at [626, 309] on link "Detalhes" at bounding box center [629, 308] width 33 height 9
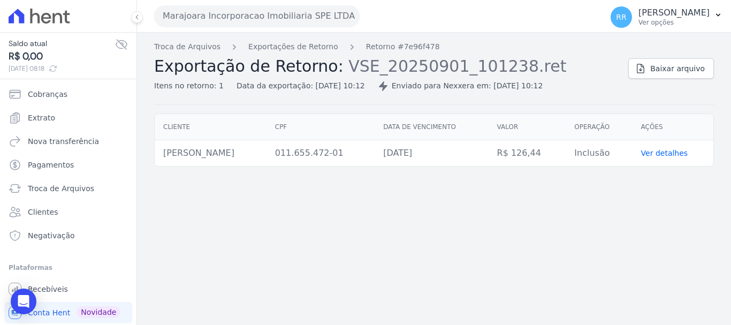
click at [323, 54] on div "Troca de Arquivos Exportações de Retorno Retorno #7e96f478 Exportação de Retorn…" at bounding box center [387, 66] width 466 height 50
click at [294, 40] on div "Troca de Arquivos Exportações de Retorno Retorno #7e96f478 Exportação de Retorn…" at bounding box center [434, 179] width 594 height 292
click at [294, 45] on link "Exportações de Retorno" at bounding box center [293, 46] width 90 height 11
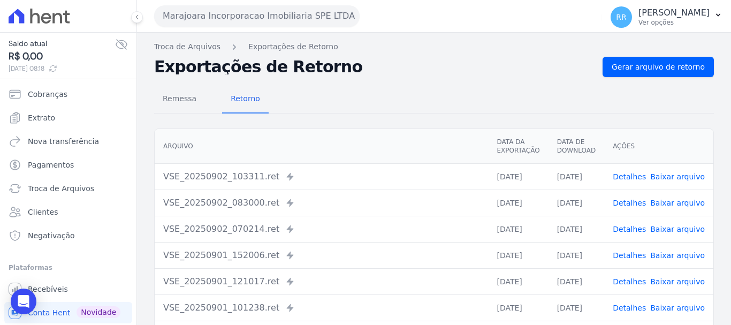
click at [639, 280] on link "Detalhes" at bounding box center [629, 281] width 33 height 9
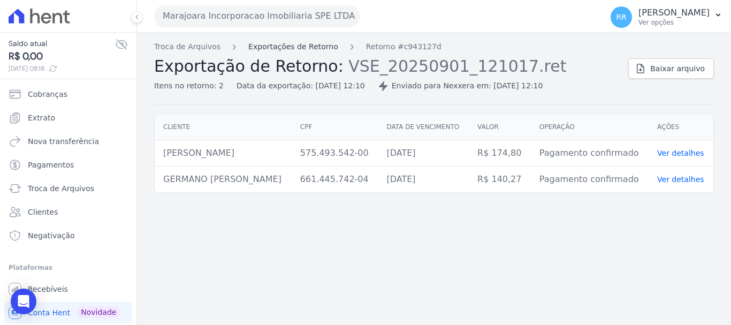
click at [314, 48] on link "Exportações de Retorno" at bounding box center [293, 46] width 90 height 11
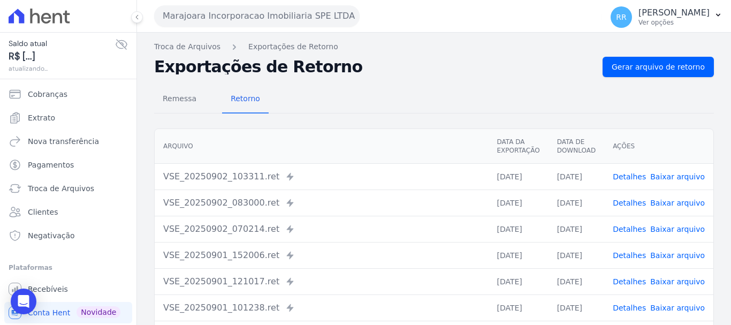
click at [633, 256] on link "Detalhes" at bounding box center [629, 255] width 33 height 9
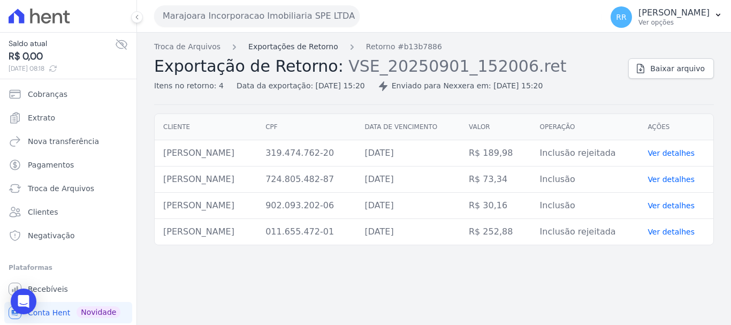
click at [290, 45] on link "Exportações de Retorno" at bounding box center [293, 46] width 90 height 11
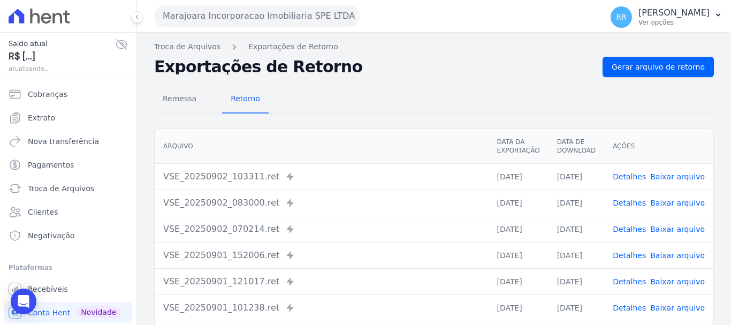
click at [623, 251] on link "Detalhes" at bounding box center [629, 255] width 33 height 9
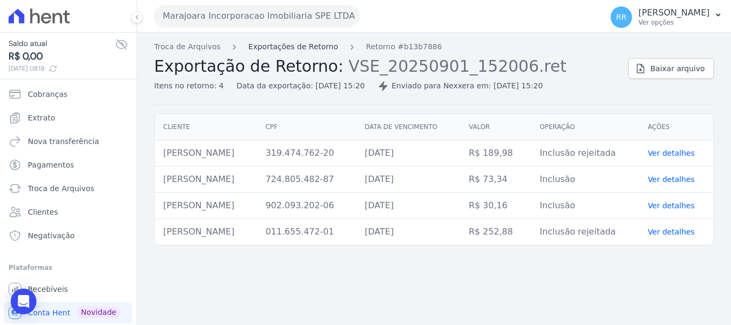
click at [271, 45] on link "Exportações de Retorno" at bounding box center [293, 46] width 90 height 11
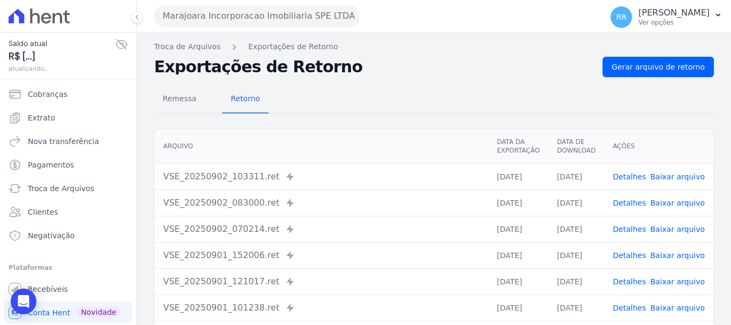
click at [634, 229] on link "Detalhes" at bounding box center [629, 229] width 33 height 9
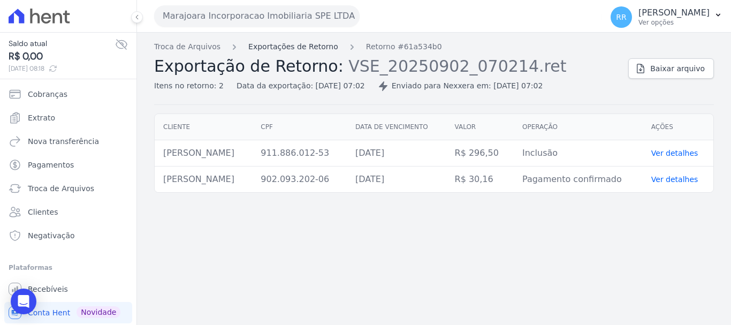
click at [283, 44] on link "Exportações de Retorno" at bounding box center [293, 46] width 90 height 11
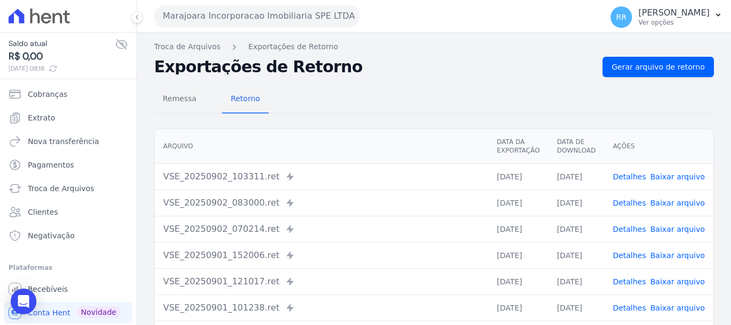
click at [629, 201] on link "Detalhes" at bounding box center [629, 203] width 33 height 9
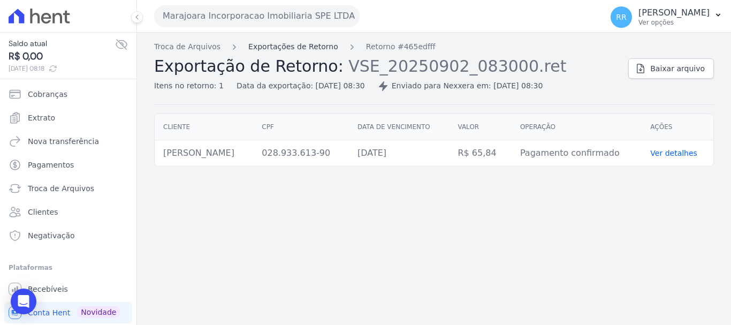
click at [279, 51] on link "Exportações de Retorno" at bounding box center [293, 46] width 90 height 11
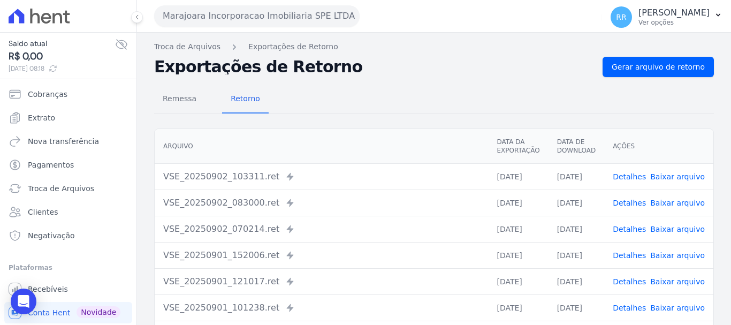
click at [638, 178] on link "Detalhes" at bounding box center [629, 176] width 33 height 9
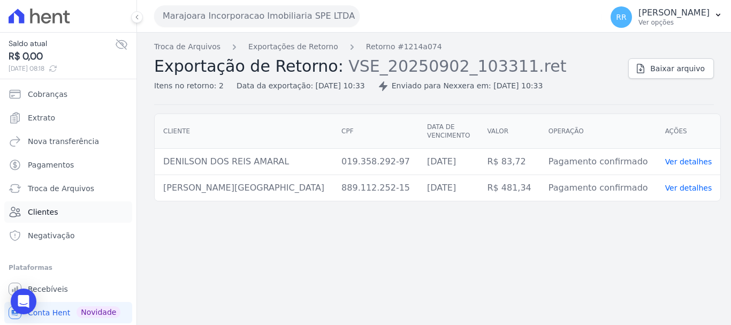
click at [95, 206] on link "Clientes" at bounding box center [68, 211] width 128 height 21
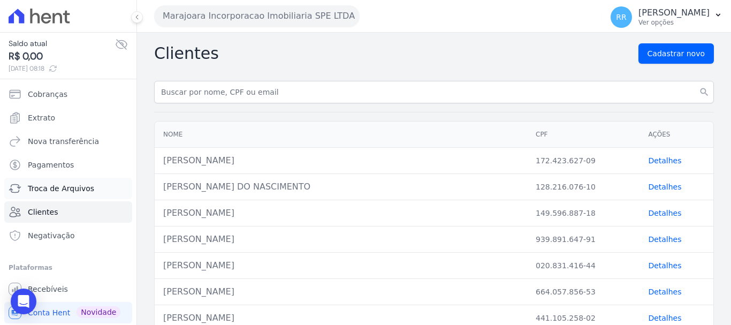
click at [37, 182] on link "Troca de Arquivos" at bounding box center [68, 188] width 128 height 21
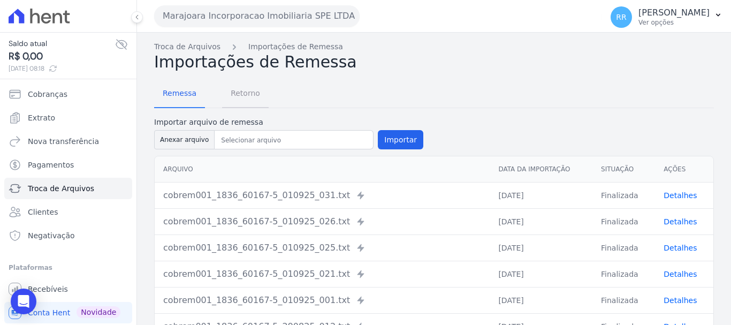
click at [235, 89] on span "Retorno" at bounding box center [245, 92] width 42 height 21
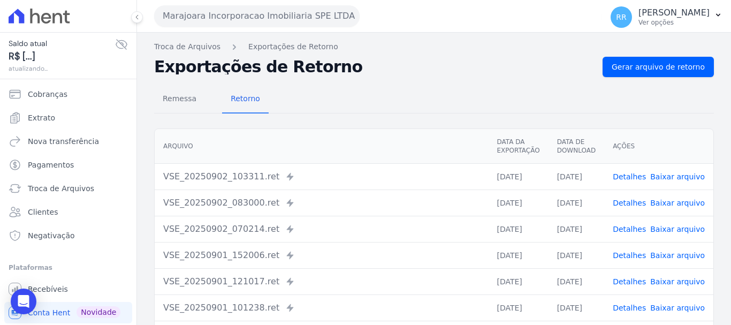
click at [636, 177] on link "Detalhes" at bounding box center [629, 176] width 33 height 9
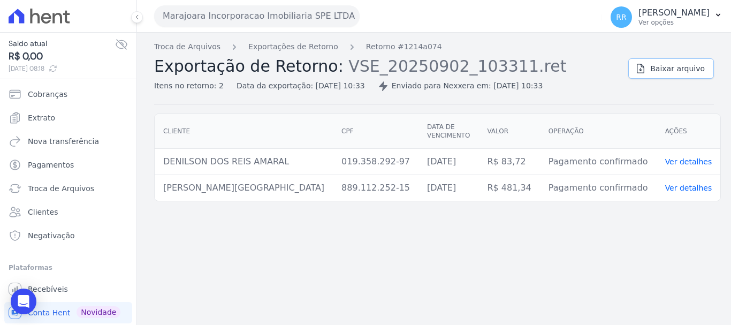
click at [669, 67] on span "Baixar arquivo" at bounding box center [677, 68] width 55 height 11
drag, startPoint x: 162, startPoint y: 178, endPoint x: 302, endPoint y: 186, distance: 140.5
click at [302, 186] on td "PAMELA SUELLEM ALMEIDA LISBOA" at bounding box center [244, 188] width 178 height 26
copy td "PAMELA SUELLEM ALMEIDA LISBOA"
click at [38, 118] on span "Extrato" at bounding box center [41, 117] width 27 height 11
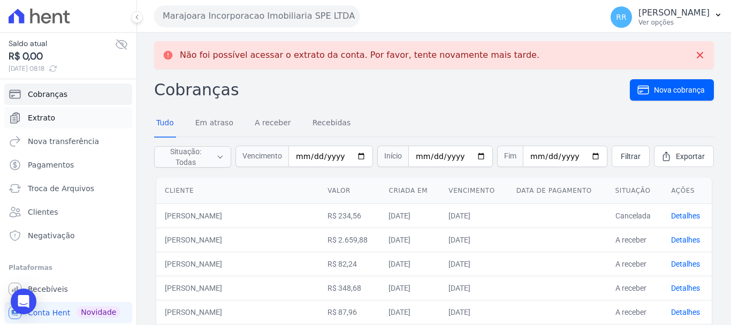
click at [26, 112] on link "Extrato" at bounding box center [68, 117] width 128 height 21
click at [44, 117] on span "Extrato" at bounding box center [41, 117] width 27 height 11
click at [41, 123] on link "Extrato" at bounding box center [68, 117] width 128 height 21
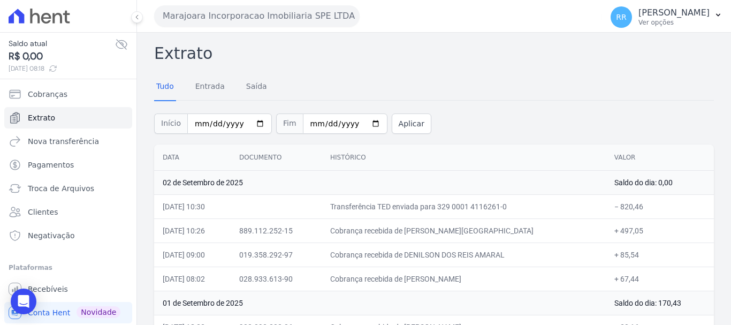
click at [203, 28] on div "Marajoara Incorporacao Imobiliaria SPE LTDA Via Sul Engenharia AGUAS DE GUANABA…" at bounding box center [376, 15] width 444 height 33
click at [214, 25] on button "Marajoara Incorporacao Imobiliaria SPE LTDA" at bounding box center [257, 15] width 206 height 21
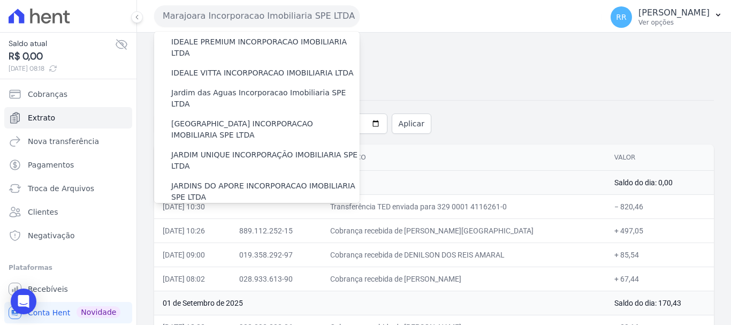
scroll to position [161, 0]
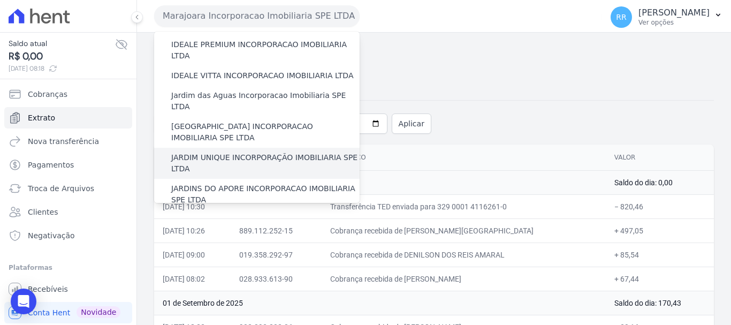
click at [227, 152] on label "JARDIM UNIQUE INCORPORAÇÃO IMOBILIARIA SPE LTDA" at bounding box center [265, 163] width 188 height 22
click at [0, 0] on input "JARDIM UNIQUE INCORPORAÇÃO IMOBILIARIA SPE LTDA" at bounding box center [0, 0] width 0 height 0
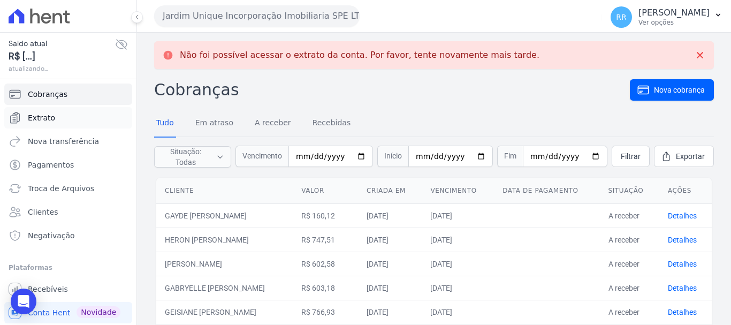
click at [32, 118] on span "Extrato" at bounding box center [41, 117] width 27 height 11
click at [34, 117] on span "Extrato" at bounding box center [41, 117] width 27 height 11
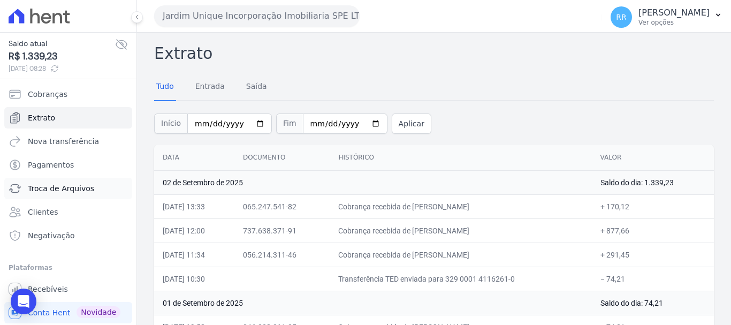
click at [64, 187] on span "Troca de Arquivos" at bounding box center [61, 188] width 66 height 11
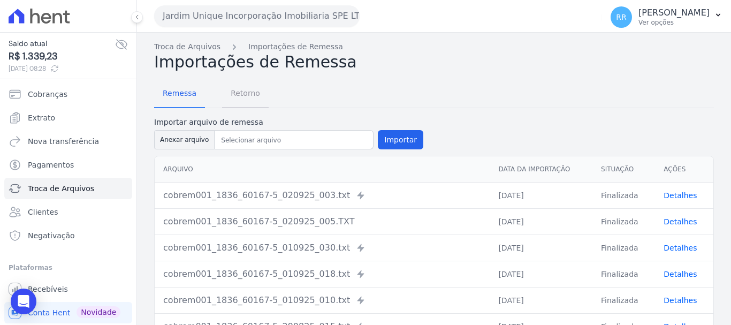
click at [245, 96] on span "Retorno" at bounding box center [245, 92] width 42 height 21
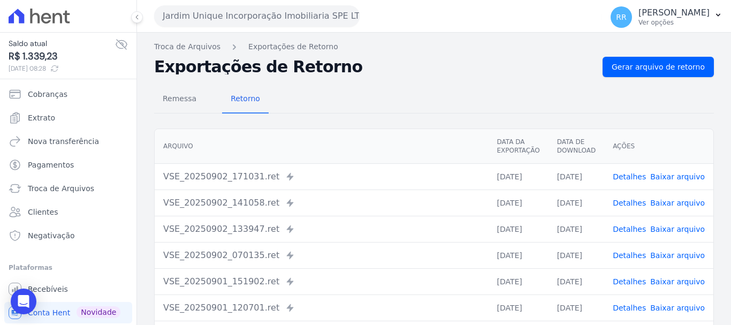
click at [638, 170] on td "Detalhes Baixar arquivo" at bounding box center [658, 176] width 109 height 26
click at [634, 177] on link "Detalhes" at bounding box center [629, 176] width 33 height 9
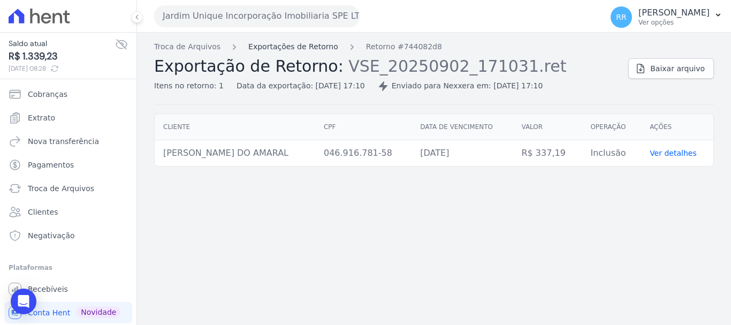
click at [275, 49] on link "Exportações de Retorno" at bounding box center [293, 46] width 90 height 11
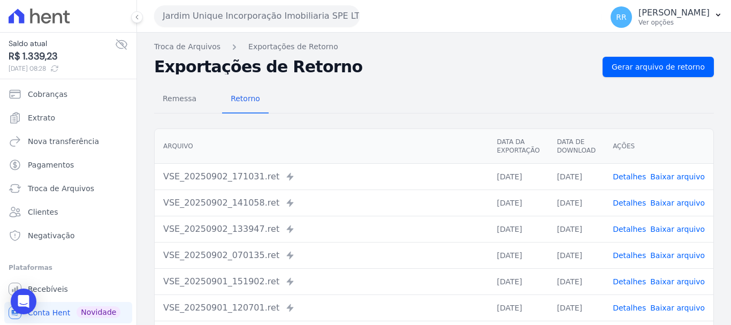
click at [640, 204] on link "Detalhes" at bounding box center [629, 203] width 33 height 9
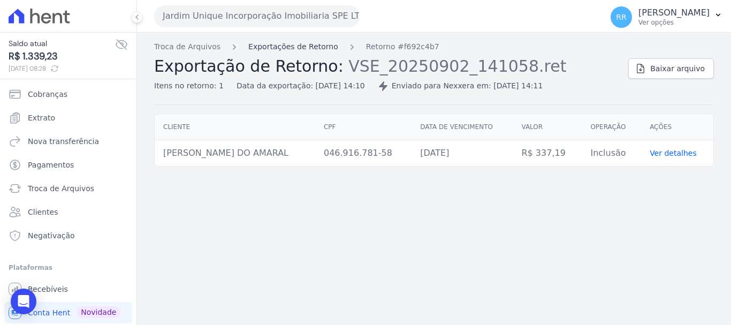
click at [300, 44] on link "Exportações de Retorno" at bounding box center [293, 46] width 90 height 11
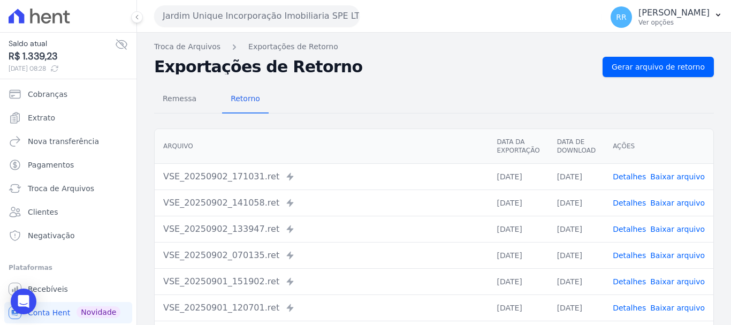
click at [632, 199] on link "Detalhes" at bounding box center [629, 203] width 33 height 9
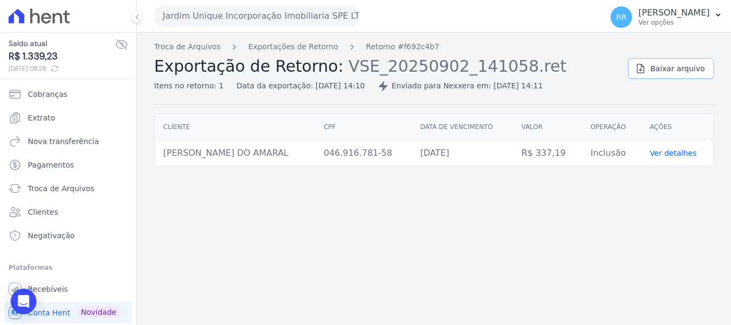
drag, startPoint x: 679, startPoint y: 70, endPoint x: 672, endPoint y: 75, distance: 8.8
click at [679, 71] on span "Baixar arquivo" at bounding box center [677, 68] width 55 height 11
click at [302, 45] on link "Exportações de Retorno" at bounding box center [293, 46] width 90 height 11
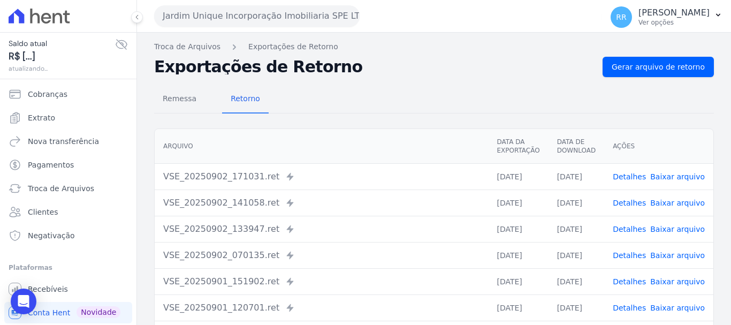
click at [627, 229] on link "Detalhes" at bounding box center [629, 229] width 33 height 9
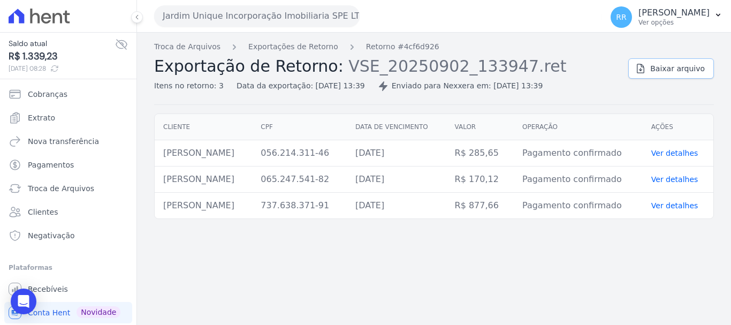
click at [676, 68] on span "Baixar arquivo" at bounding box center [677, 68] width 55 height 11
click at [239, 8] on button "Jardim Unique Incorporação Imobiliaria SPE LTDA" at bounding box center [257, 15] width 206 height 21
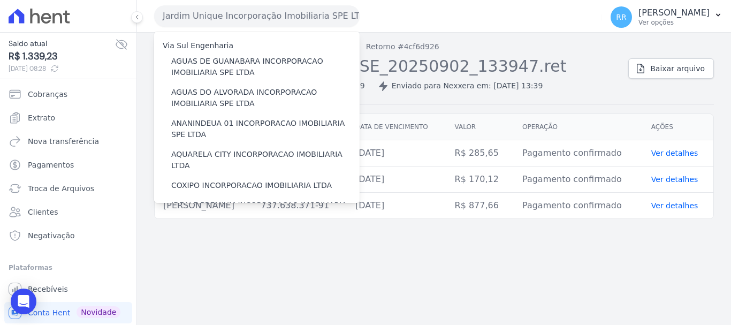
click at [589, 75] on h2 "Exportação de Retorno: VSE_20250902_133947.ret" at bounding box center [387, 66] width 466 height 19
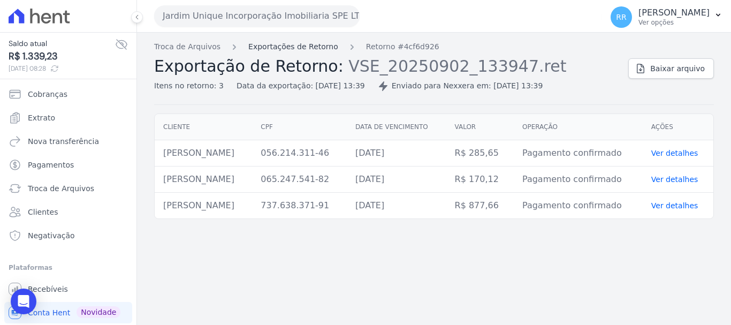
click at [304, 41] on link "Exportações de Retorno" at bounding box center [293, 46] width 90 height 11
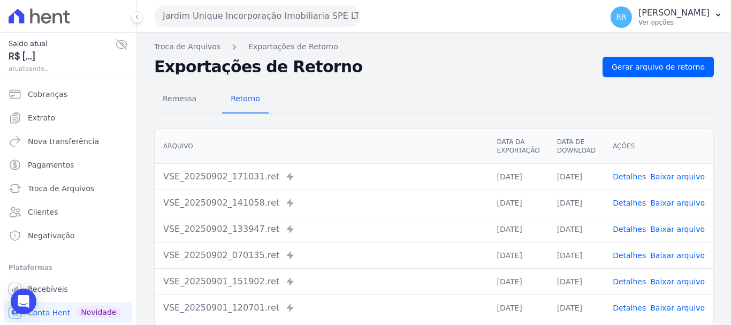
click at [632, 231] on link "Detalhes" at bounding box center [629, 229] width 33 height 9
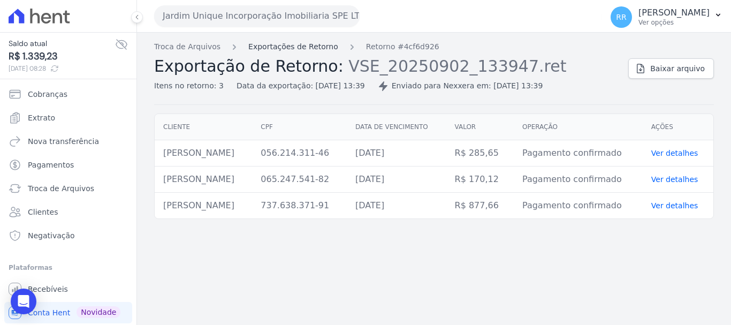
click at [287, 52] on link "Exportações de Retorno" at bounding box center [293, 46] width 90 height 11
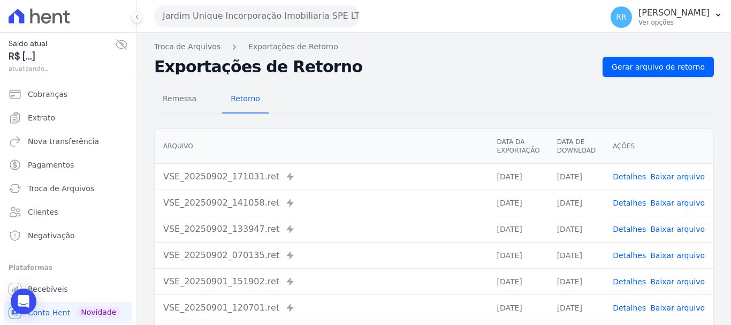
click at [620, 256] on link "Detalhes" at bounding box center [629, 255] width 33 height 9
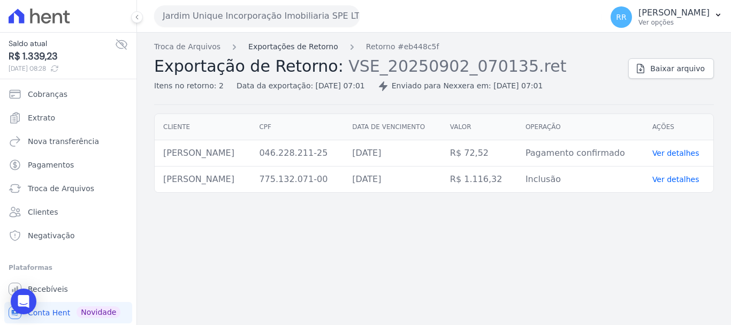
click at [264, 45] on link "Exportações de Retorno" at bounding box center [293, 46] width 90 height 11
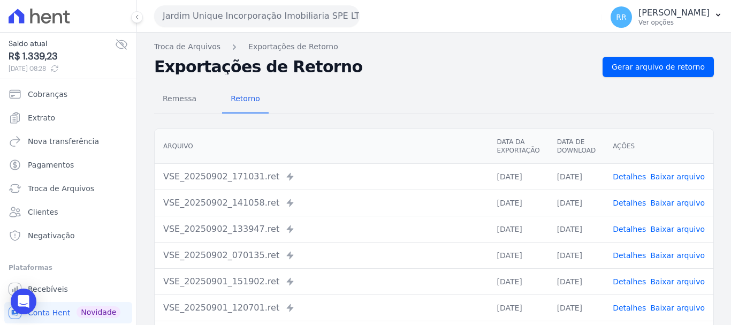
drag, startPoint x: 256, startPoint y: 24, endPoint x: 269, endPoint y: 32, distance: 15.4
click at [257, 25] on button "Jardim Unique Incorporação Imobiliaria SPE LTDA" at bounding box center [257, 15] width 206 height 21
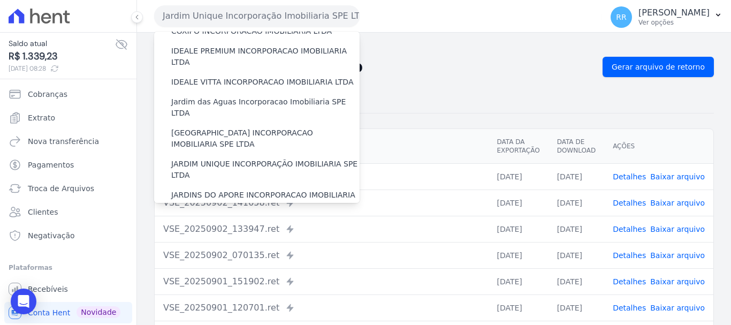
scroll to position [321, 0]
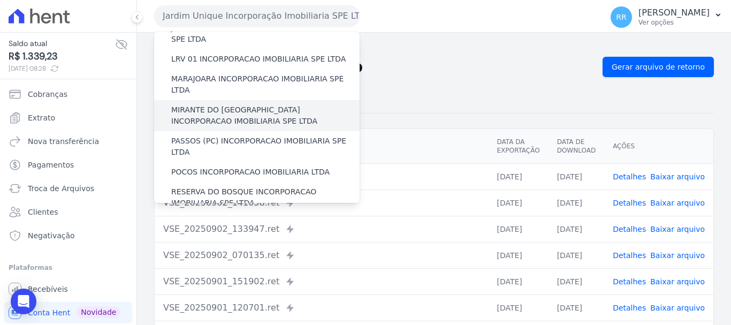
click at [242, 104] on label "MIRANTE DO [GEOGRAPHIC_DATA] INCORPORACAO IMOBILIARIA SPE LTDA" at bounding box center [265, 115] width 188 height 22
click at [0, 0] on input "MIRANTE DO [GEOGRAPHIC_DATA] INCORPORACAO IMOBILIARIA SPE LTDA" at bounding box center [0, 0] width 0 height 0
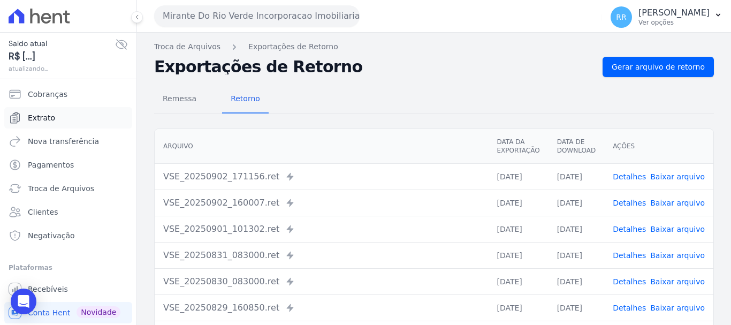
click at [51, 124] on link "Extrato" at bounding box center [68, 117] width 128 height 21
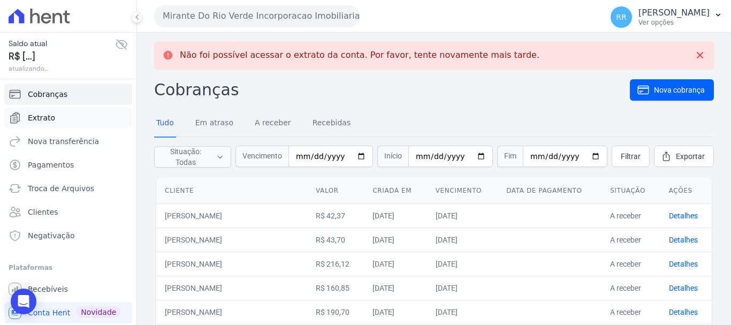
click at [43, 125] on link "Extrato" at bounding box center [68, 117] width 128 height 21
click at [54, 117] on link "Extrato" at bounding box center [68, 117] width 128 height 21
click at [54, 158] on link "Pagamentos" at bounding box center [68, 164] width 128 height 21
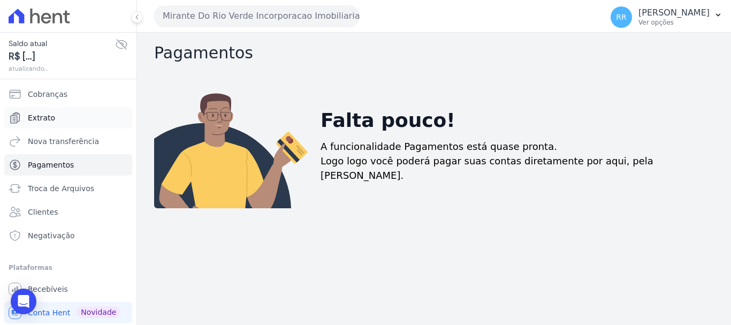
click at [36, 123] on span "Extrato" at bounding box center [41, 117] width 27 height 11
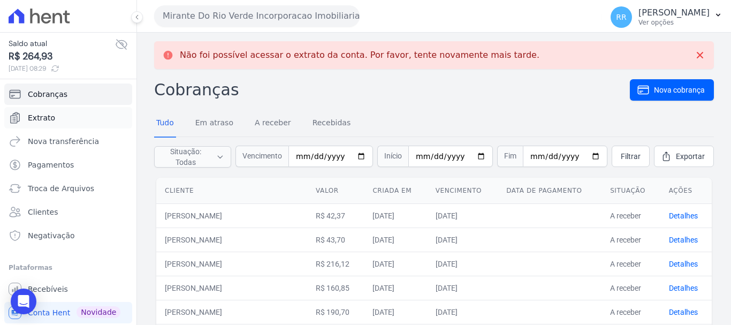
click at [36, 123] on span "Extrato" at bounding box center [41, 117] width 27 height 11
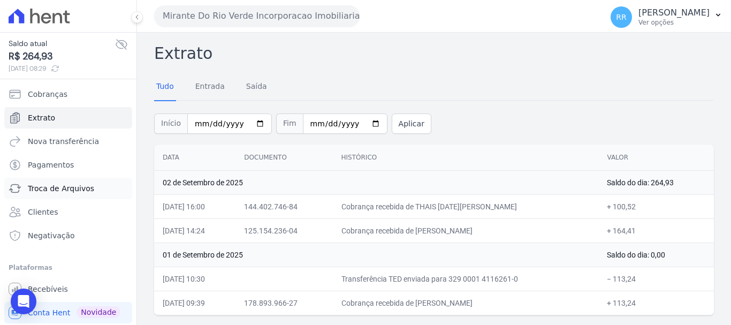
click at [64, 189] on span "Troca de Arquivos" at bounding box center [61, 188] width 66 height 11
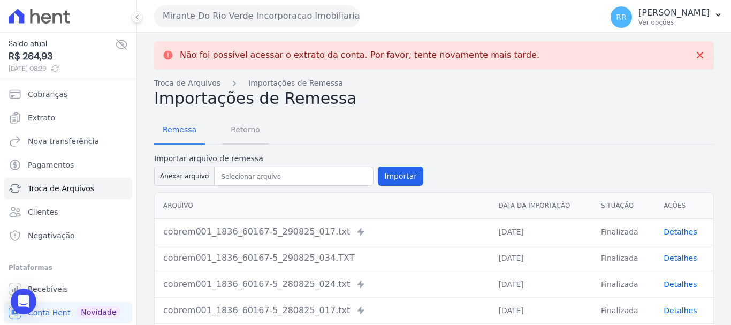
click at [247, 136] on span "Retorno" at bounding box center [245, 129] width 42 height 21
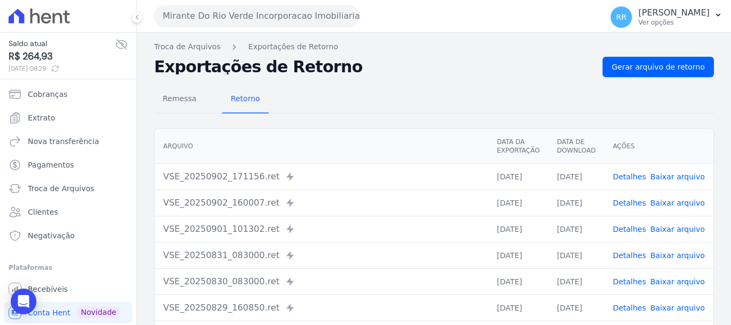
click at [633, 204] on link "Detalhes" at bounding box center [629, 203] width 33 height 9
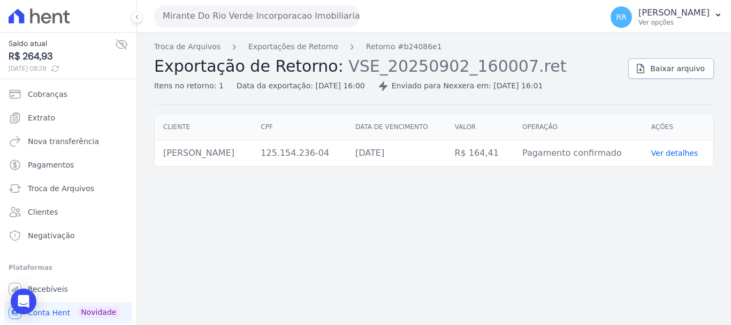
click at [670, 77] on link "Baixar arquivo" at bounding box center [671, 68] width 86 height 20
click at [201, 23] on button "Mirante Do Rio Verde Incorporacao Imobiliaria SPE LTDA" at bounding box center [257, 15] width 206 height 21
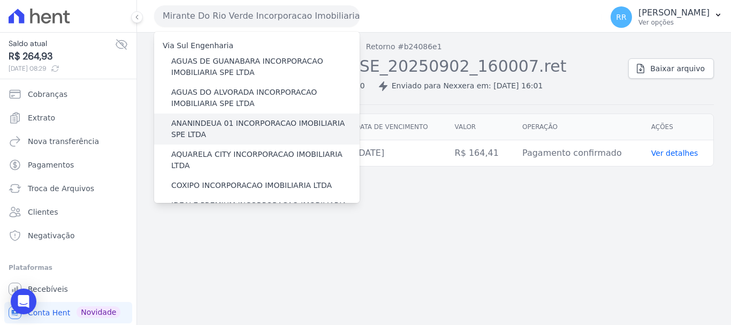
click at [198, 124] on label "ANANINDEUA 01 INCORPORACAO IMOBILIARIA SPE LTDA" at bounding box center [265, 129] width 188 height 22
click at [0, 0] on input "ANANINDEUA 01 INCORPORACAO IMOBILIARIA SPE LTDA" at bounding box center [0, 0] width 0 height 0
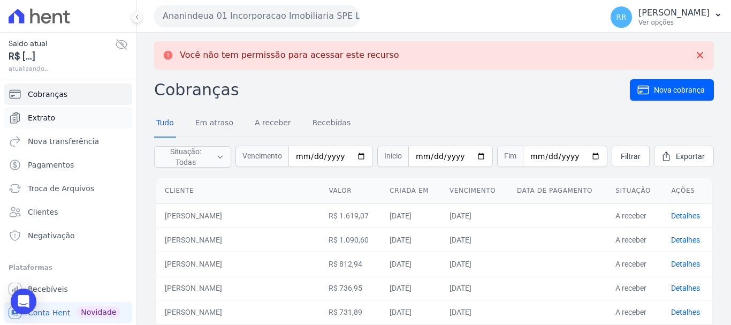
click at [44, 121] on span "Extrato" at bounding box center [41, 117] width 27 height 11
click at [37, 109] on link "Extrato" at bounding box center [68, 117] width 128 height 21
click at [32, 122] on span "Extrato" at bounding box center [41, 117] width 27 height 11
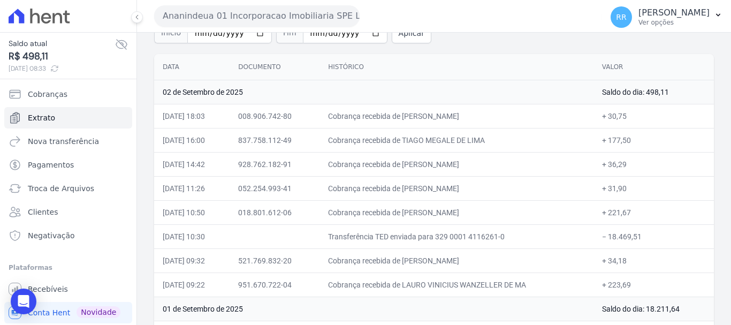
scroll to position [107, 0]
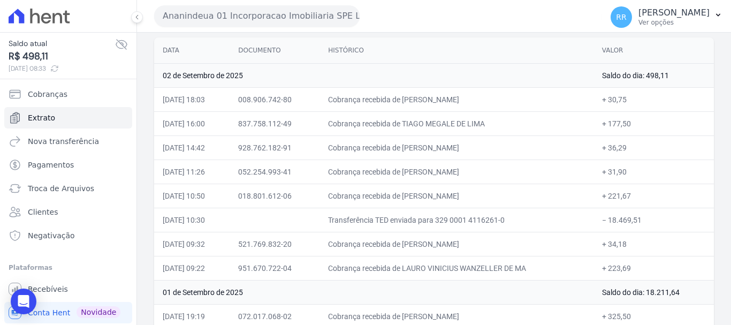
click at [241, 30] on div "Ananindeua 01 Incorporacao Imobiliaria SPE LTDA Via Sul Engenharia AGUAS DE GUA…" at bounding box center [376, 15] width 444 height 33
click at [42, 181] on link "Troca de Arquivos" at bounding box center [68, 188] width 128 height 21
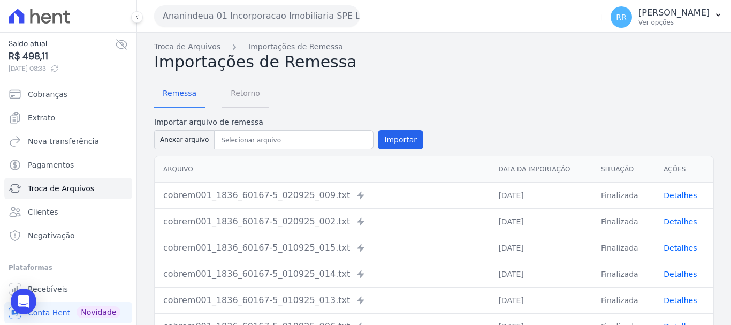
click at [232, 86] on span "Retorno" at bounding box center [245, 92] width 42 height 21
click at [234, 92] on span "Retorno" at bounding box center [245, 92] width 42 height 21
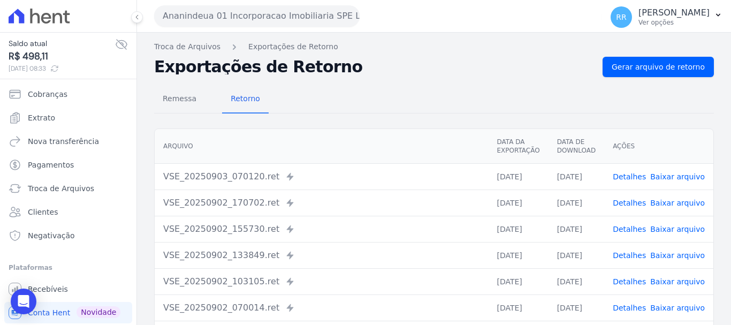
click at [632, 176] on link "Detalhes" at bounding box center [629, 176] width 33 height 9
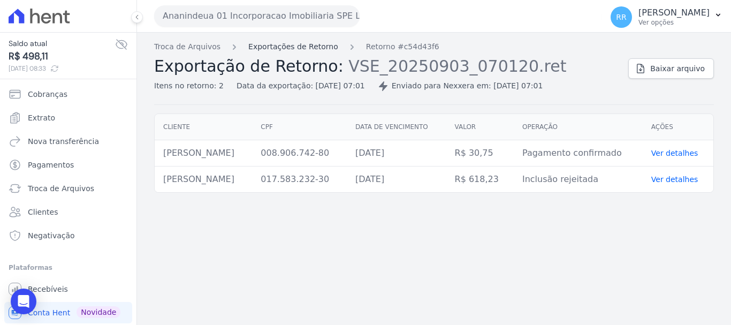
click at [315, 49] on link "Exportações de Retorno" at bounding box center [293, 46] width 90 height 11
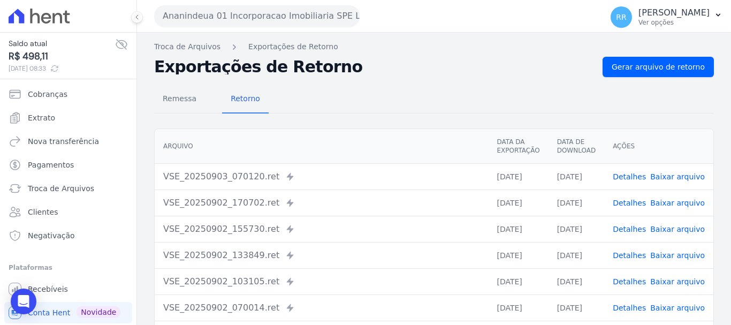
click at [631, 199] on link "Detalhes" at bounding box center [629, 203] width 33 height 9
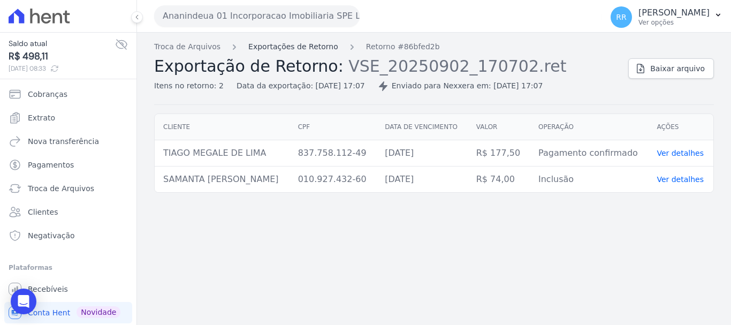
click at [305, 48] on link "Exportações de Retorno" at bounding box center [293, 46] width 90 height 11
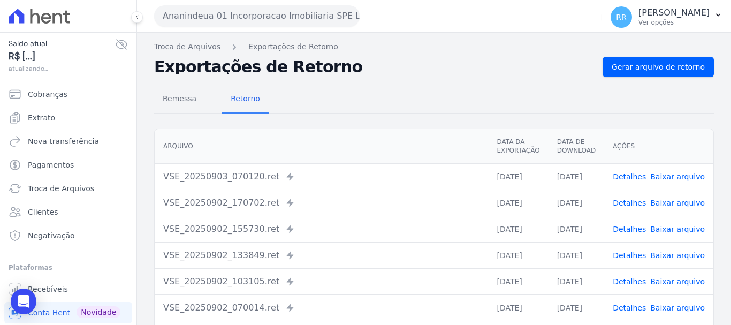
click at [626, 226] on link "Detalhes" at bounding box center [629, 229] width 33 height 9
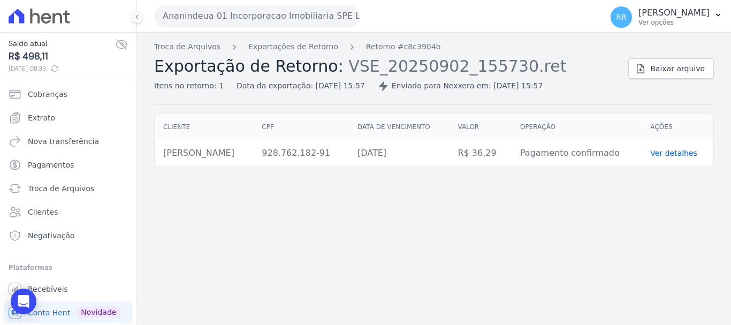
click at [275, 53] on div "Troca de Arquivos Exportações de Retorno Retorno #c8c3904b Exportação de Retorn…" at bounding box center [387, 66] width 466 height 50
click at [283, 48] on link "Exportações de Retorno" at bounding box center [293, 46] width 90 height 11
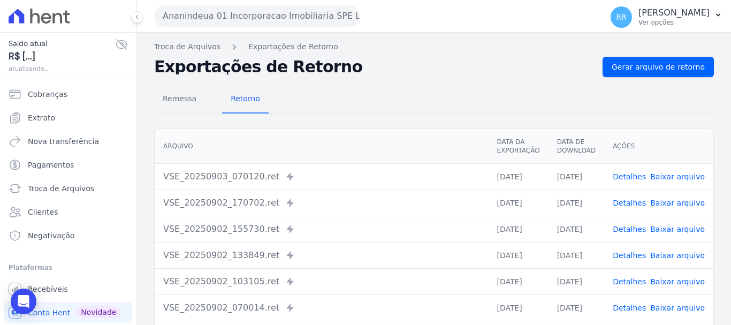
click at [626, 259] on link "Detalhes" at bounding box center [629, 255] width 33 height 9
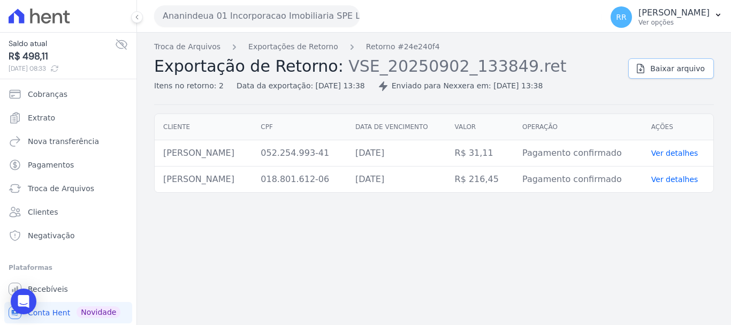
click at [659, 60] on link "Baixar arquivo" at bounding box center [671, 68] width 86 height 20
click at [294, 47] on link "Exportações de Retorno" at bounding box center [293, 46] width 90 height 11
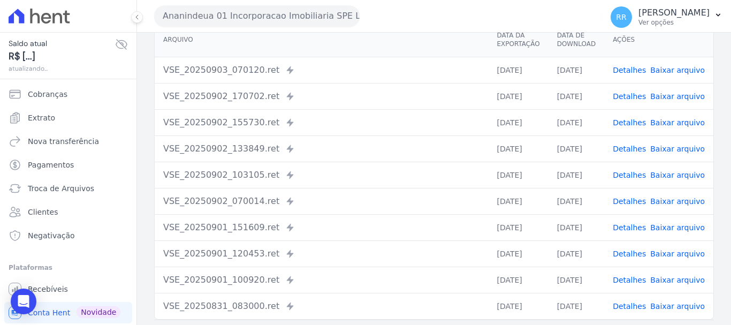
scroll to position [107, 0]
click at [622, 223] on link "Detalhes" at bounding box center [629, 227] width 33 height 9
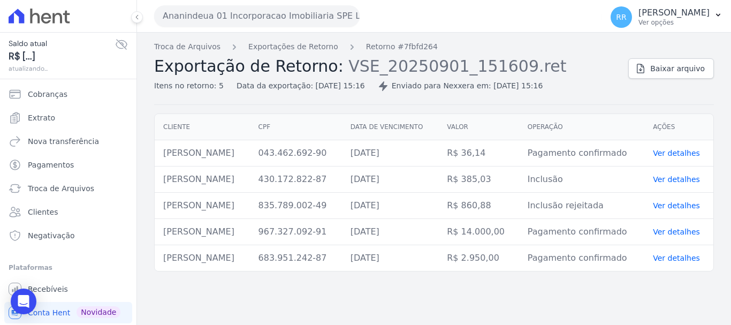
click at [621, 201] on td "Inclusão rejeitada" at bounding box center [582, 206] width 126 height 26
click at [289, 47] on link "Exportações de Retorno" at bounding box center [293, 46] width 90 height 11
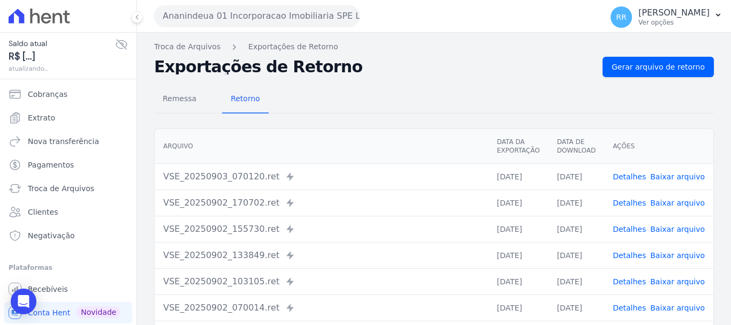
click at [629, 251] on link "Detalhes" at bounding box center [629, 255] width 33 height 9
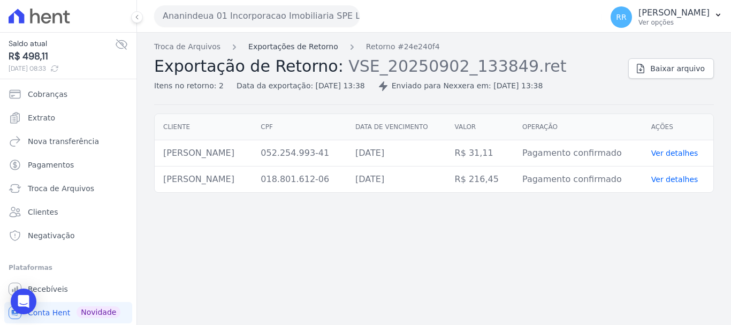
click at [306, 52] on link "Exportações de Retorno" at bounding box center [293, 46] width 90 height 11
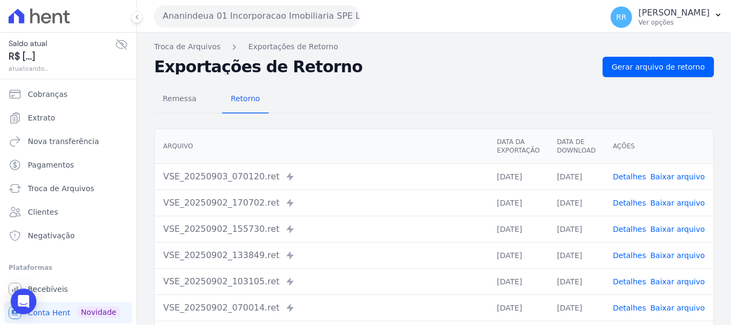
click at [631, 225] on link "Detalhes" at bounding box center [629, 229] width 33 height 9
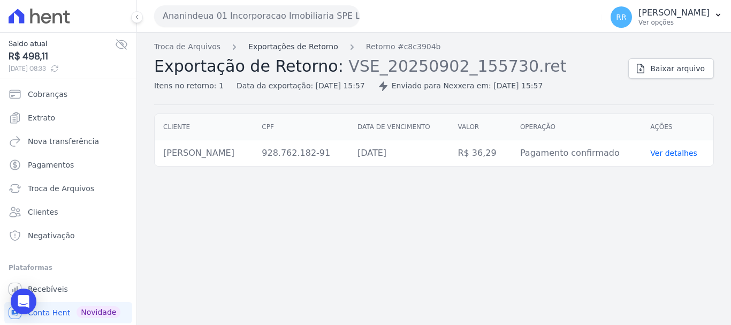
click at [284, 52] on link "Exportações de Retorno" at bounding box center [293, 46] width 90 height 11
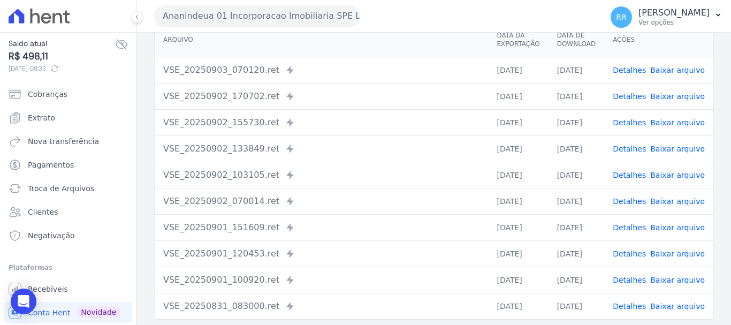
scroll to position [107, 0]
click at [621, 203] on link "Detalhes" at bounding box center [629, 200] width 33 height 9
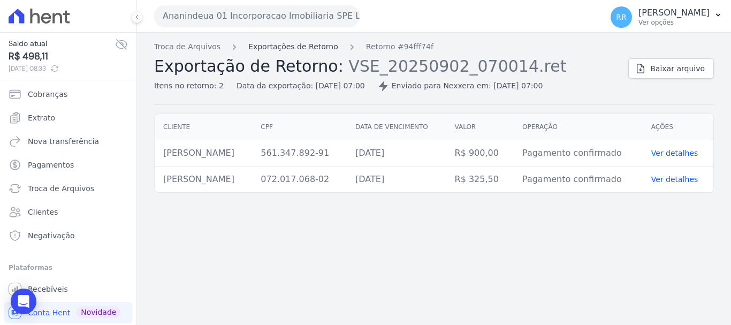
click at [260, 44] on link "Exportações de Retorno" at bounding box center [293, 46] width 90 height 11
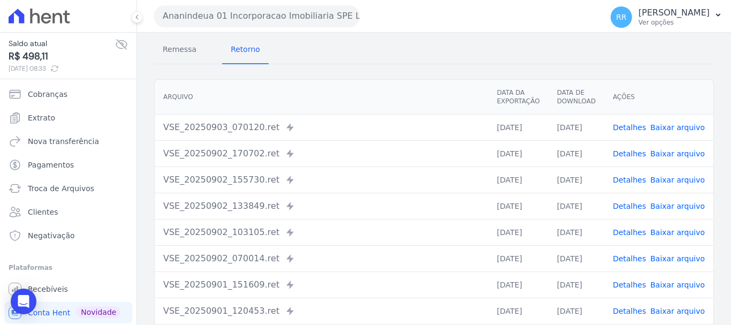
scroll to position [107, 0]
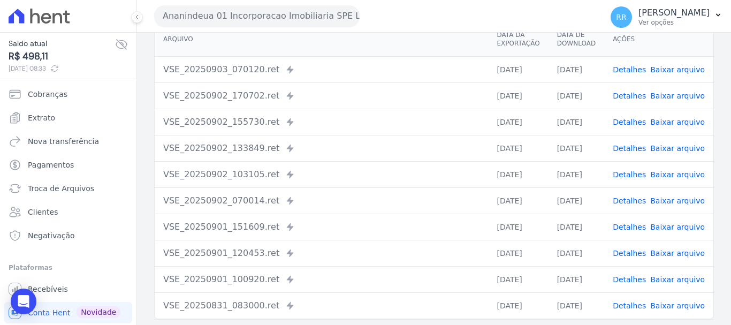
click at [628, 170] on link "Detalhes" at bounding box center [629, 174] width 33 height 9
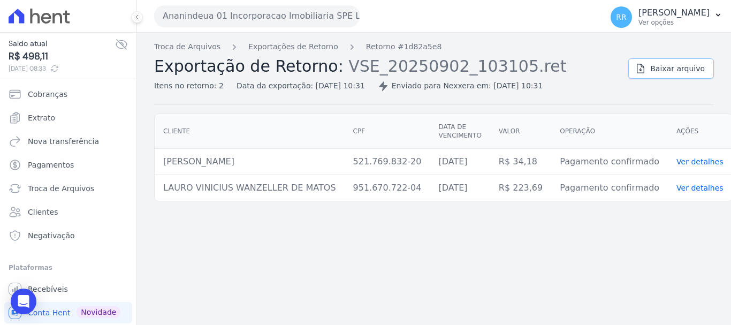
click at [682, 77] on link "Baixar arquivo" at bounding box center [671, 68] width 86 height 20
click at [683, 70] on span "Baixar arquivo" at bounding box center [677, 68] width 55 height 11
click at [301, 47] on link "Exportações de Retorno" at bounding box center [293, 46] width 90 height 11
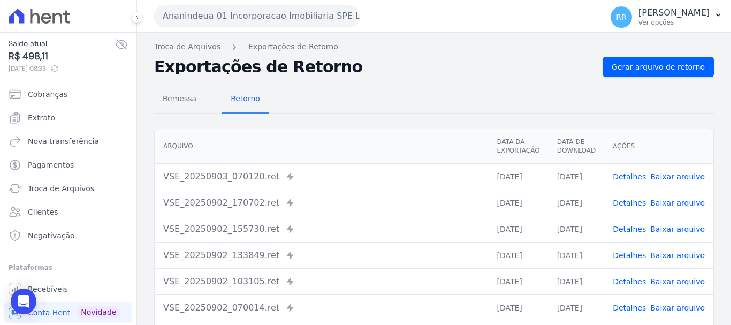
click at [633, 176] on link "Detalhes" at bounding box center [629, 176] width 33 height 9
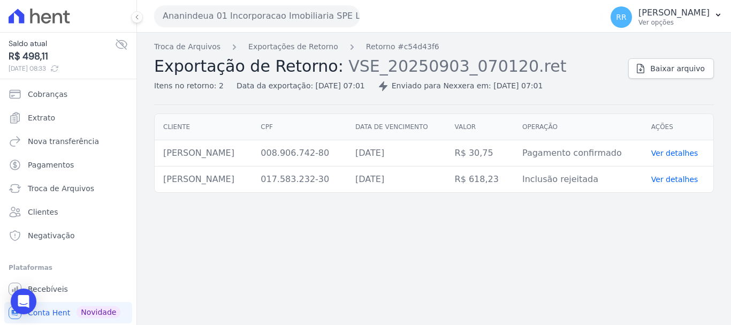
click at [268, 52] on div "Troca de Arquivos Exportações de Retorno Retorno #c54d43f6 Exportação de Retorn…" at bounding box center [387, 66] width 466 height 50
click at [292, 49] on link "Exportações de Retorno" at bounding box center [293, 46] width 90 height 11
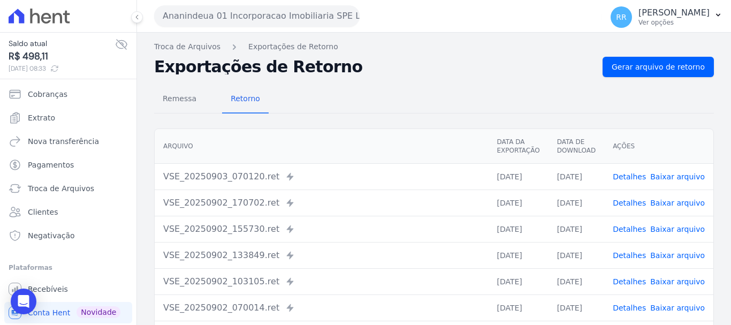
click at [630, 231] on link "Detalhes" at bounding box center [629, 229] width 33 height 9
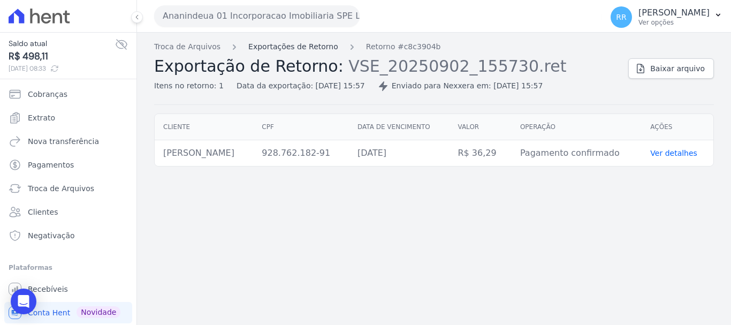
click at [310, 49] on link "Exportações de Retorno" at bounding box center [293, 46] width 90 height 11
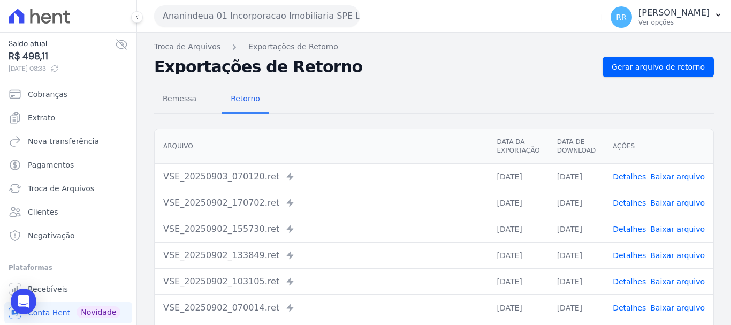
click at [627, 278] on link "Detalhes" at bounding box center [629, 281] width 33 height 9
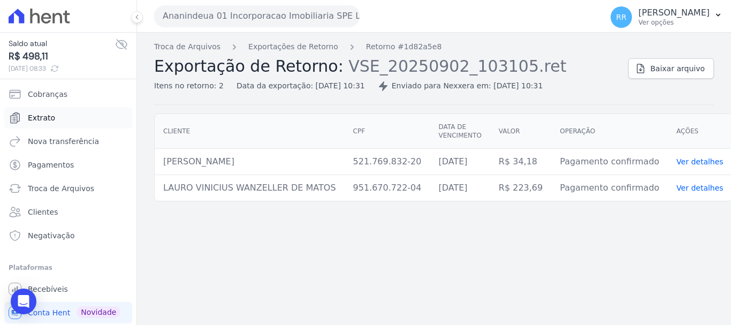
click at [28, 117] on span "Extrato" at bounding box center [41, 117] width 27 height 11
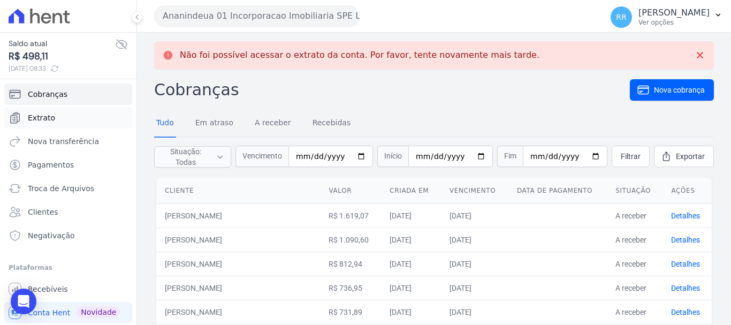
click at [39, 118] on span "Extrato" at bounding box center [41, 117] width 27 height 11
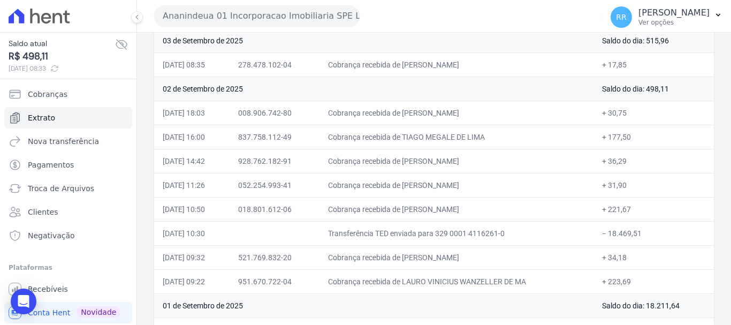
scroll to position [161, 0]
